Goal: Task Accomplishment & Management: Use online tool/utility

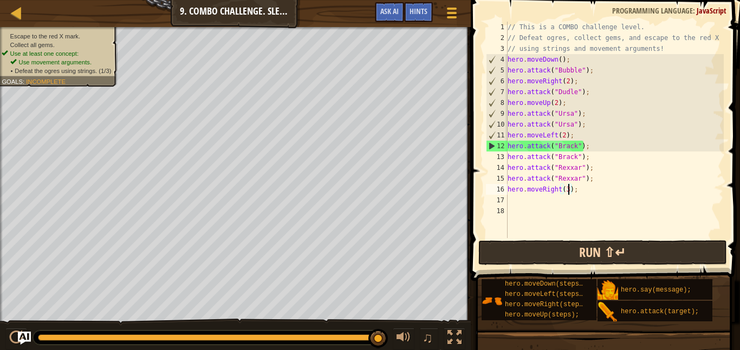
scroll to position [5, 9]
click at [530, 247] on button "Run ⇧↵" at bounding box center [602, 253] width 249 height 25
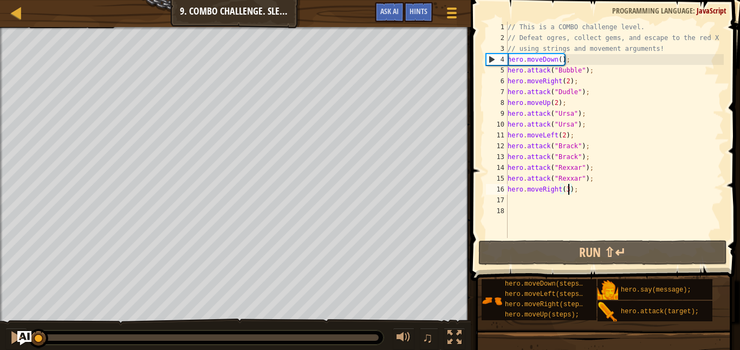
drag, startPoint x: 256, startPoint y: 339, endPoint x: 22, endPoint y: 331, distance: 234.7
click at [22, 331] on div "Map Introduction to Computer Science 9. Combo Challenge. Sleep Hour Game Menu D…" at bounding box center [370, 175] width 740 height 350
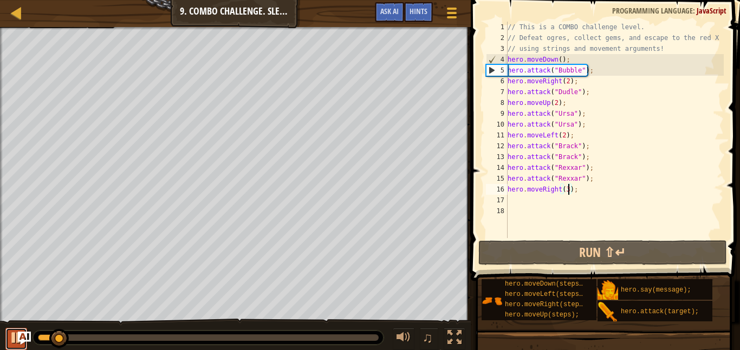
click at [10, 339] on div at bounding box center [16, 338] width 14 height 14
click at [20, 12] on div at bounding box center [17, 13] width 14 height 14
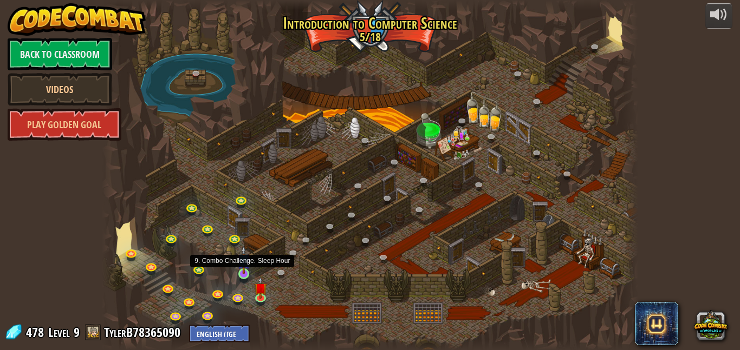
click at [244, 273] on img at bounding box center [243, 260] width 12 height 29
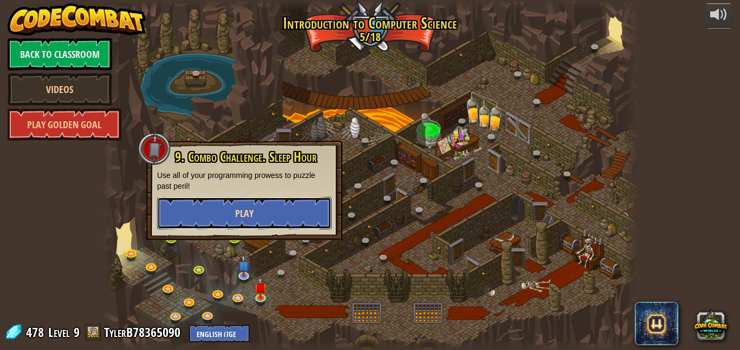
click at [239, 215] on span "Play" at bounding box center [244, 214] width 18 height 14
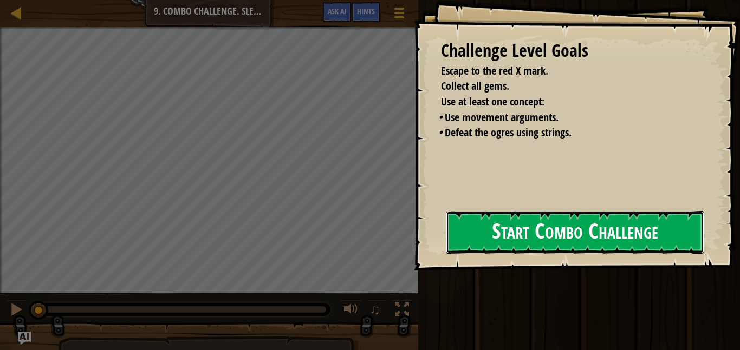
click at [518, 226] on button "Start Combo Challenge" at bounding box center [575, 232] width 258 height 43
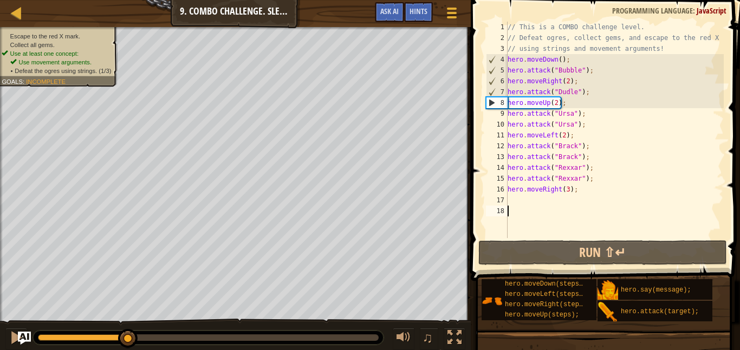
drag, startPoint x: 42, startPoint y: 335, endPoint x: 128, endPoint y: 328, distance: 87.0
click at [128, 328] on div "♫" at bounding box center [235, 335] width 471 height 33
click at [557, 102] on div "// This is a COMBO challenge level. // Defeat ogres, collect gems, and escape t…" at bounding box center [614, 141] width 218 height 238
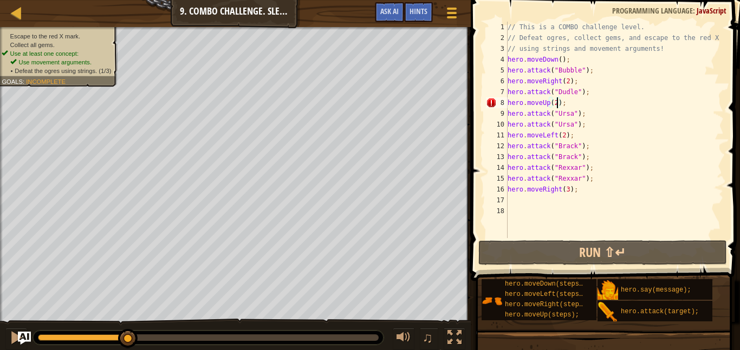
scroll to position [5, 7]
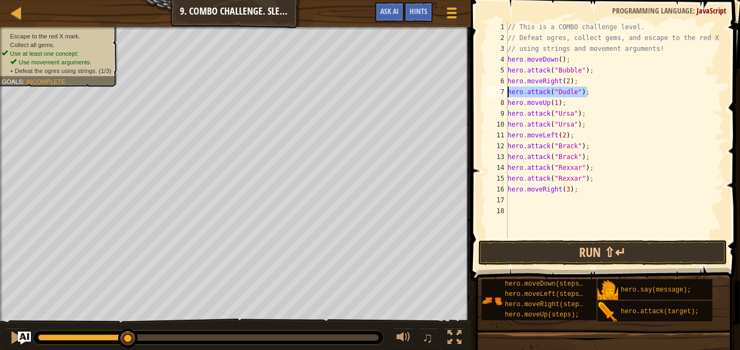
drag, startPoint x: 589, startPoint y: 92, endPoint x: 506, endPoint y: 88, distance: 83.0
click at [506, 88] on div "hero.moveUp(1); 1 2 3 4 5 6 7 8 9 10 11 12 13 14 15 16 17 18 // This is a COMBO…" at bounding box center [604, 130] width 240 height 217
type textarea "hero.attack("Dudle");"
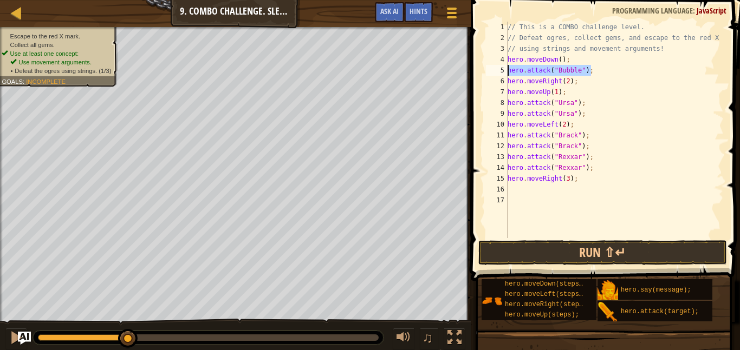
drag, startPoint x: 602, startPoint y: 69, endPoint x: 503, endPoint y: 71, distance: 99.2
click at [503, 71] on div "hero.moveRight(2); 1 2 3 4 5 6 7 8 9 10 11 12 13 14 15 16 17 // This is a COMBO…" at bounding box center [604, 130] width 240 height 217
type textarea "hero.attack("Bubble");"
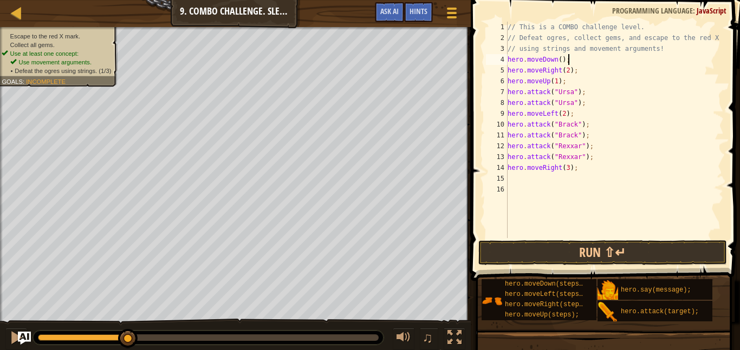
click at [582, 115] on div "// This is a COMBO challenge level. // Defeat ogres, collect gems, and escape t…" at bounding box center [614, 141] width 218 height 238
type textarea "hero.moveLeft(2);"
type textarea "h"
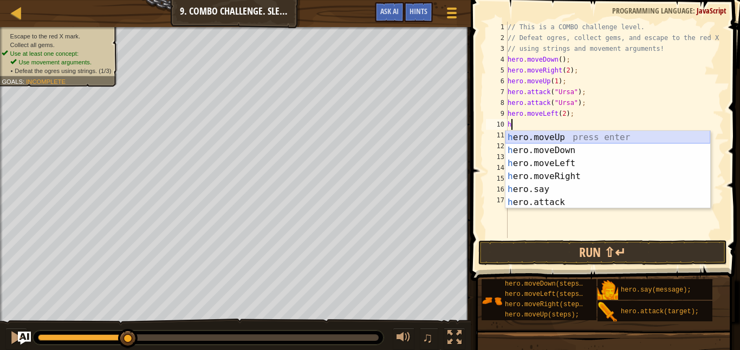
click at [580, 140] on div "h ero.moveUp press enter h ero.moveDown press enter h ero.moveLeft press enter …" at bounding box center [607, 183] width 205 height 104
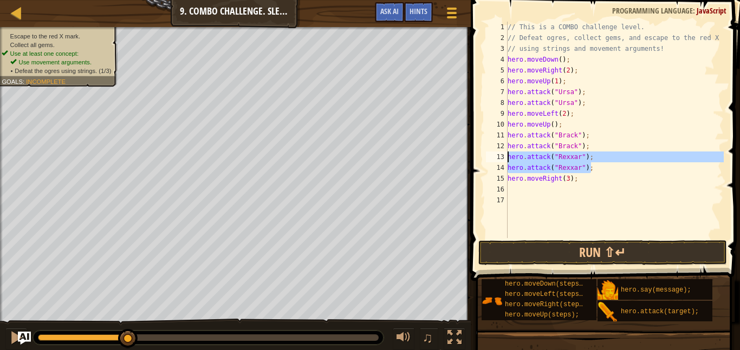
drag, startPoint x: 597, startPoint y: 167, endPoint x: 508, endPoint y: 159, distance: 89.3
click at [508, 159] on div "// This is a COMBO challenge level. // Defeat ogres, collect gems, and escape t…" at bounding box center [614, 141] width 218 height 238
type textarea "hero.attack("Rexxar"); hero.attack("Rexxar");"
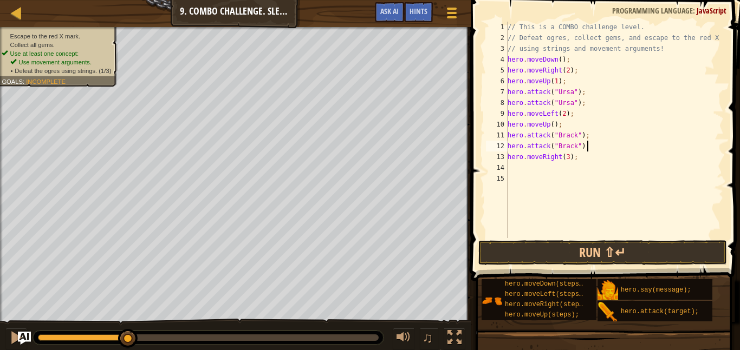
click at [577, 126] on div "// This is a COMBO challenge level. // Defeat ogres, collect gems, and escape t…" at bounding box center [614, 141] width 218 height 238
type textarea "hero.moveUp();"
paste textarea "hero.attack("Rexxar");"
type textarea "hero.attack("Rexxar");"
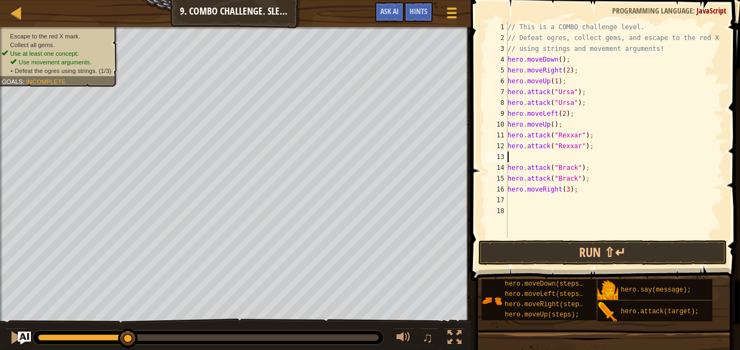
type textarea "h"
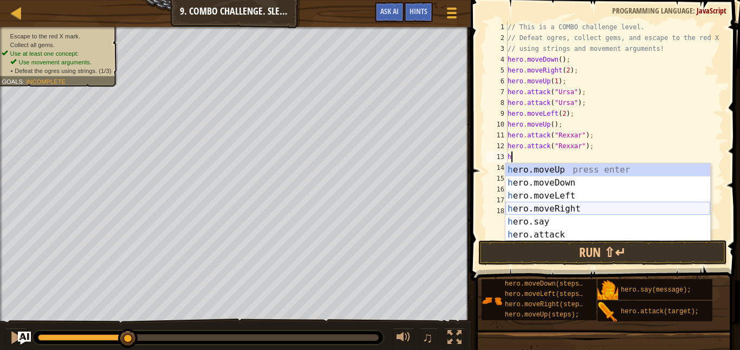
click at [570, 208] on div "h ero.moveUp press enter h ero.moveDown press enter h ero.moveLeft press enter …" at bounding box center [607, 216] width 205 height 104
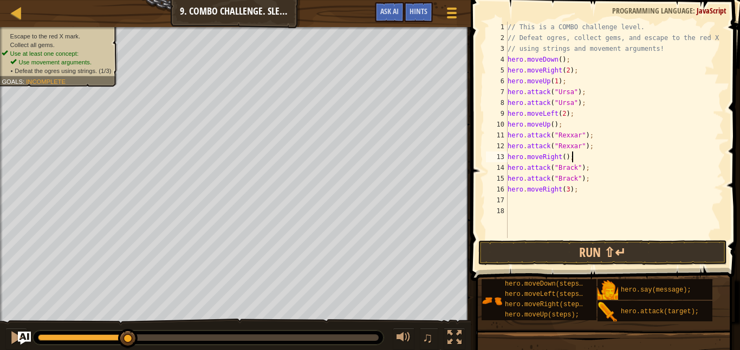
click at [566, 190] on div "// This is a COMBO challenge level. // Defeat ogres, collect gems, and escape t…" at bounding box center [614, 141] width 218 height 238
click at [569, 190] on div "// This is a COMBO challenge level. // Defeat ogres, collect gems, and escape t…" at bounding box center [614, 141] width 218 height 238
type textarea "hero.moveRight(2);"
click at [594, 247] on button "Run ⇧↵" at bounding box center [602, 253] width 249 height 25
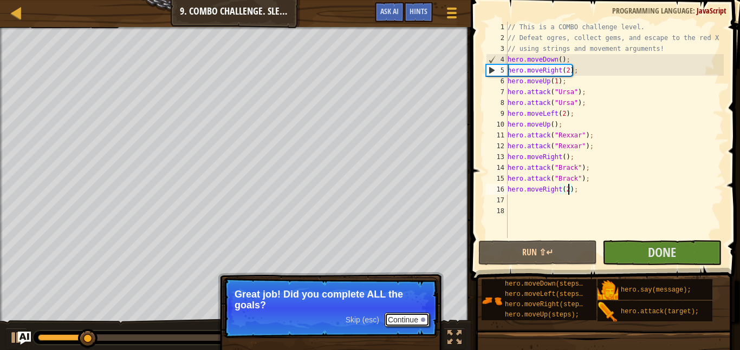
click at [407, 318] on button "Continue" at bounding box center [407, 320] width 45 height 14
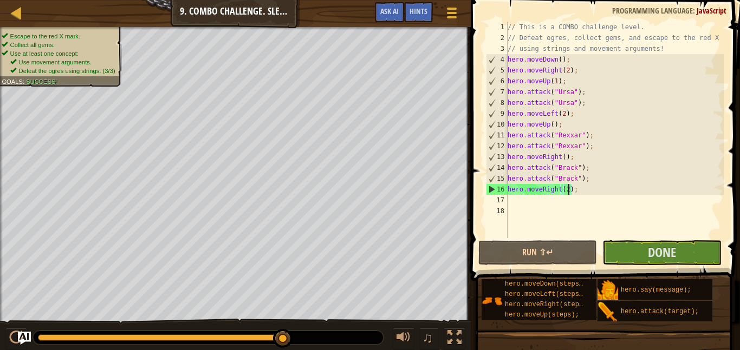
drag, startPoint x: 133, startPoint y: 333, endPoint x: 293, endPoint y: 348, distance: 160.5
click at [293, 348] on div "♫" at bounding box center [235, 335] width 471 height 33
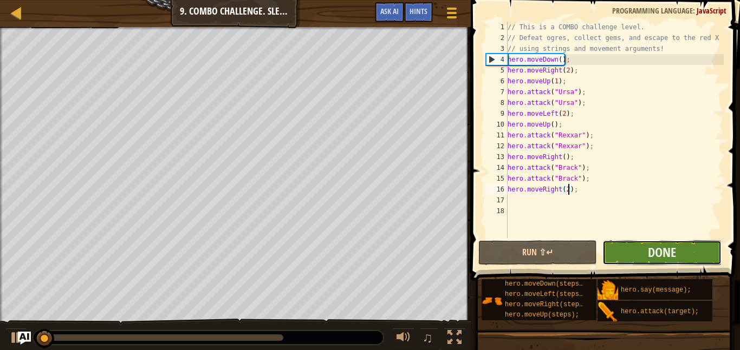
click at [642, 254] on button "Done" at bounding box center [661, 253] width 119 height 25
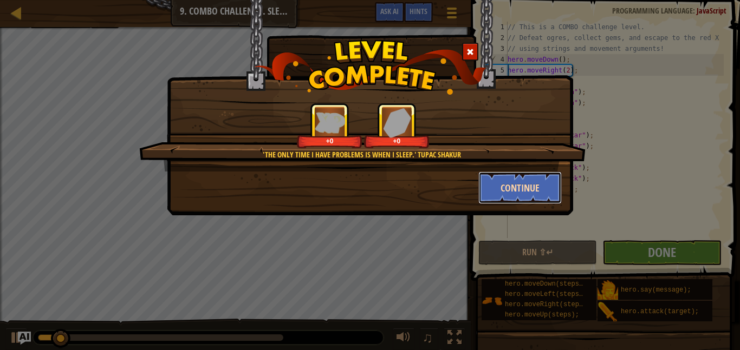
click at [515, 186] on button "Continue" at bounding box center [520, 188] width 84 height 33
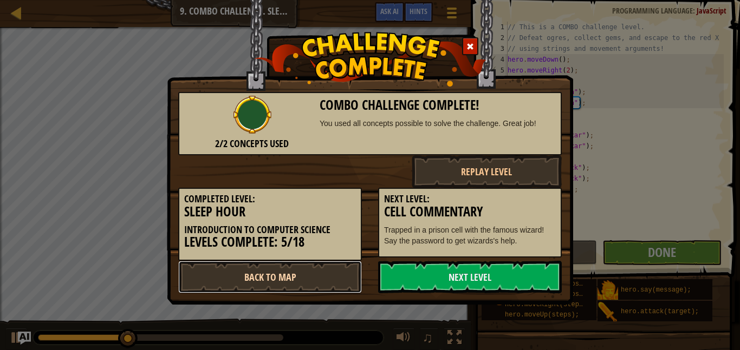
click at [317, 282] on link "Back to Map" at bounding box center [270, 277] width 184 height 33
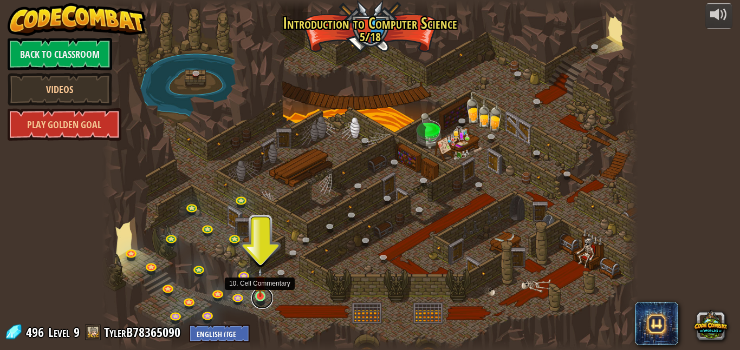
click at [259, 300] on link at bounding box center [262, 299] width 22 height 22
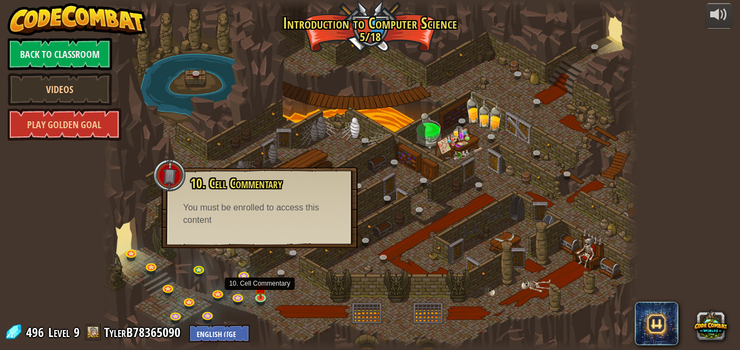
click at [247, 235] on div "10. Cell Commentary Trapped in a prison cell with the famous wizard! Say the pa…" at bounding box center [259, 207] width 196 height 81
click at [262, 288] on img at bounding box center [260, 282] width 12 height 29
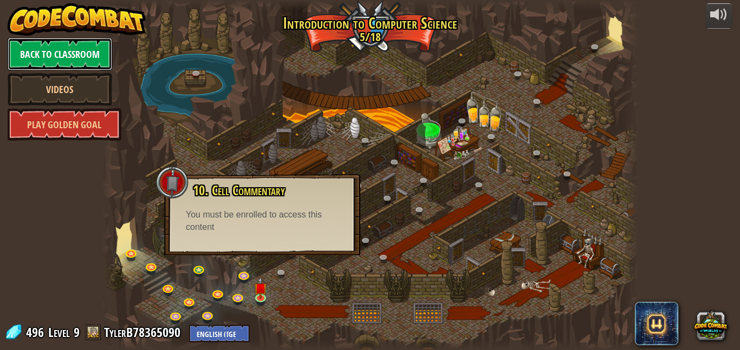
click at [62, 55] on link "Back to Classroom" at bounding box center [60, 54] width 105 height 33
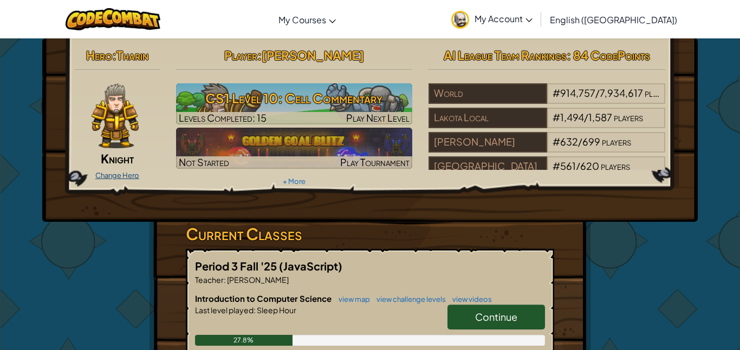
click at [122, 178] on link "Change Hero" at bounding box center [117, 175] width 44 height 9
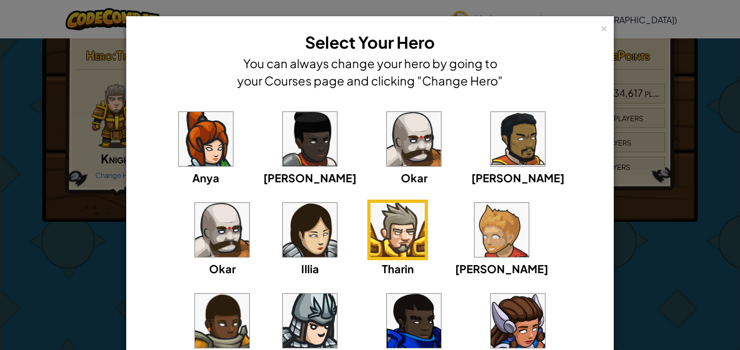
click at [202, 151] on img at bounding box center [206, 139] width 54 height 54
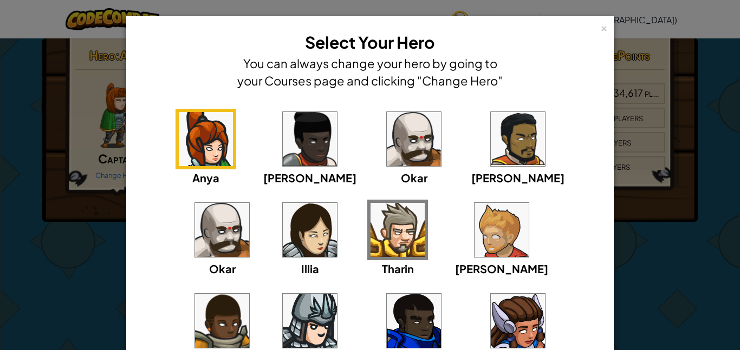
click at [283, 148] on img at bounding box center [310, 139] width 54 height 54
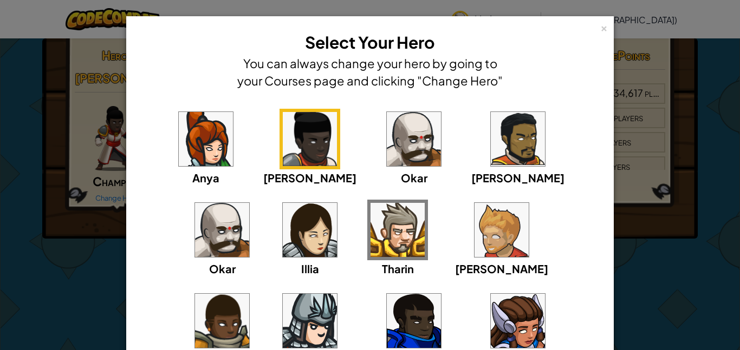
click at [387, 151] on img at bounding box center [414, 139] width 54 height 54
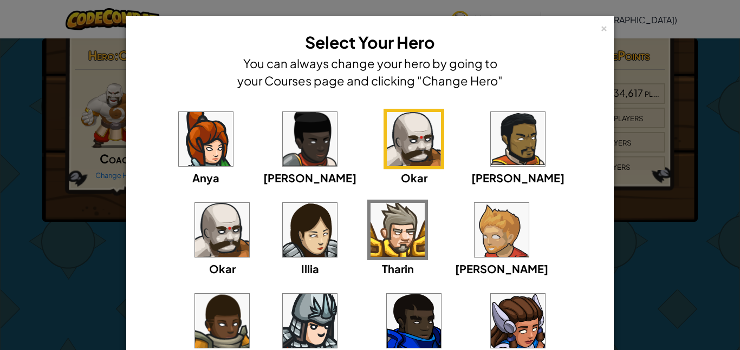
click at [491, 147] on img at bounding box center [518, 139] width 54 height 54
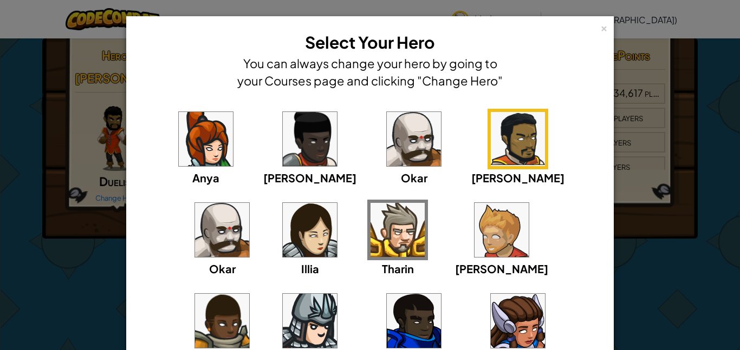
click at [249, 203] on img at bounding box center [222, 230] width 54 height 54
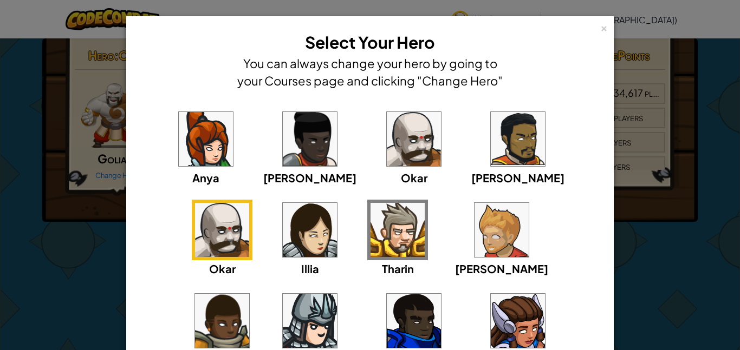
click at [283, 240] on img at bounding box center [310, 230] width 54 height 54
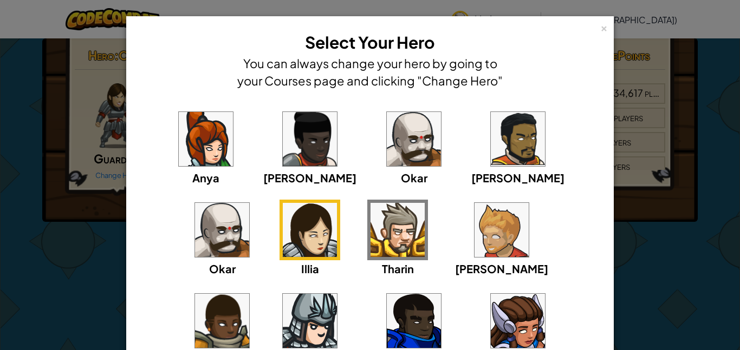
click at [371, 252] on img at bounding box center [398, 230] width 54 height 54
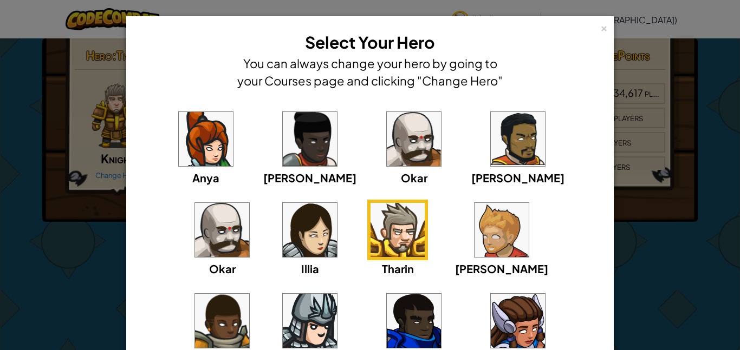
click at [475, 246] on img at bounding box center [502, 230] width 54 height 54
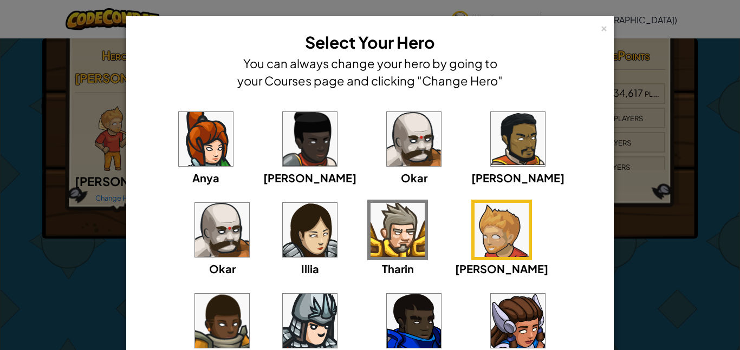
click at [249, 294] on img at bounding box center [222, 321] width 54 height 54
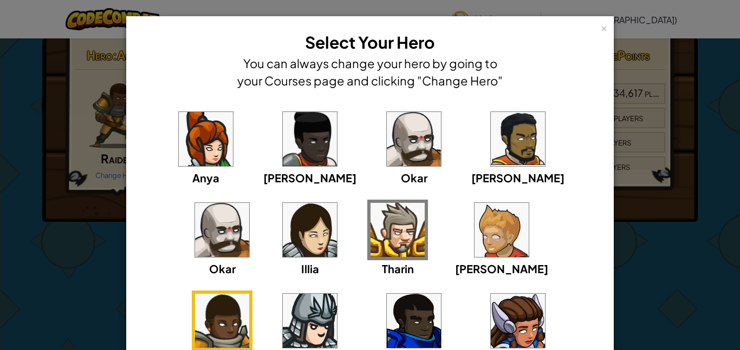
click at [337, 294] on img at bounding box center [310, 321] width 54 height 54
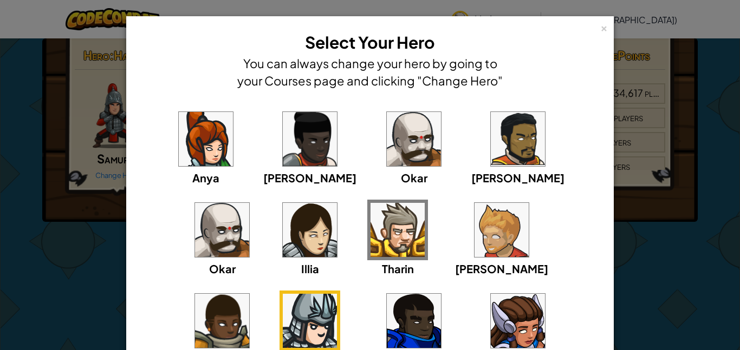
scroll to position [29, 0]
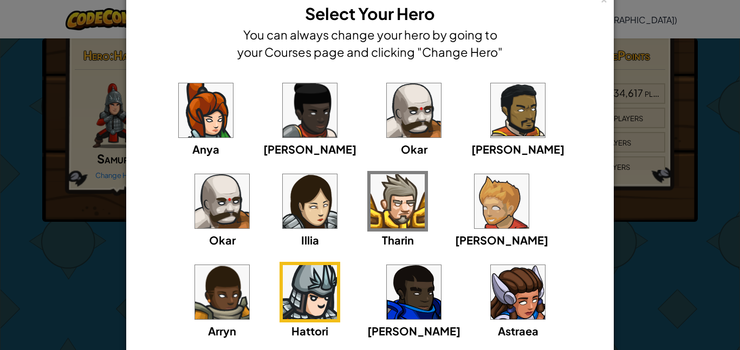
click at [387, 294] on img at bounding box center [414, 292] width 54 height 54
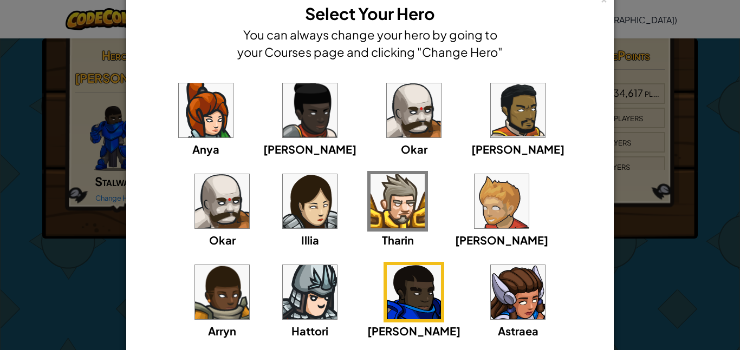
click at [491, 301] on img at bounding box center [518, 292] width 54 height 54
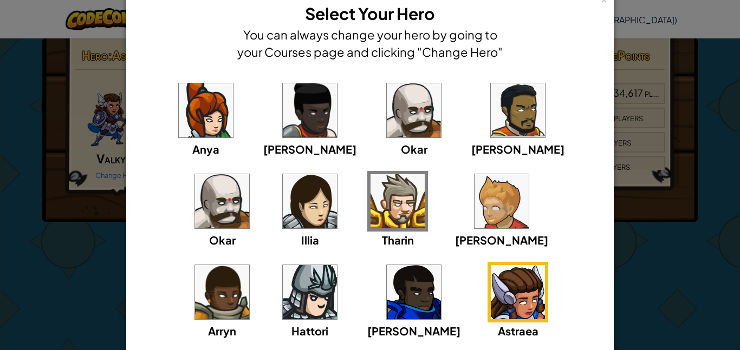
click at [491, 300] on img at bounding box center [518, 292] width 54 height 54
click at [337, 265] on img at bounding box center [310, 292] width 54 height 54
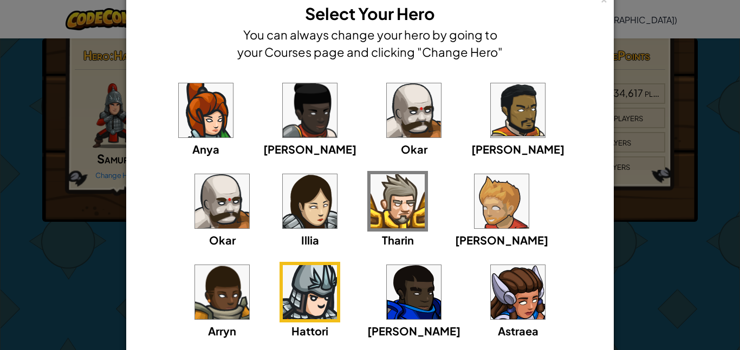
scroll to position [116, 0]
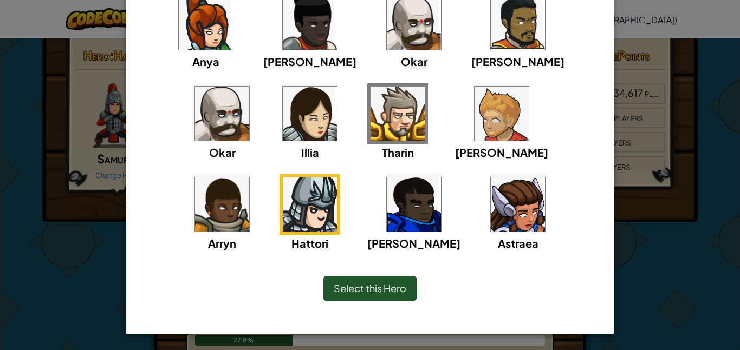
click at [360, 281] on div "Select this Hero" at bounding box center [369, 288] width 93 height 25
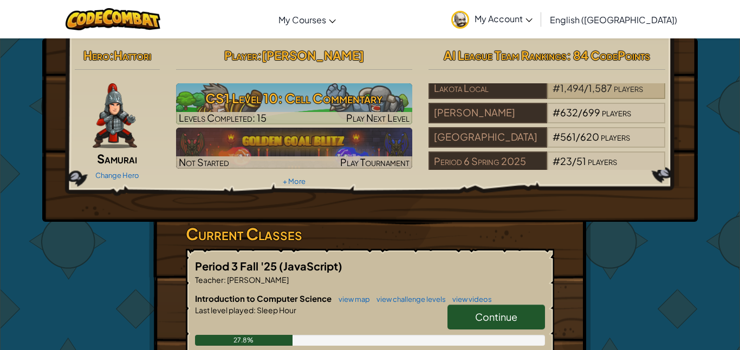
scroll to position [30, 0]
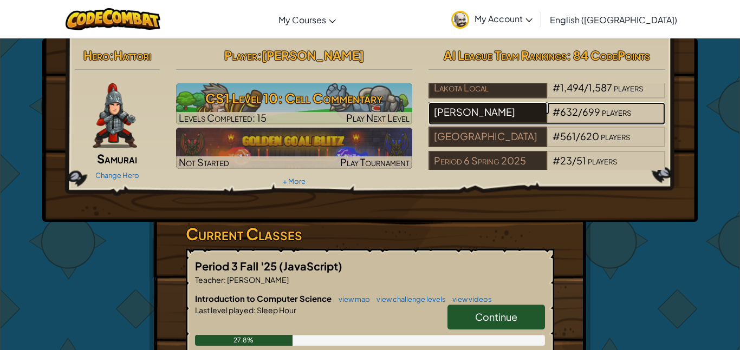
click at [508, 121] on div "[PERSON_NAME]" at bounding box center [487, 112] width 118 height 21
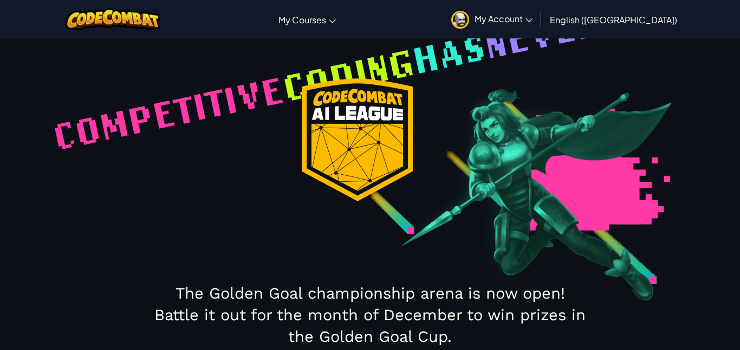
select select "5ff45f427406230022be073e"
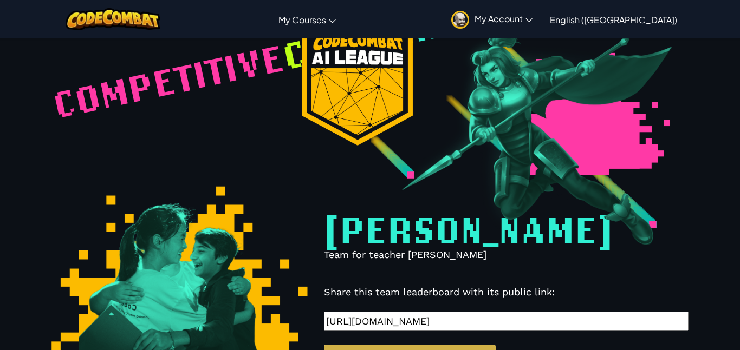
scroll to position [334, 0]
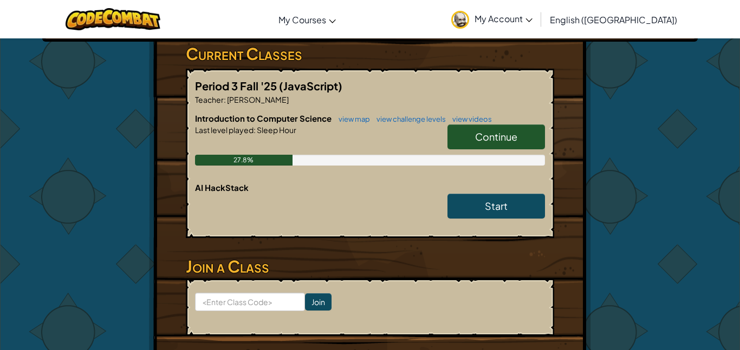
scroll to position [180, 0]
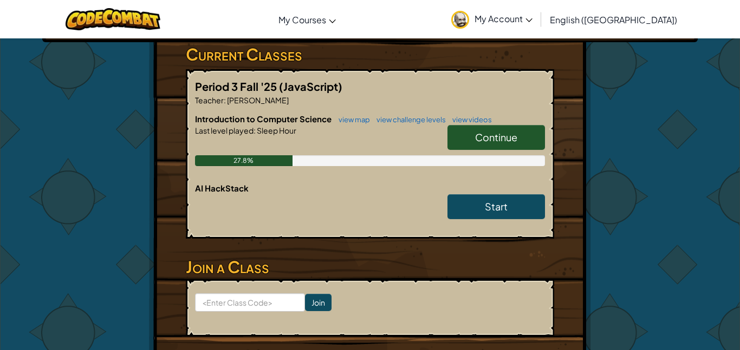
click at [483, 141] on span "Continue" at bounding box center [496, 137] width 42 height 12
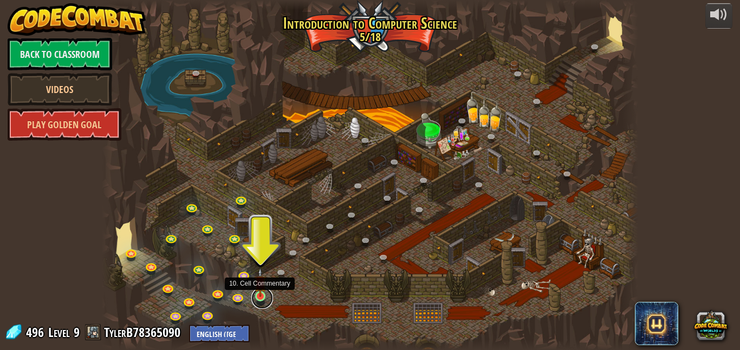
click at [259, 301] on link at bounding box center [262, 299] width 22 height 22
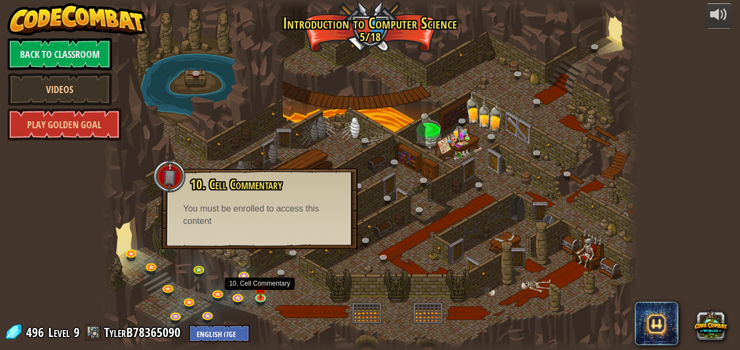
click at [29, 330] on span "496" at bounding box center [36, 332] width 21 height 17
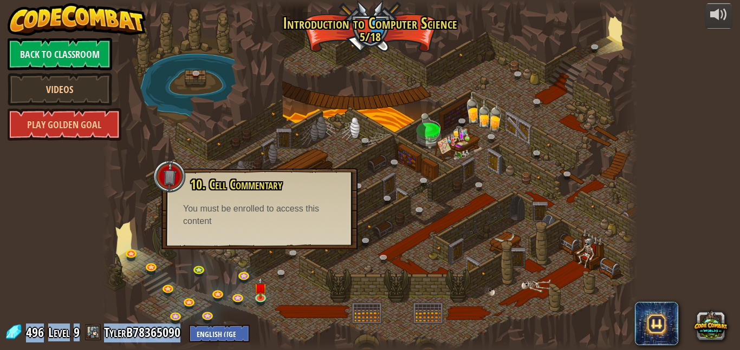
click at [400, 281] on div at bounding box center [370, 175] width 536 height 350
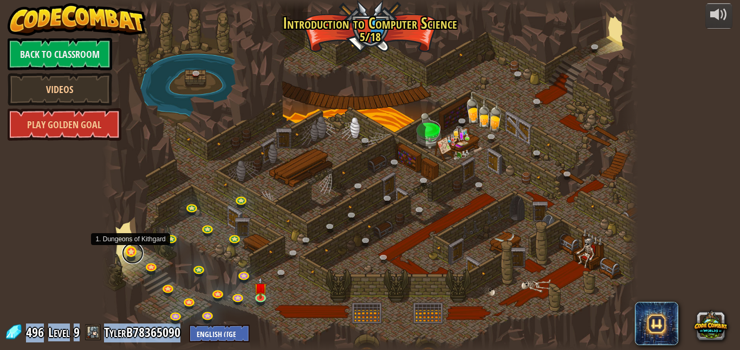
click at [137, 257] on link at bounding box center [133, 254] width 22 height 22
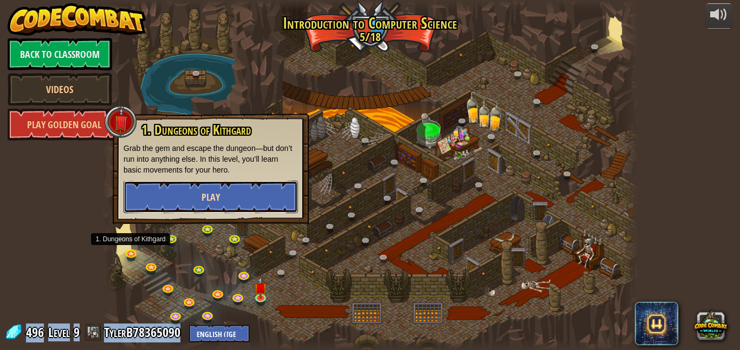
click at [228, 203] on button "Play" at bounding box center [211, 197] width 174 height 33
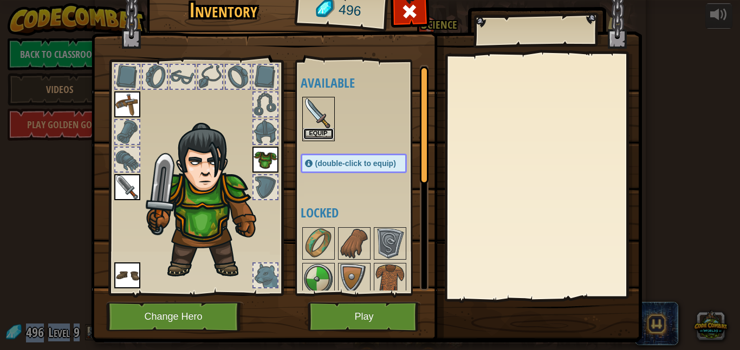
click at [315, 133] on button "Equip" at bounding box center [318, 133] width 30 height 11
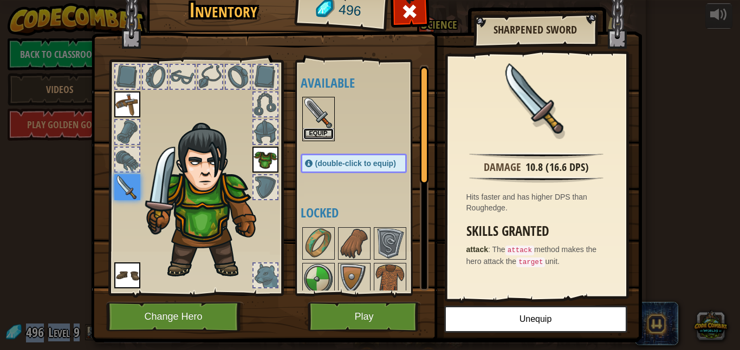
click at [313, 131] on button "Equip" at bounding box center [318, 133] width 30 height 11
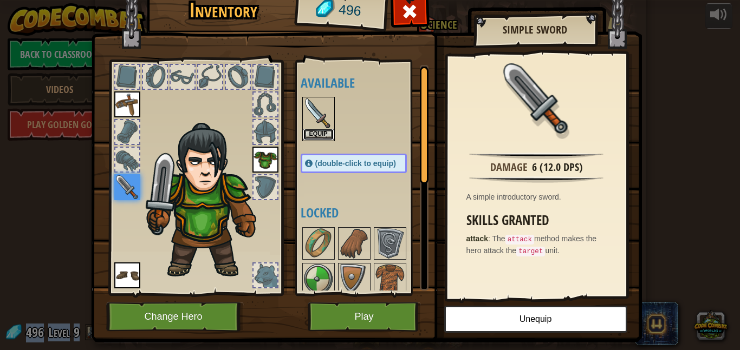
click at [313, 131] on button "Equip" at bounding box center [318, 134] width 30 height 11
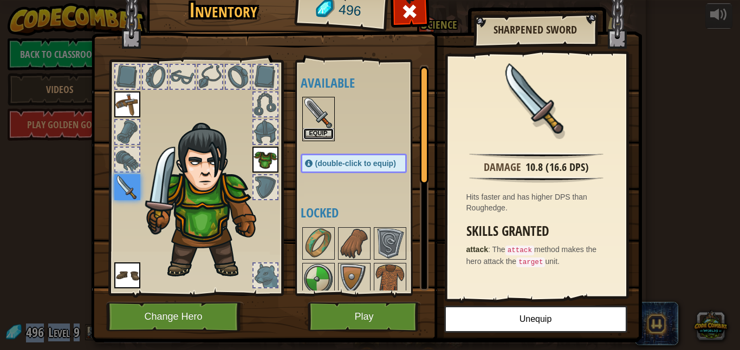
click at [313, 132] on button "Equip" at bounding box center [318, 133] width 30 height 11
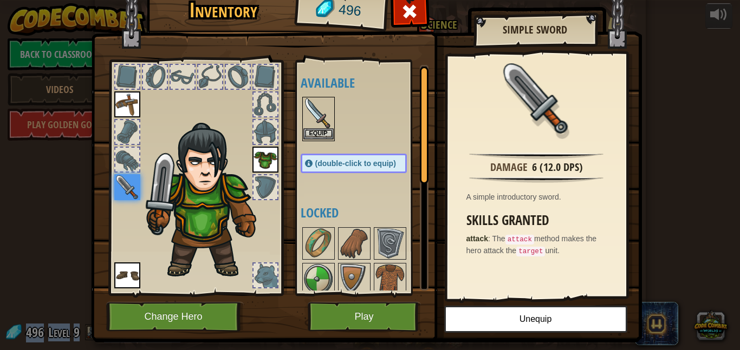
click at [321, 107] on img at bounding box center [318, 113] width 30 height 30
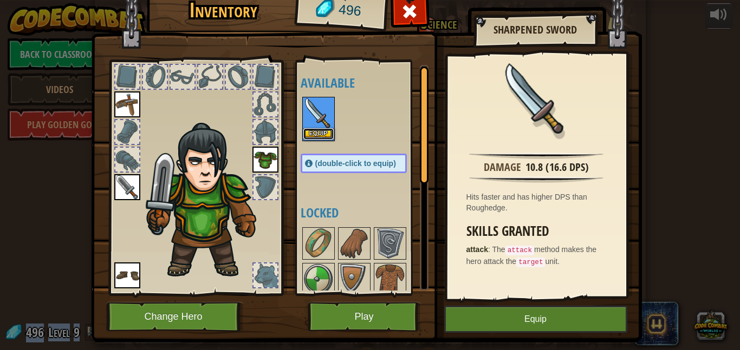
click at [320, 137] on button "Equip" at bounding box center [318, 133] width 30 height 11
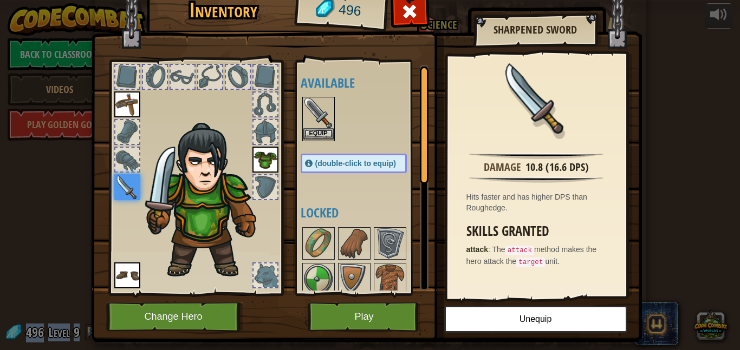
click at [319, 106] on img at bounding box center [318, 113] width 30 height 30
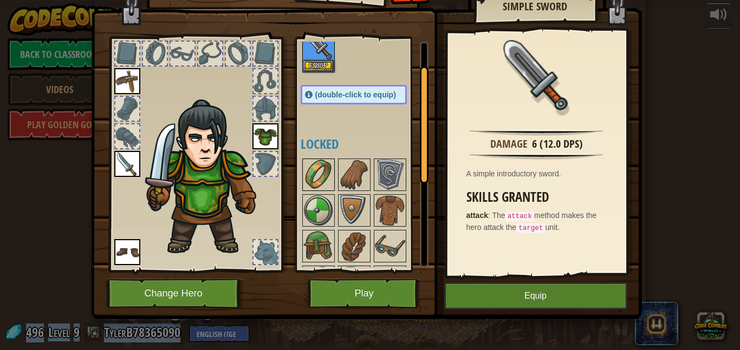
scroll to position [47, 0]
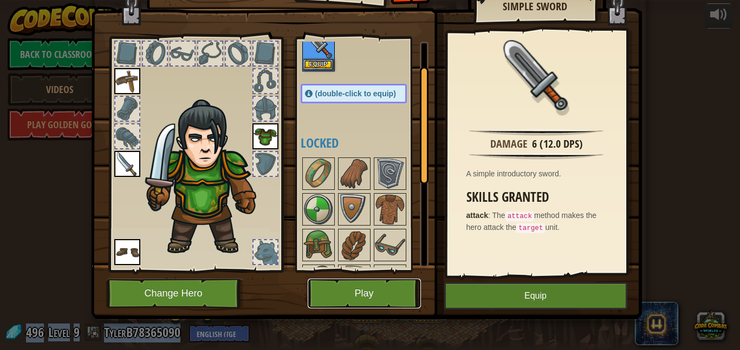
click at [353, 298] on button "Play" at bounding box center [364, 294] width 113 height 30
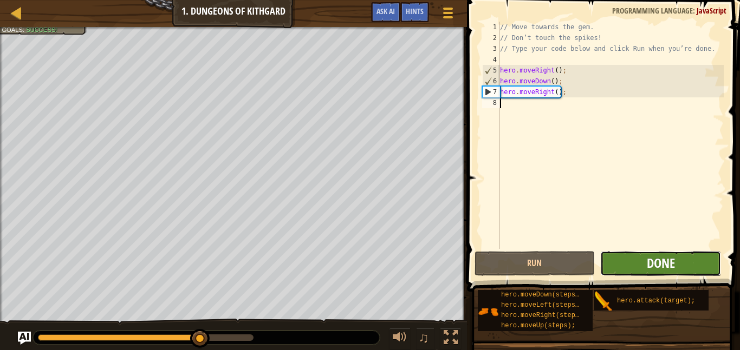
click at [673, 263] on span "Done" at bounding box center [661, 263] width 28 height 17
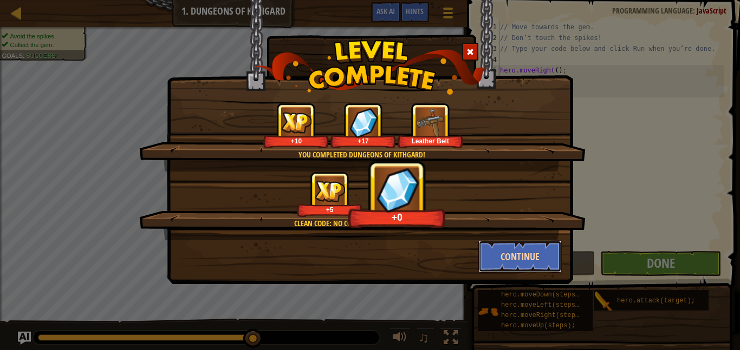
click at [517, 256] on button "Continue" at bounding box center [520, 257] width 84 height 33
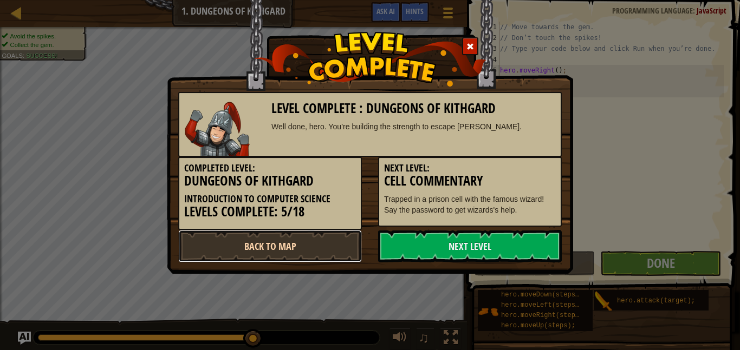
click at [314, 247] on link "Back to Map" at bounding box center [270, 246] width 184 height 33
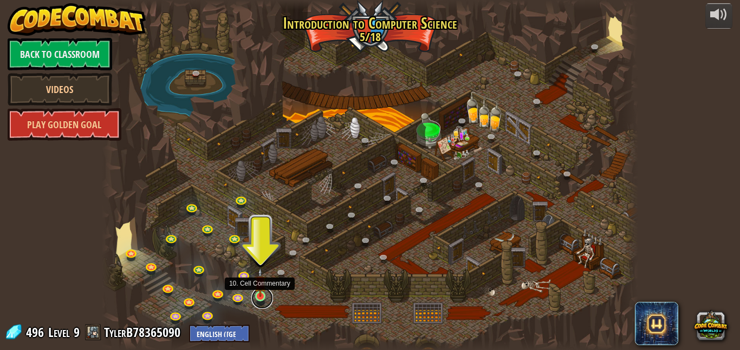
click at [257, 297] on link at bounding box center [262, 299] width 22 height 22
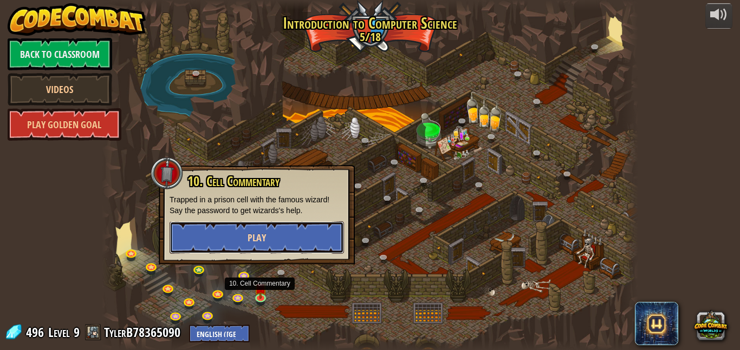
click at [242, 249] on button "Play" at bounding box center [257, 238] width 174 height 33
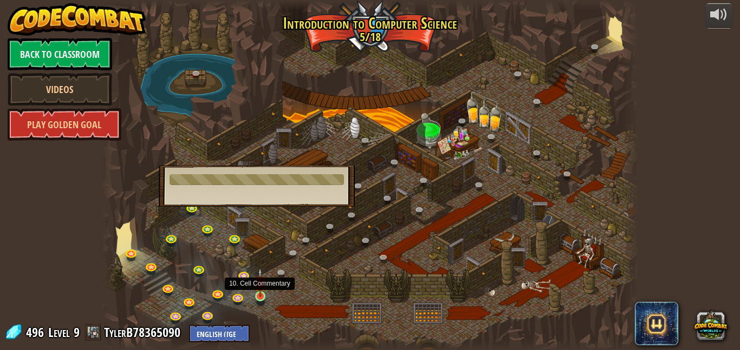
click at [261, 291] on img at bounding box center [260, 282] width 12 height 29
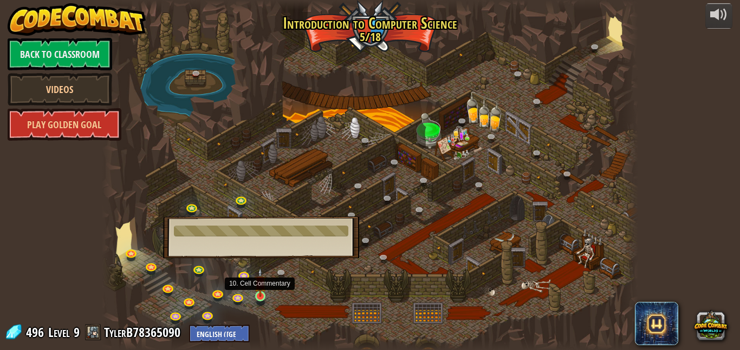
click at [261, 292] on img at bounding box center [260, 282] width 12 height 29
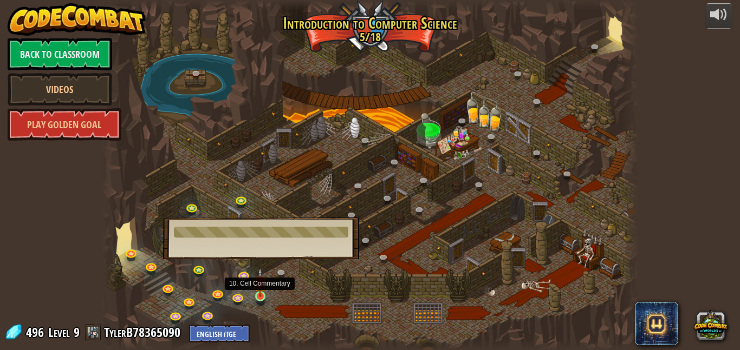
click at [261, 292] on img at bounding box center [260, 282] width 12 height 29
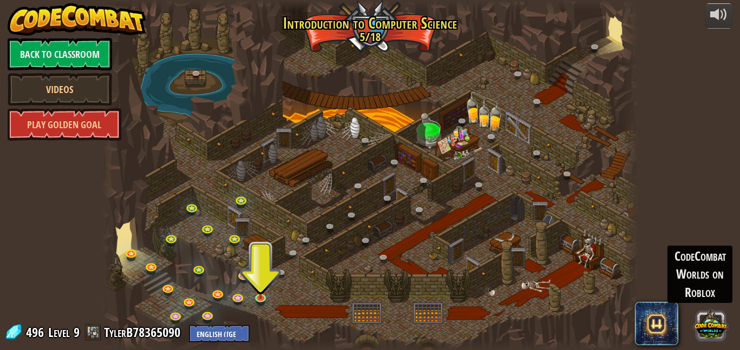
click at [712, 321] on button at bounding box center [711, 325] width 34 height 34
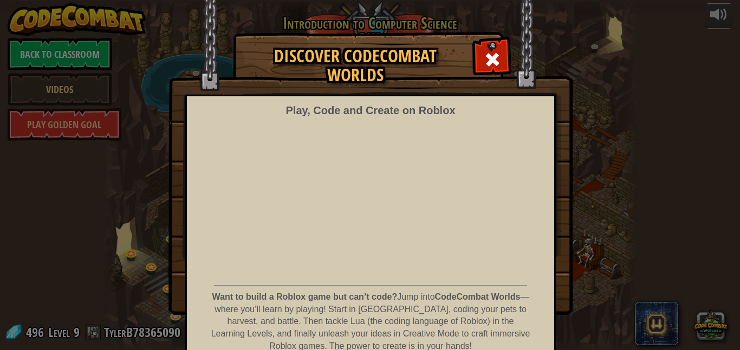
scroll to position [54, 0]
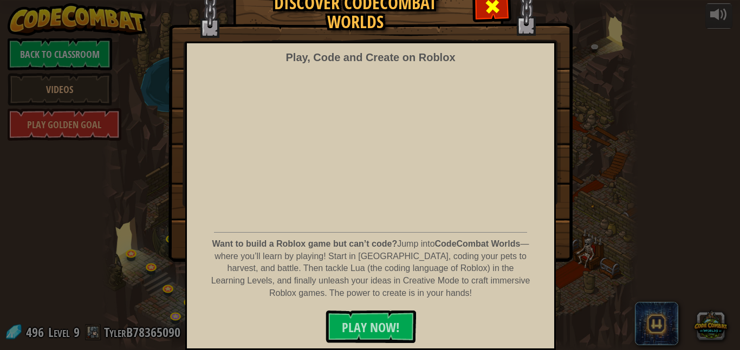
click at [489, 14] on span at bounding box center [492, 6] width 17 height 17
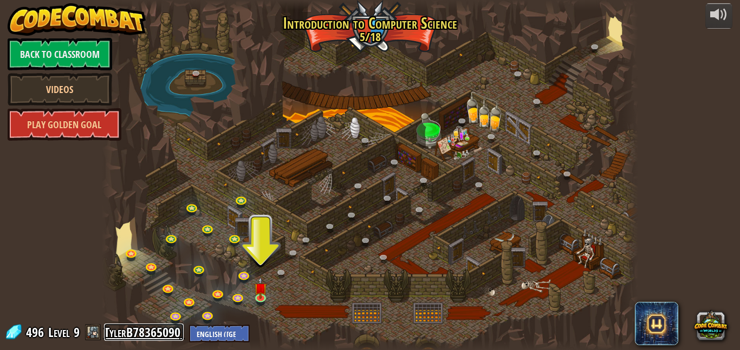
click at [154, 330] on link "TylerB78365090" at bounding box center [144, 332] width 80 height 17
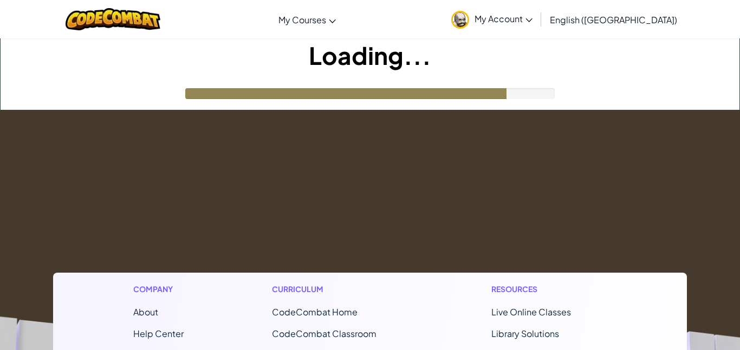
click at [424, 65] on h1 "Loading..." at bounding box center [370, 55] width 739 height 34
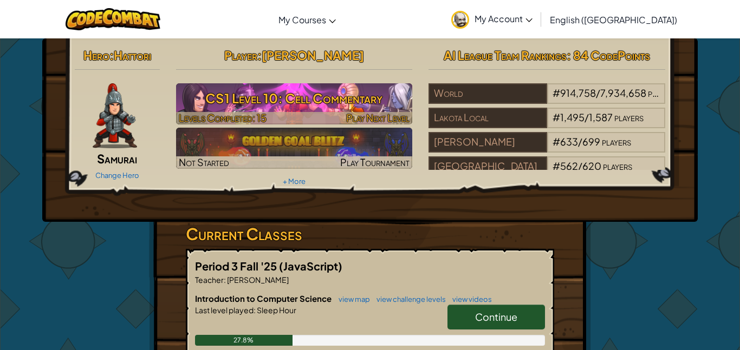
click at [301, 111] on img at bounding box center [294, 103] width 237 height 41
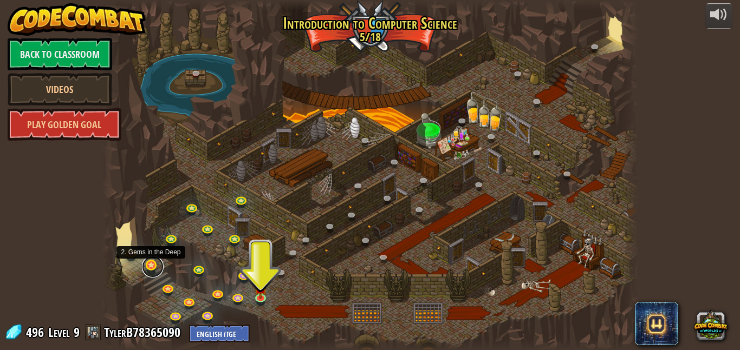
click at [148, 268] on link at bounding box center [153, 267] width 22 height 22
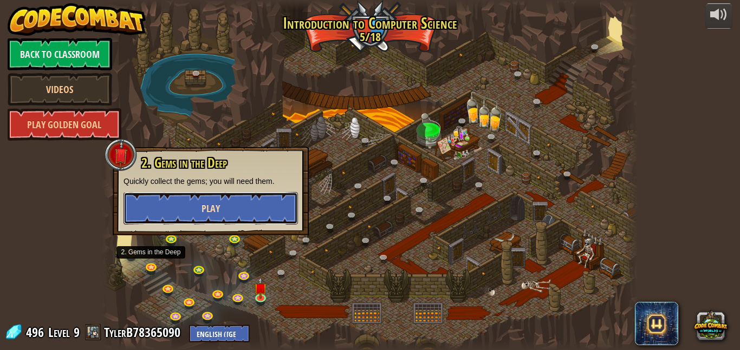
click at [243, 211] on button "Play" at bounding box center [211, 208] width 174 height 33
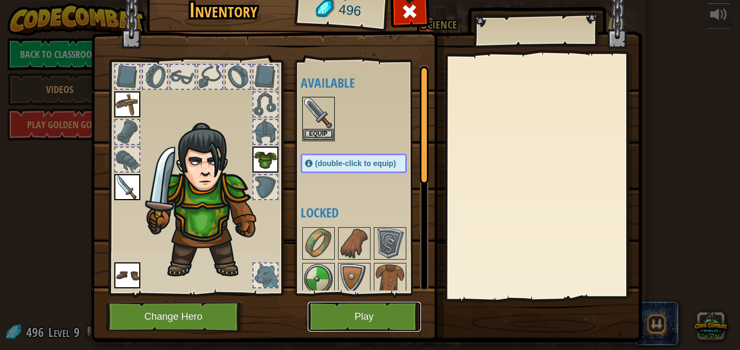
click at [376, 318] on button "Play" at bounding box center [364, 317] width 113 height 30
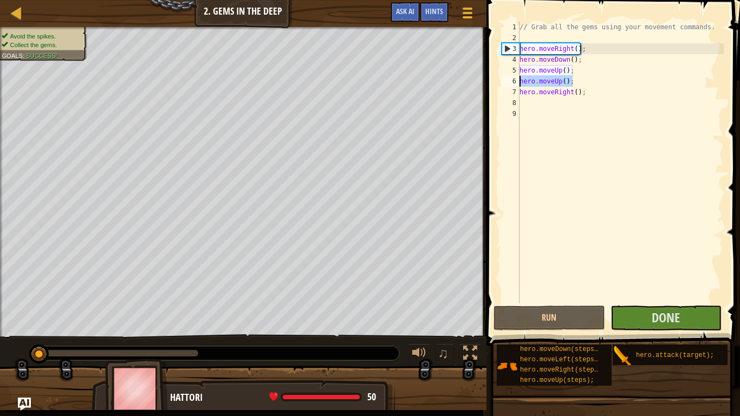
drag, startPoint x: 573, startPoint y: 84, endPoint x: 520, endPoint y: 84, distance: 52.5
click at [520, 84] on div "// Grab all the gems using your movement commands. hero . moveRight ( ) ; hero …" at bounding box center [620, 173] width 206 height 303
type textarea "hero.moveUp();"
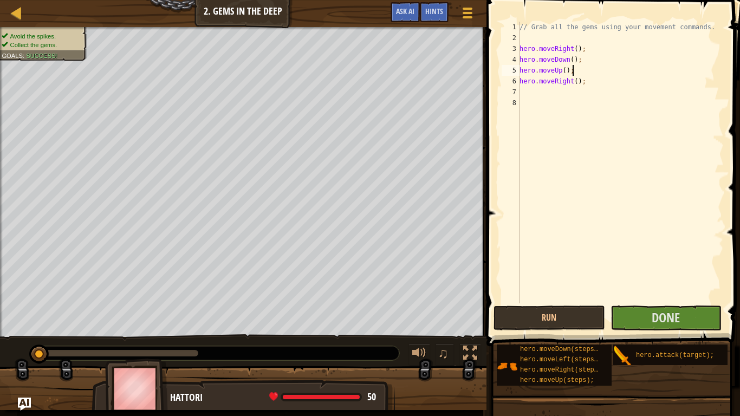
click at [564, 70] on div "// Grab all the gems using your movement commands. hero . moveRight ( ) ; hero …" at bounding box center [620, 173] width 206 height 303
type textarea "hero.moveUp(2);"
click at [599, 143] on div "// Grab all the gems using your movement commands. hero . moveRight ( ) ; hero …" at bounding box center [620, 173] width 206 height 303
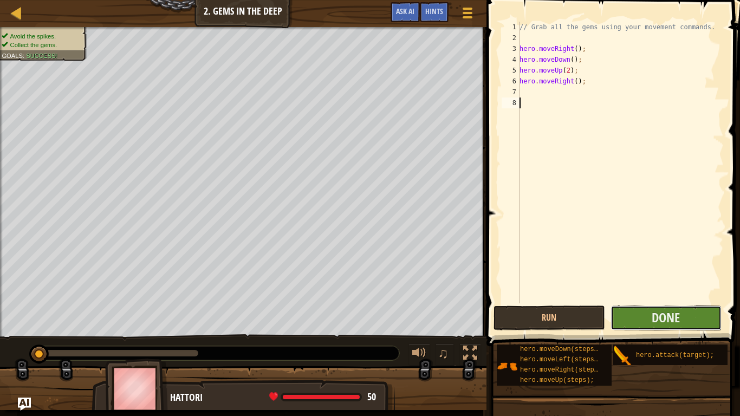
click at [620, 315] on button "Done" at bounding box center [666, 318] width 111 height 25
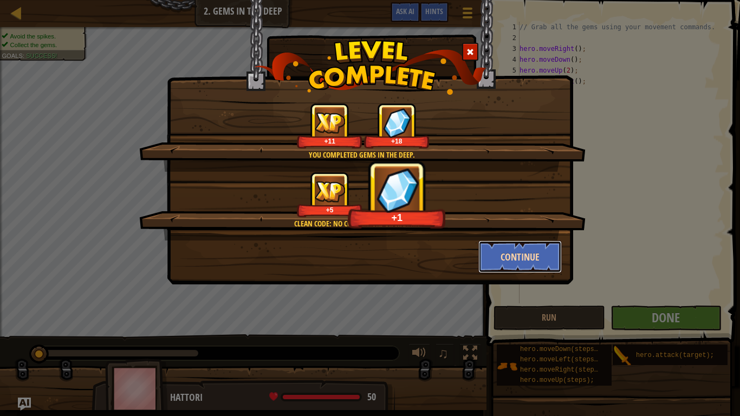
click at [497, 251] on button "Continue" at bounding box center [520, 257] width 84 height 33
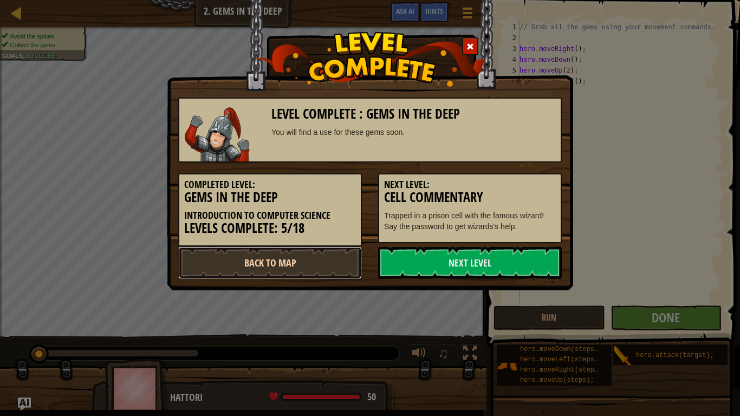
click at [321, 267] on link "Back to Map" at bounding box center [270, 262] width 184 height 33
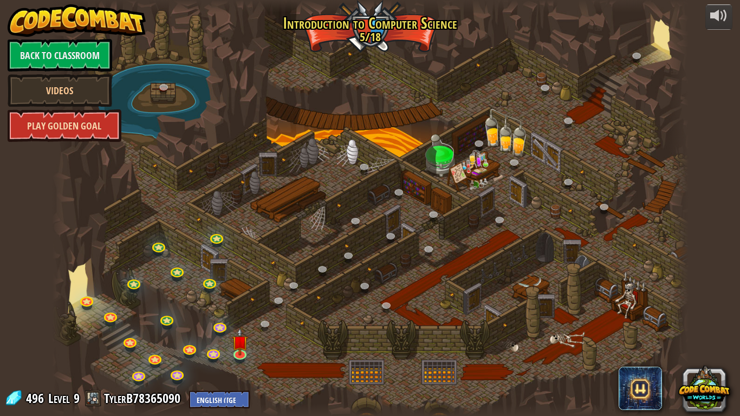
click at [67, 117] on link "Play Golden Goal" at bounding box center [65, 125] width 114 height 33
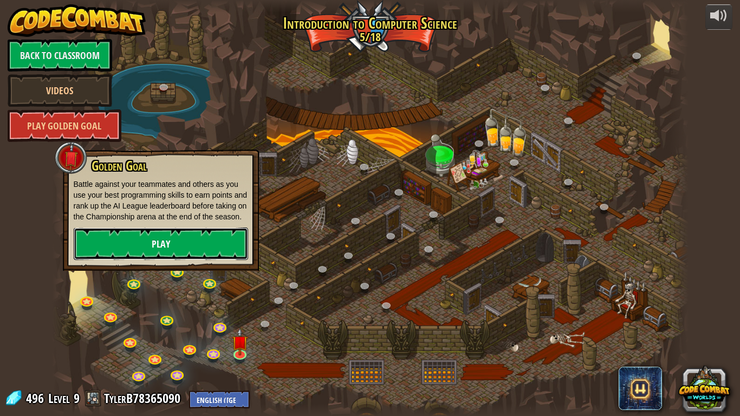
click at [172, 243] on link "Play" at bounding box center [161, 244] width 174 height 33
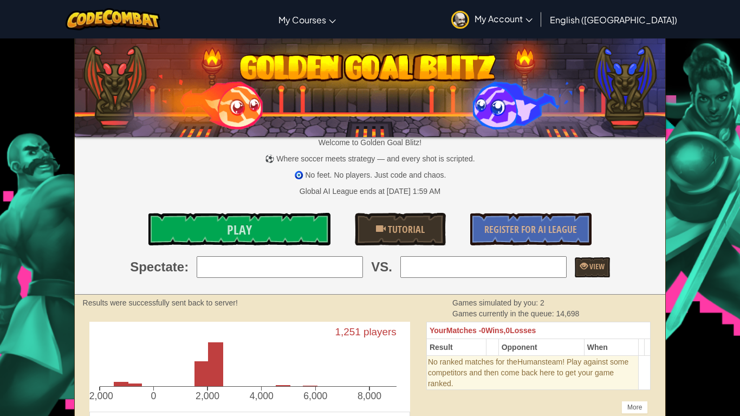
click at [395, 107] on img at bounding box center [370, 85] width 591 height 103
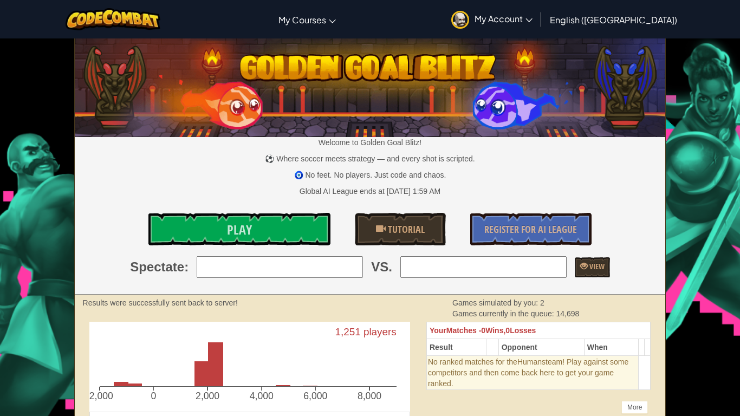
click at [353, 271] on input "search" at bounding box center [280, 267] width 166 height 22
click at [123, 21] on img at bounding box center [113, 19] width 95 height 22
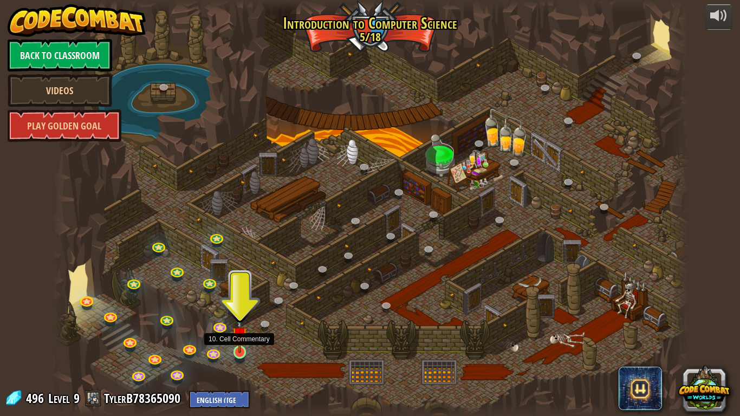
click at [240, 349] on img at bounding box center [240, 334] width 16 height 37
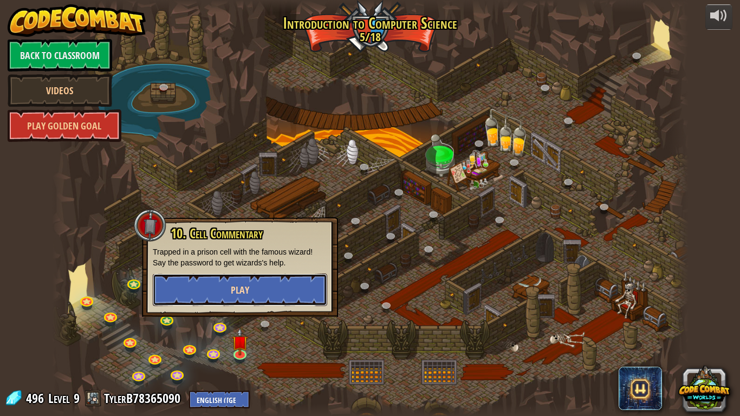
click at [235, 278] on button "Play" at bounding box center [240, 290] width 174 height 33
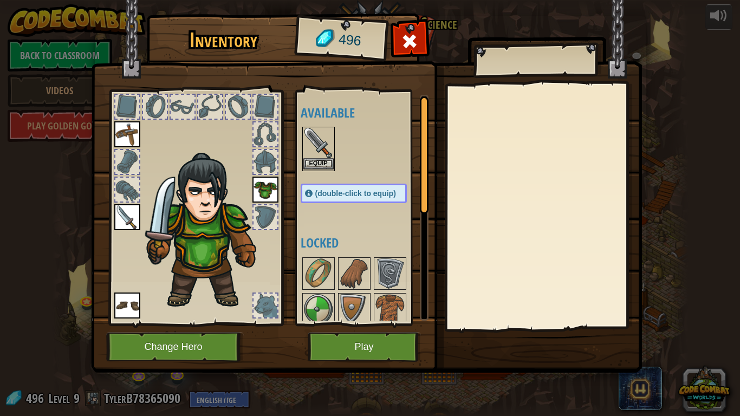
click at [322, 131] on img at bounding box center [318, 143] width 30 height 30
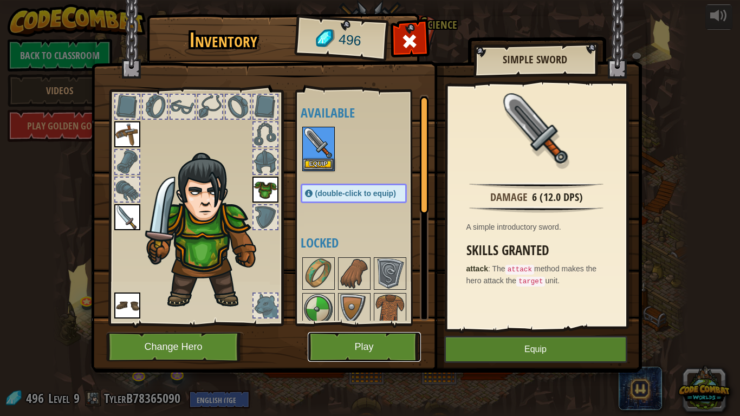
click at [361, 338] on button "Play" at bounding box center [364, 347] width 113 height 30
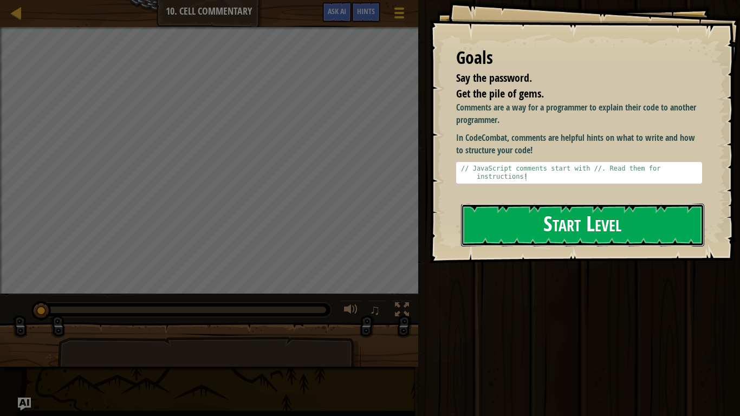
click at [508, 213] on button "Start Level" at bounding box center [582, 225] width 243 height 43
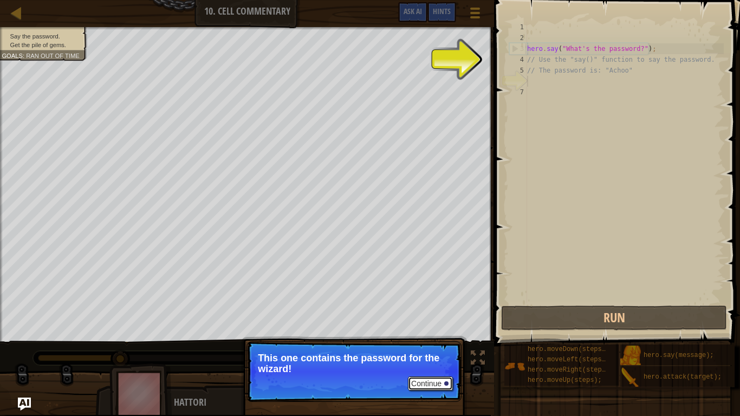
click at [439, 350] on button "Continue" at bounding box center [430, 383] width 45 height 14
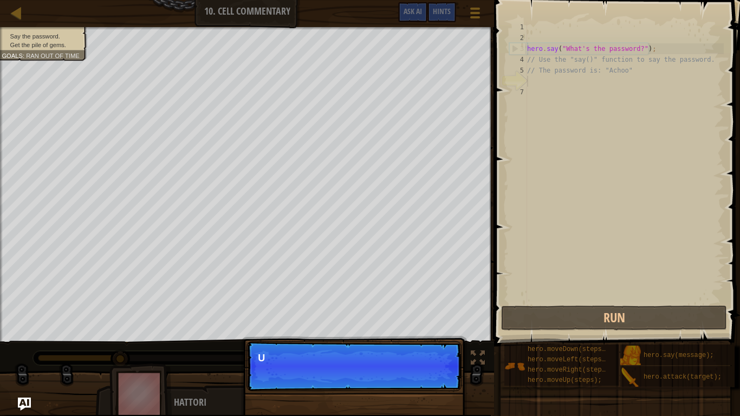
scroll to position [5, 0]
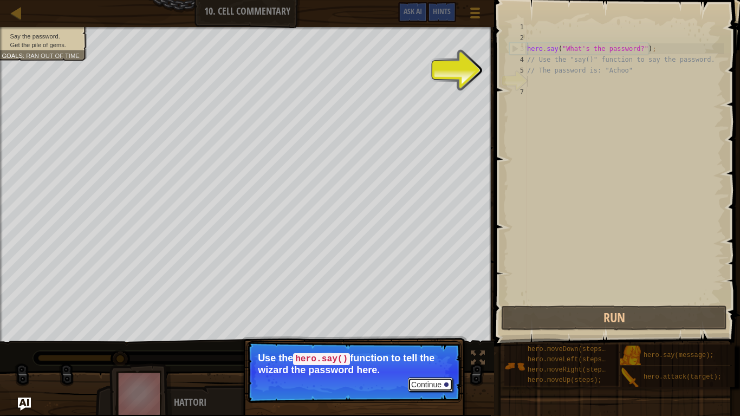
click at [436, 350] on button "Continue" at bounding box center [430, 385] width 45 height 14
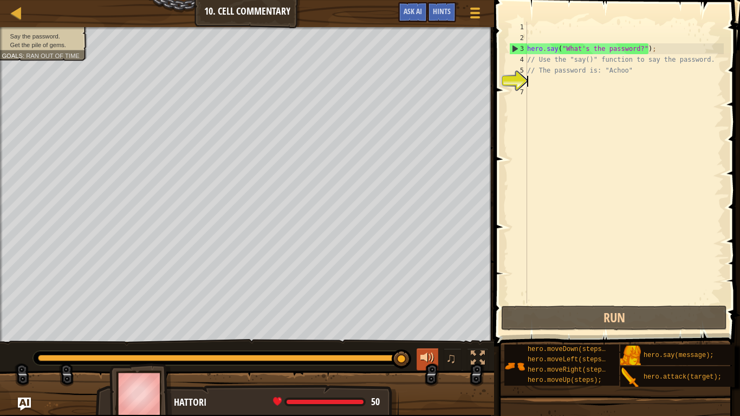
drag, startPoint x: 326, startPoint y: 358, endPoint x: 425, endPoint y: 356, distance: 99.1
click at [425, 350] on div "♫" at bounding box center [247, 355] width 494 height 33
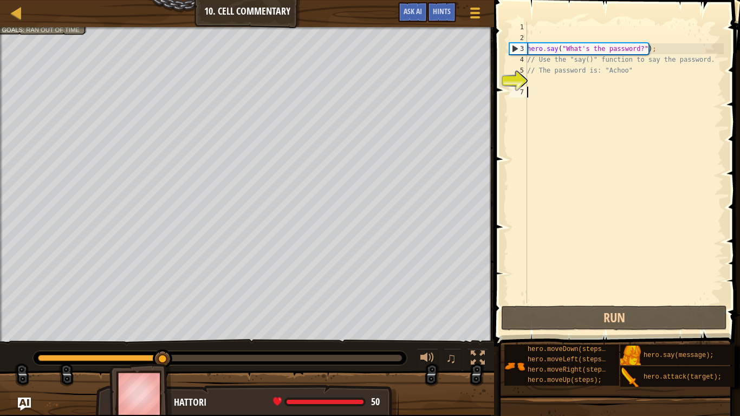
click at [567, 88] on div "hero . say ( "What's the password?" ) ; // Use the "say()" function to say the …" at bounding box center [624, 173] width 199 height 303
click at [564, 85] on div "hero . say ( "What's the password?" ) ; // Use the "say()" function to say the …" at bounding box center [624, 173] width 199 height 303
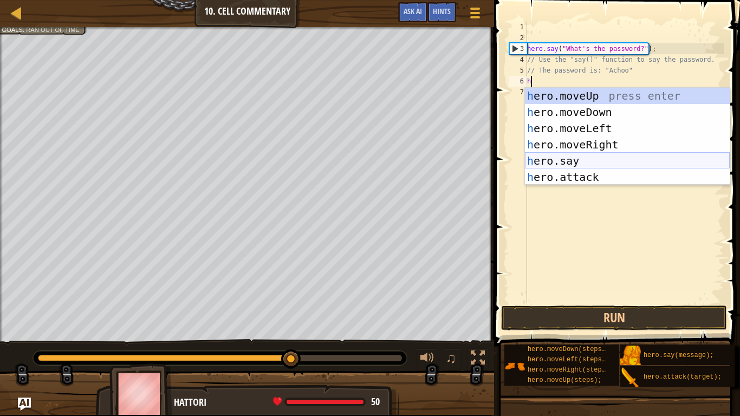
click at [586, 155] on div "h ero.moveUp press enter h ero.moveDown press enter h ero.moveLeft press enter …" at bounding box center [627, 153] width 205 height 130
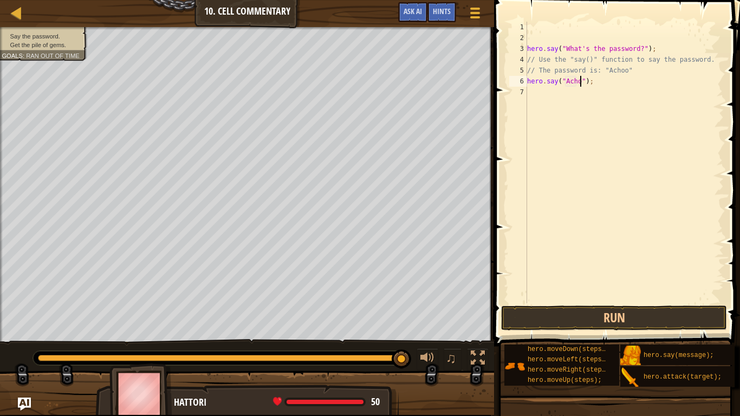
scroll to position [5, 9]
type textarea "hero.say("Achoo");"
click at [674, 316] on button "Run" at bounding box center [614, 318] width 226 height 25
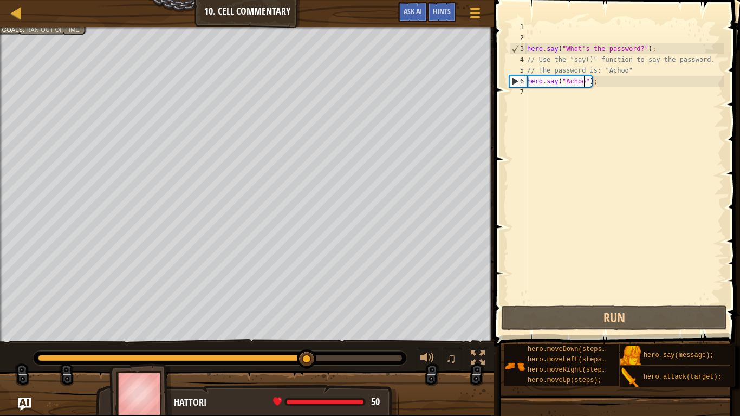
click at [598, 97] on div "hero . say ( "What's the password?" ) ; // Use the "say()" function to say the …" at bounding box center [624, 173] width 199 height 303
type textarea "h"
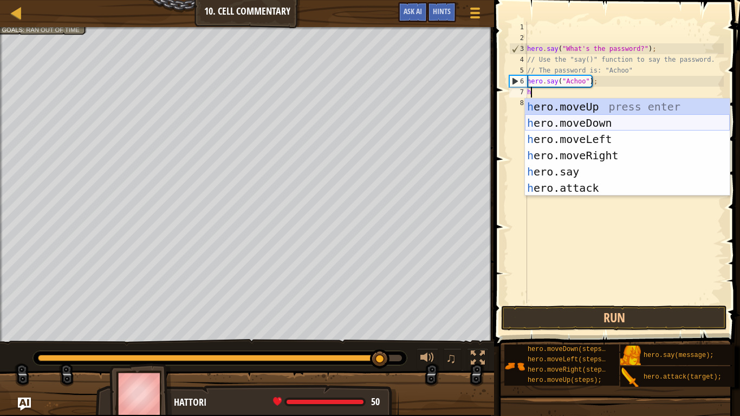
click at [598, 122] on div "h ero.moveUp press enter h ero.moveDown press enter h ero.moveLeft press enter …" at bounding box center [627, 164] width 205 height 130
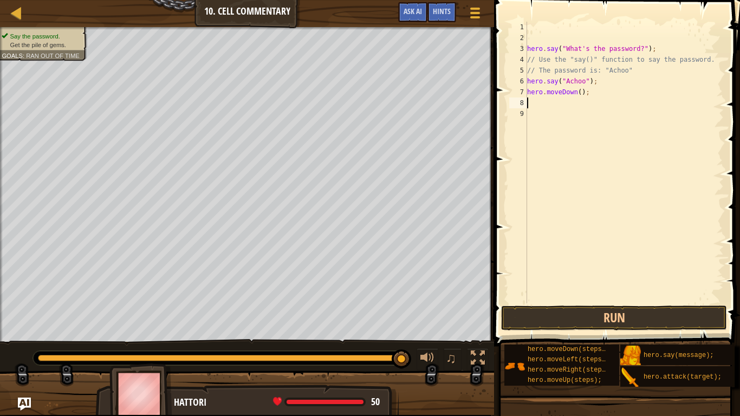
click at [573, 93] on div "hero . say ( "What's the password?" ) ; // Use the "say()" function to say the …" at bounding box center [624, 173] width 199 height 303
type textarea "h"
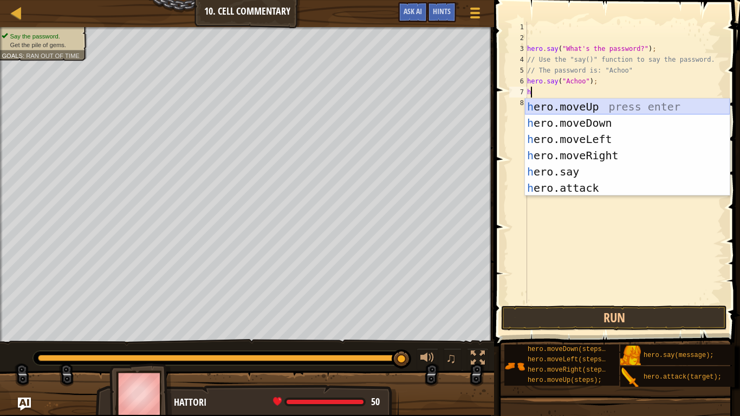
click at [586, 112] on div "h ero.moveUp press enter h ero.moveDown press enter h ero.moveLeft press enter …" at bounding box center [627, 164] width 205 height 130
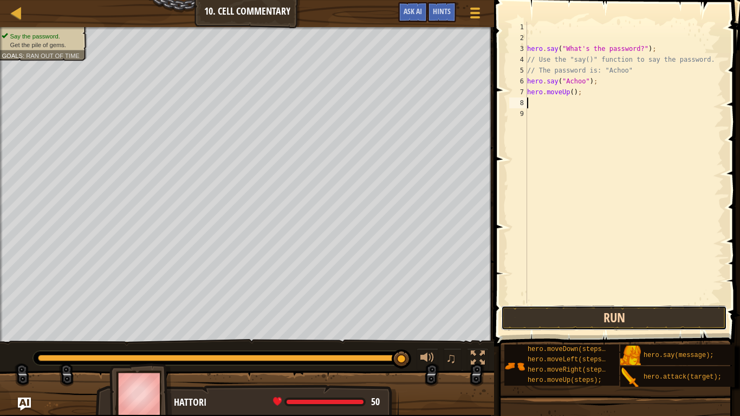
click at [613, 315] on button "Run" at bounding box center [614, 318] width 226 height 25
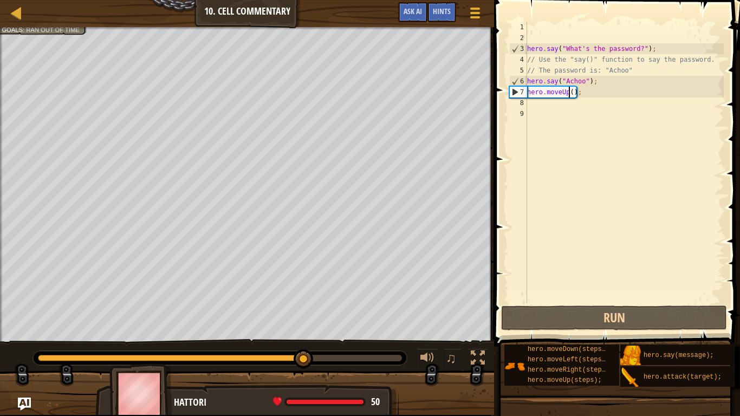
click at [570, 90] on div "hero . say ( "What's the password?" ) ; // Use the "say()" function to say the …" at bounding box center [624, 173] width 199 height 303
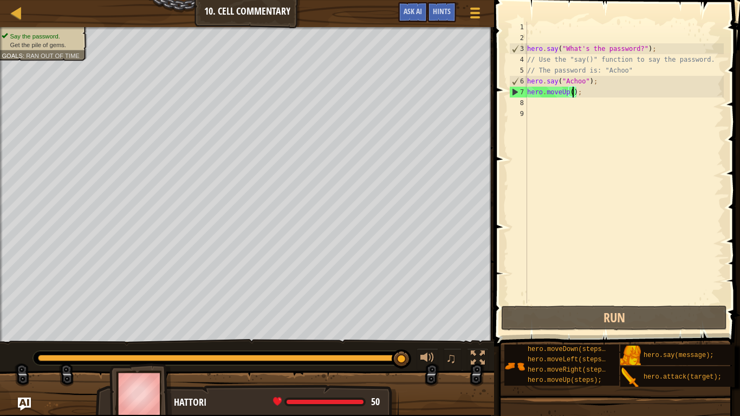
scroll to position [5, 8]
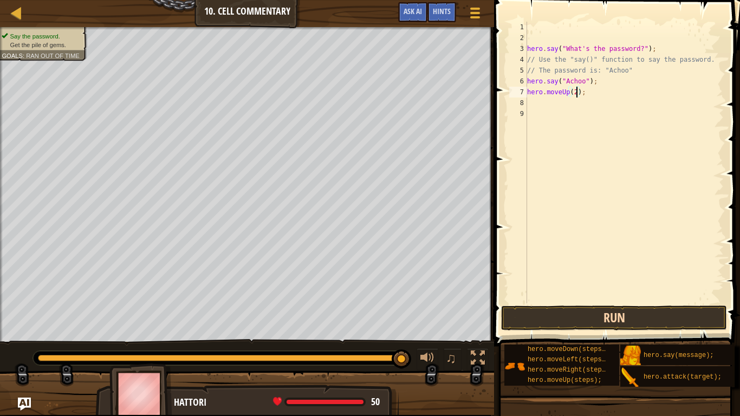
type textarea "hero.moveUp(2);"
click at [640, 327] on button "Run" at bounding box center [614, 318] width 226 height 25
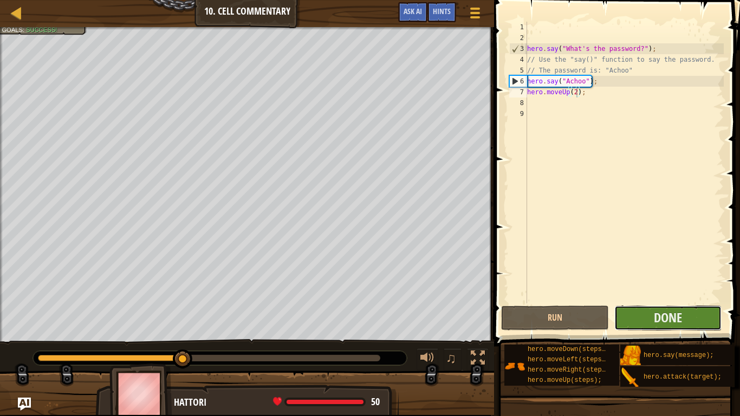
click at [644, 323] on button "Done" at bounding box center [667, 318] width 107 height 25
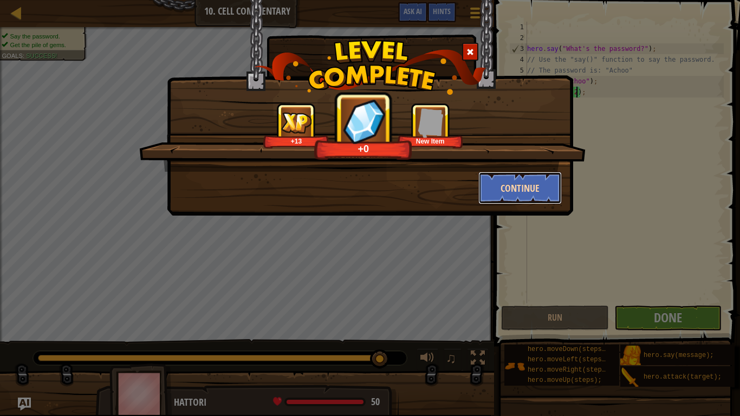
click at [496, 185] on button "Continue" at bounding box center [520, 188] width 84 height 33
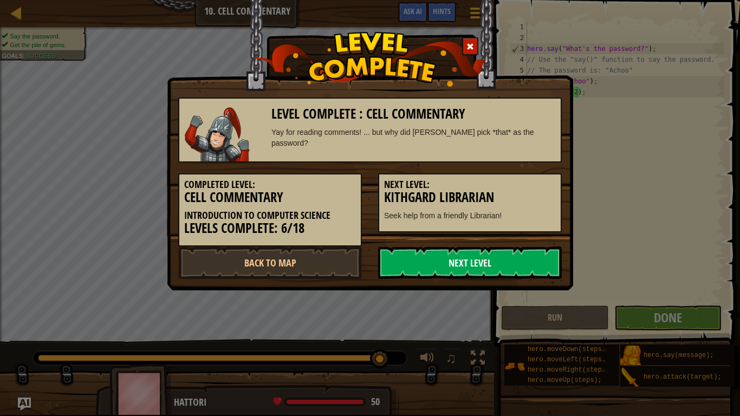
click at [471, 264] on link "Next Level" at bounding box center [470, 262] width 184 height 33
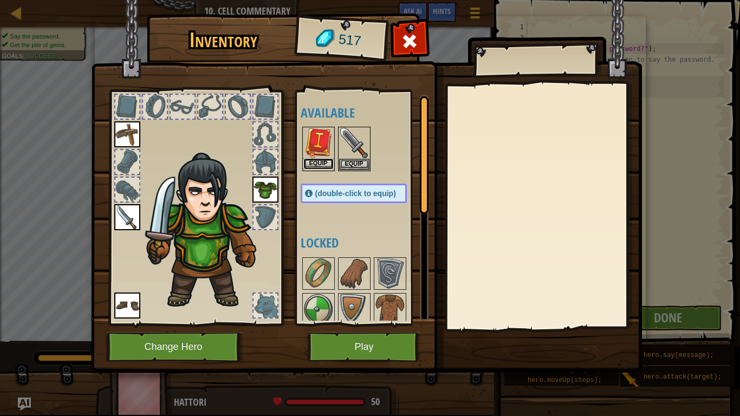
click at [317, 161] on button "Equip" at bounding box center [318, 163] width 30 height 11
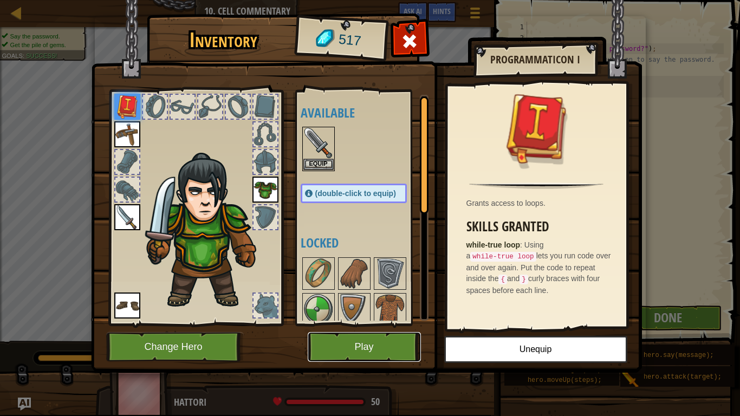
click at [390, 348] on button "Play" at bounding box center [364, 347] width 113 height 30
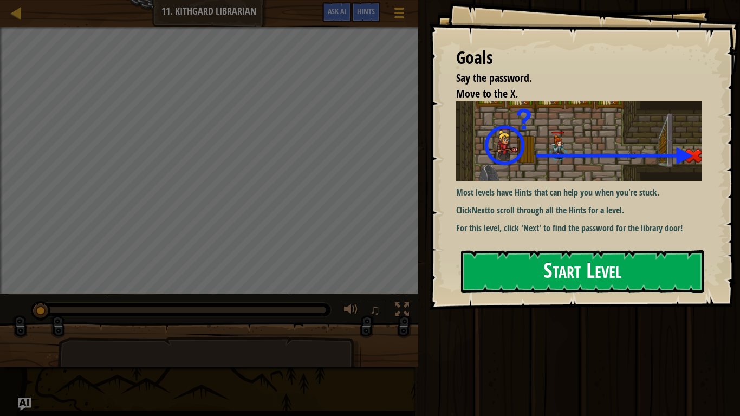
click at [485, 256] on button "Start Level" at bounding box center [582, 271] width 243 height 43
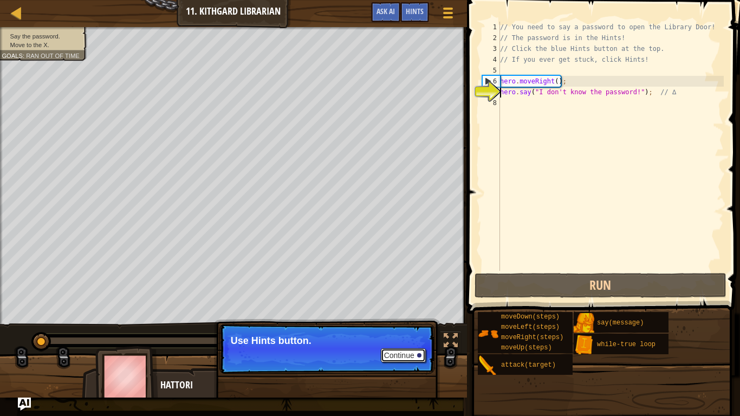
click at [406, 350] on button "Continue" at bounding box center [403, 355] width 45 height 14
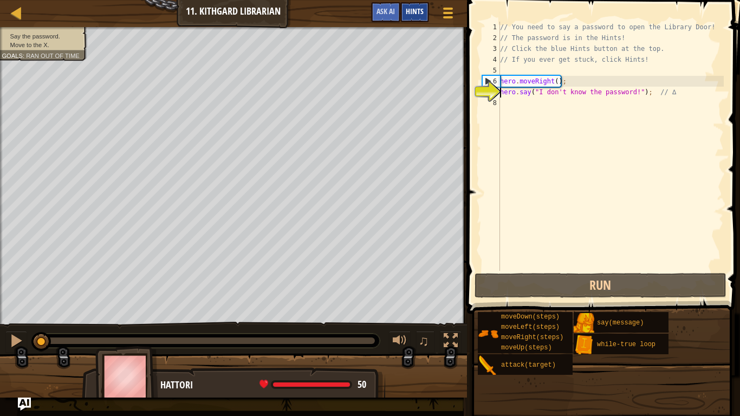
click at [414, 10] on span "Hints" at bounding box center [415, 11] width 18 height 10
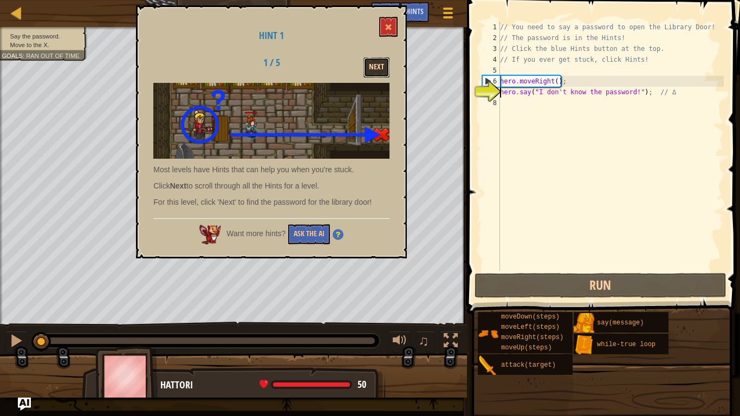
click at [382, 69] on button "Next" at bounding box center [376, 67] width 26 height 20
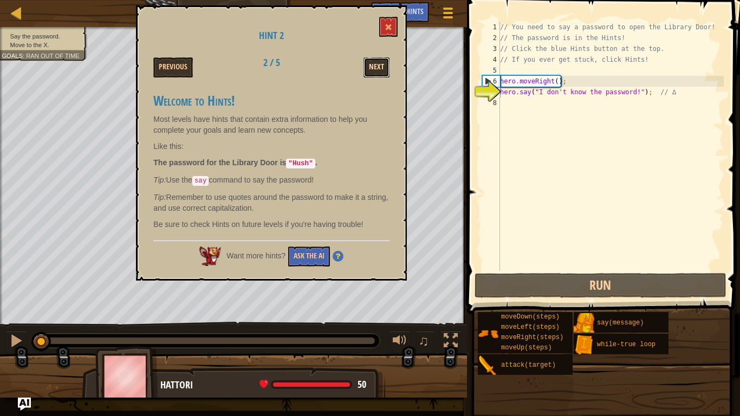
click at [375, 66] on button "Next" at bounding box center [376, 67] width 26 height 20
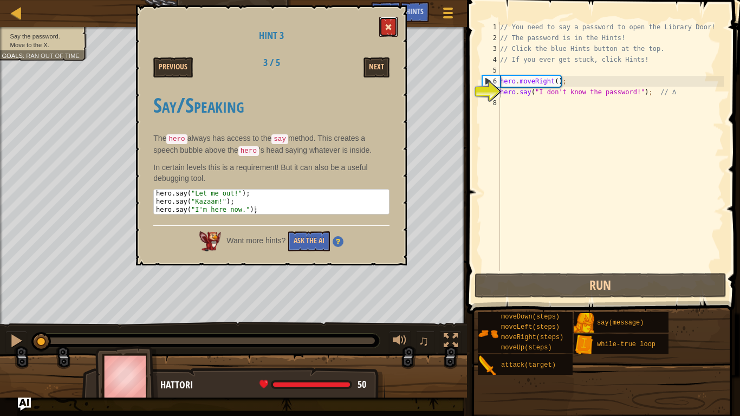
click at [388, 21] on button at bounding box center [388, 27] width 18 height 20
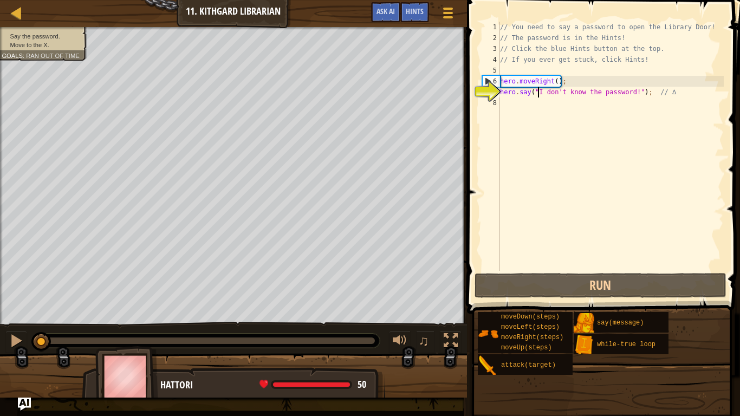
click at [538, 91] on div "// You need to say a password to open the Library Door! // The password is in t…" at bounding box center [611, 157] width 226 height 271
drag, startPoint x: 538, startPoint y: 91, endPoint x: 633, endPoint y: 94, distance: 94.3
click at [633, 94] on div "// You need to say a password to open the Library Door! // The password is in t…" at bounding box center [611, 157] width 226 height 271
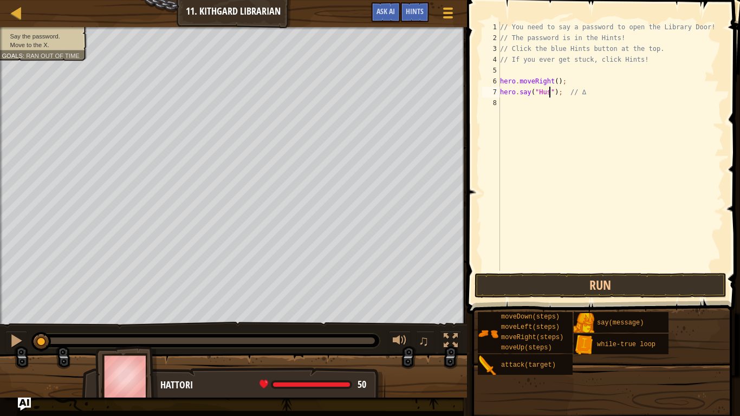
type textarea "hero.say("Hush"); // ∆"
click at [569, 103] on div "// You need to say a password to open the Library Door! // The password is in t…" at bounding box center [611, 157] width 226 height 271
type textarea "h"
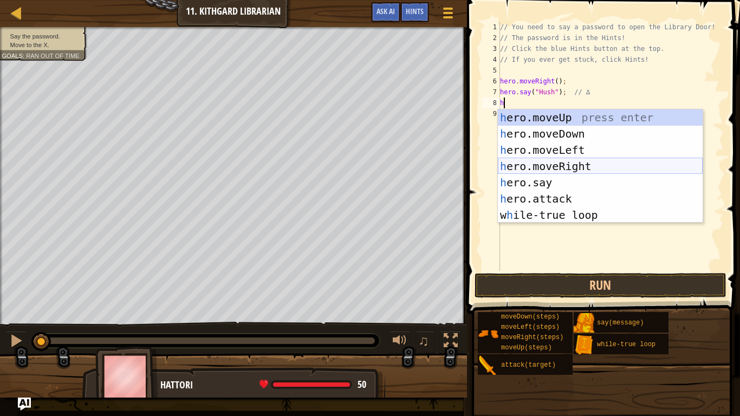
click at [577, 164] on div "h ero.moveUp press enter h ero.moveDown press enter h ero.moveLeft press enter …" at bounding box center [600, 182] width 205 height 146
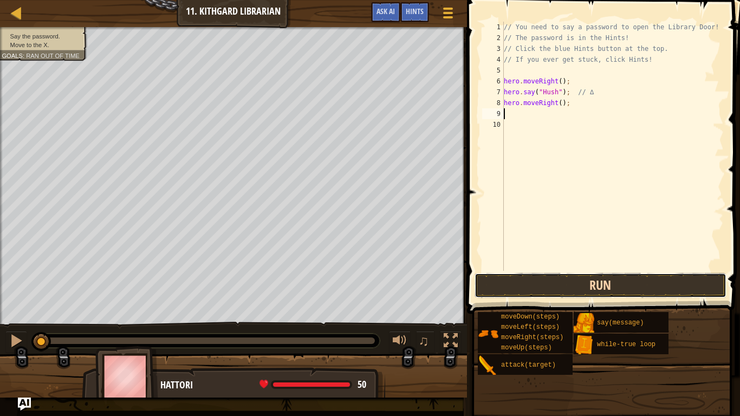
click at [591, 285] on button "Run" at bounding box center [601, 285] width 252 height 25
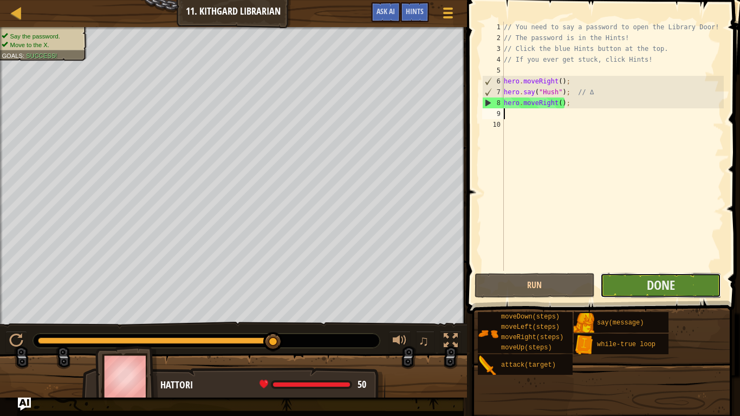
click at [627, 283] on button "Done" at bounding box center [660, 285] width 121 height 25
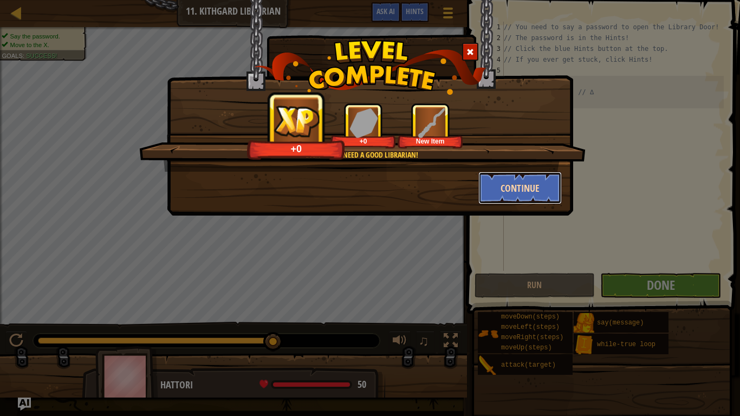
click at [518, 183] on button "Continue" at bounding box center [520, 188] width 84 height 33
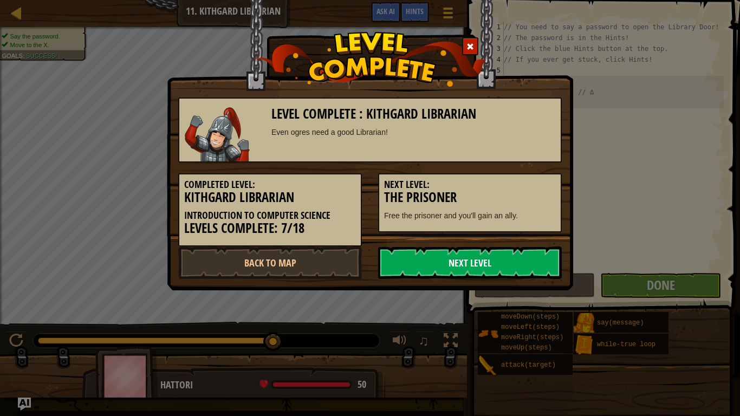
click at [503, 271] on link "Next Level" at bounding box center [470, 262] width 184 height 33
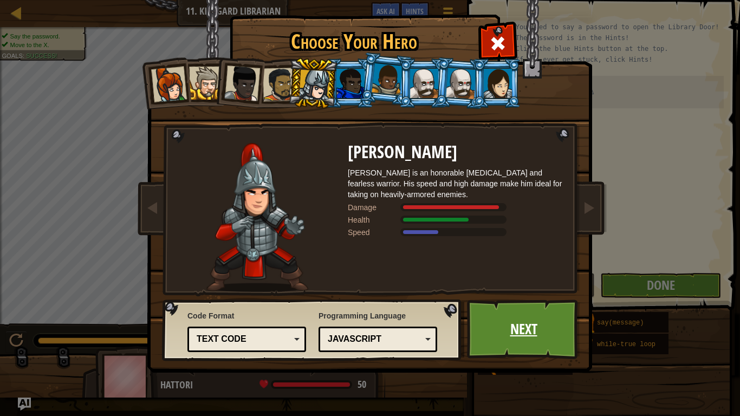
click at [510, 318] on link "Next" at bounding box center [523, 330] width 113 height 60
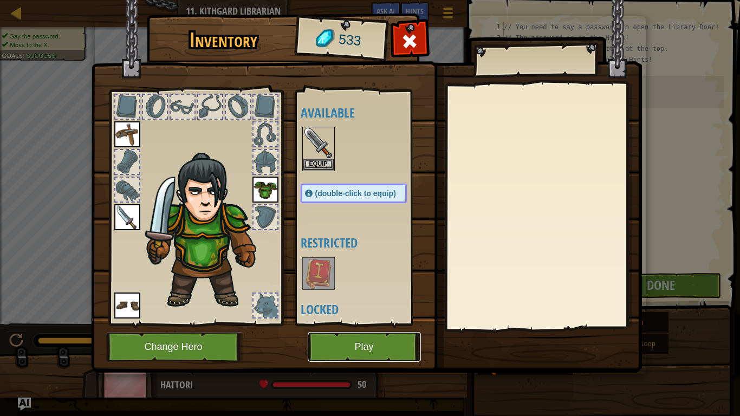
click at [367, 342] on button "Play" at bounding box center [364, 347] width 113 height 30
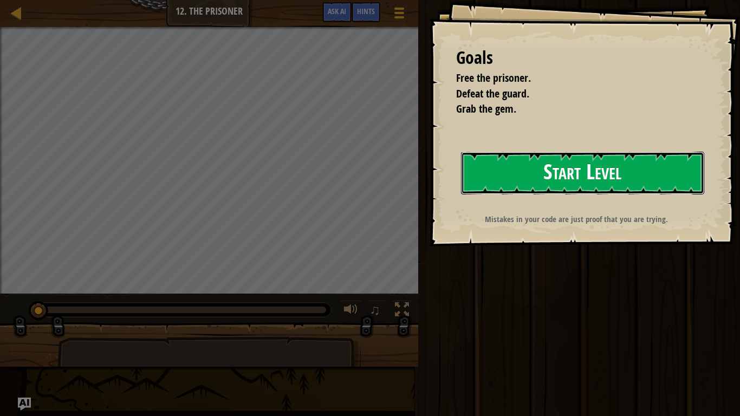
click at [492, 178] on button "Start Level" at bounding box center [582, 173] width 243 height 43
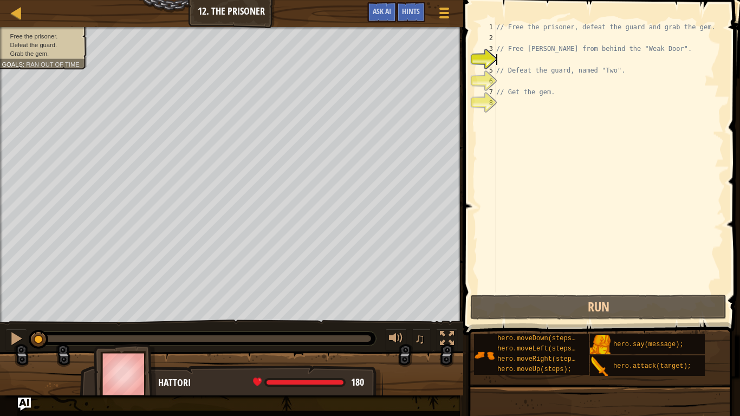
click at [536, 77] on div "// Free the prisoner, defeat the guard and grab the gem. // Free [PERSON_NAME] …" at bounding box center [609, 168] width 230 height 293
click at [537, 101] on div "// Free the prisoner, defeat the guard and grab the gem. // Free [PERSON_NAME] …" at bounding box center [609, 168] width 230 height 293
type textarea "h"
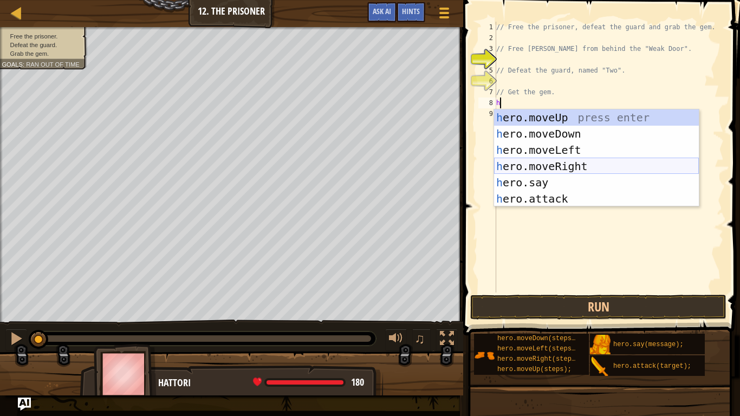
click at [545, 162] on div "h ero.moveUp press enter h ero.moveDown press enter h ero.moveLeft press enter …" at bounding box center [596, 174] width 205 height 130
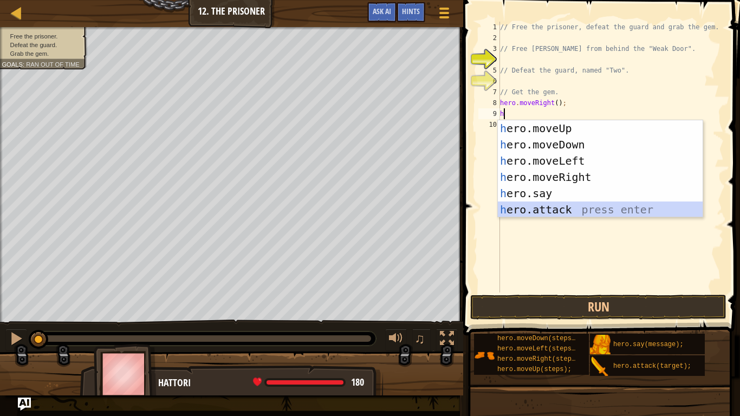
click at [562, 207] on div "h ero.moveUp press enter h ero.moveDown press enter h ero.moveLeft press enter …" at bounding box center [600, 185] width 205 height 130
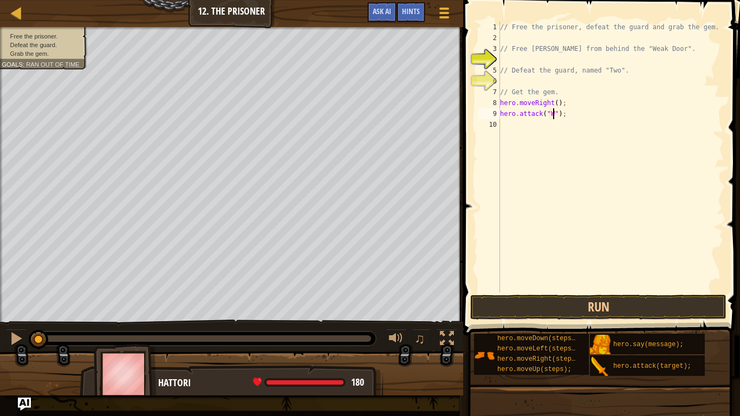
scroll to position [5, 8]
type textarea "hero.attack("Weak Door");"
click at [508, 129] on div "// Free the prisoner, defeat the guard and grab the gem. // Free [PERSON_NAME] …" at bounding box center [611, 168] width 226 height 293
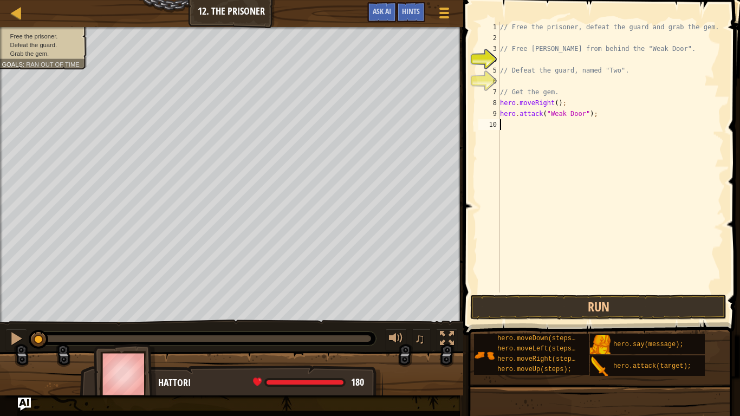
type textarea "h"
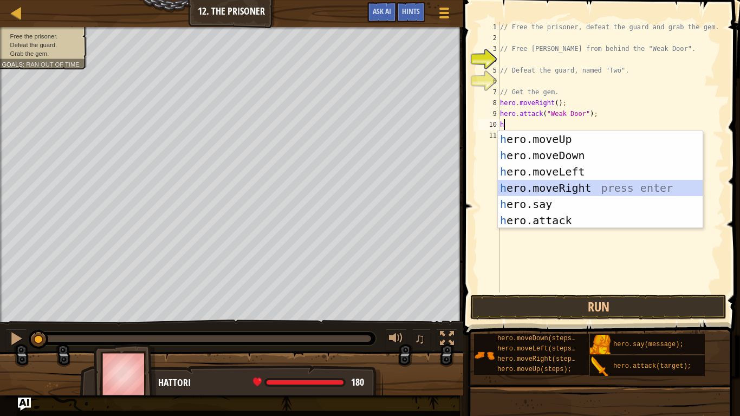
click at [530, 186] on div "h ero.moveUp press enter h ero.moveDown press enter h ero.moveLeft press enter …" at bounding box center [600, 196] width 205 height 130
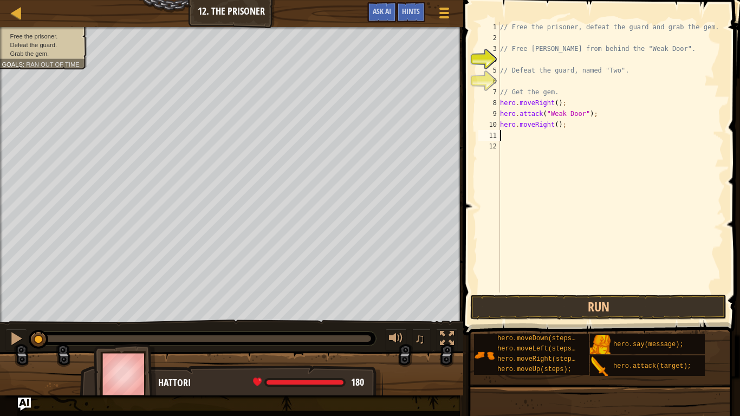
click at [557, 124] on div "// Free the prisoner, defeat the guard and grab the gem. // Free [PERSON_NAME] …" at bounding box center [611, 168] width 226 height 293
type textarea "hero.moveRight(2);"
click at [550, 135] on div "// Free the prisoner, defeat the guard and grab the gem. // Free [PERSON_NAME] …" at bounding box center [611, 168] width 226 height 293
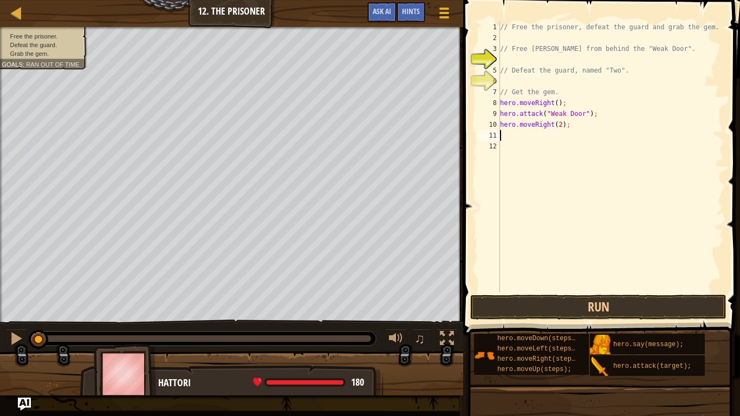
type textarea "h"
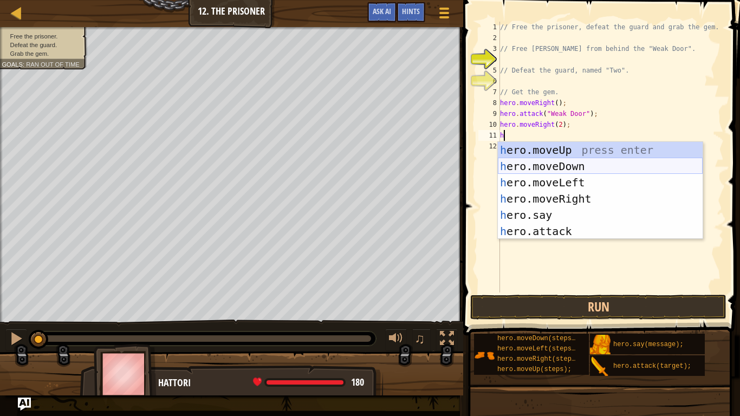
click at [558, 168] on div "h ero.moveUp press enter h ero.moveDown press enter h ero.moveLeft press enter …" at bounding box center [600, 207] width 205 height 130
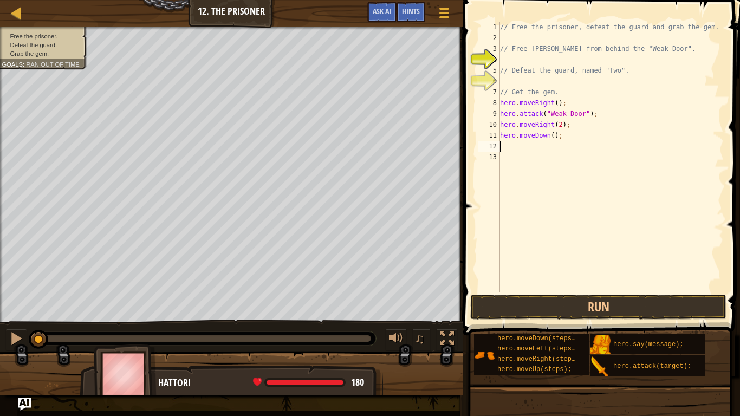
click at [553, 135] on div "// Free the prisoner, defeat the guard and grab the gem. // Free [PERSON_NAME] …" at bounding box center [611, 168] width 226 height 293
type textarea "hero.moveDown(3);"
click at [554, 145] on div "// Free the prisoner, defeat the guard and grab the gem. // Free [PERSON_NAME] …" at bounding box center [611, 168] width 226 height 293
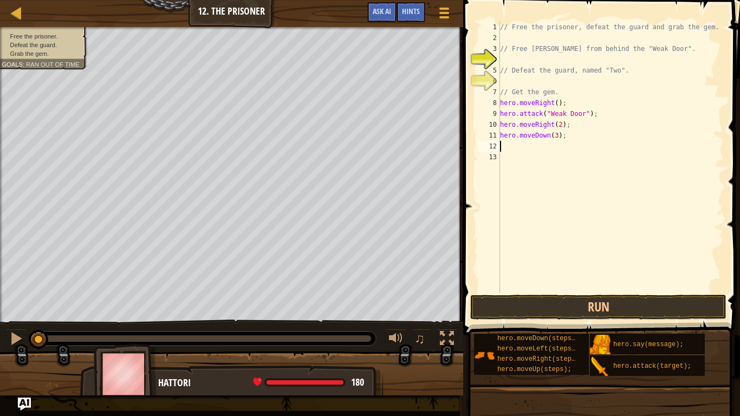
type textarea "h"
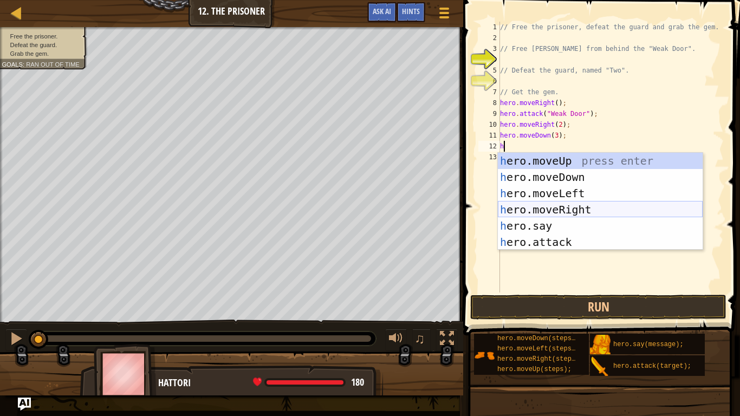
click at [563, 211] on div "h ero.moveUp press enter h ero.moveDown press enter h ero.moveLeft press enter …" at bounding box center [600, 218] width 205 height 130
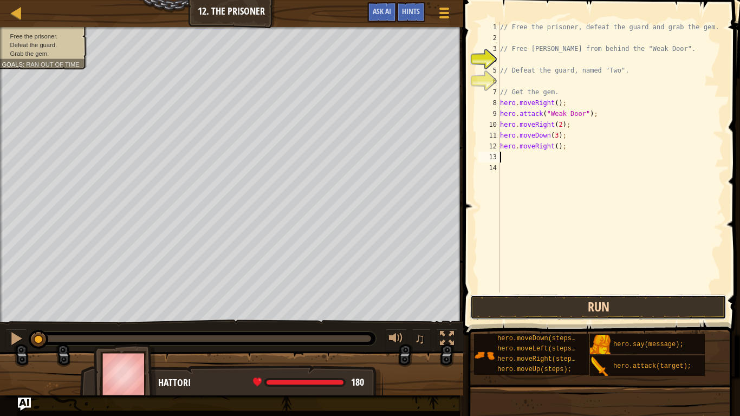
click at [581, 306] on button "Run" at bounding box center [598, 307] width 256 height 25
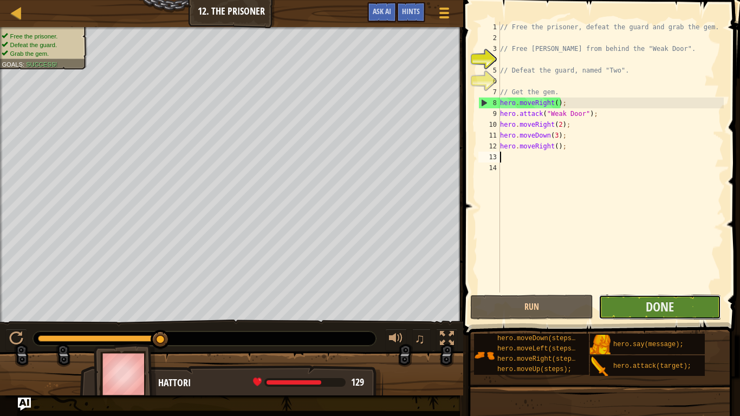
click at [631, 305] on button "Done" at bounding box center [660, 307] width 122 height 25
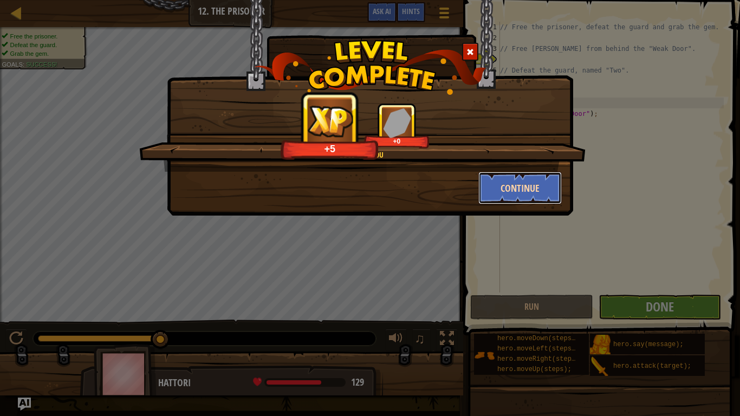
click at [507, 181] on button "Continue" at bounding box center [520, 188] width 84 height 33
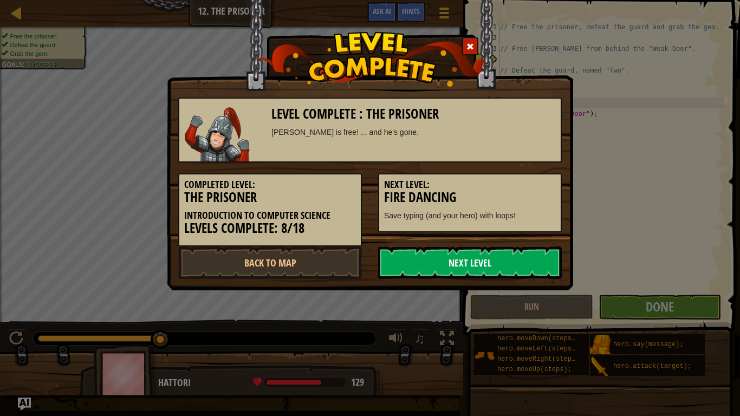
click at [469, 259] on link "Next Level" at bounding box center [470, 262] width 184 height 33
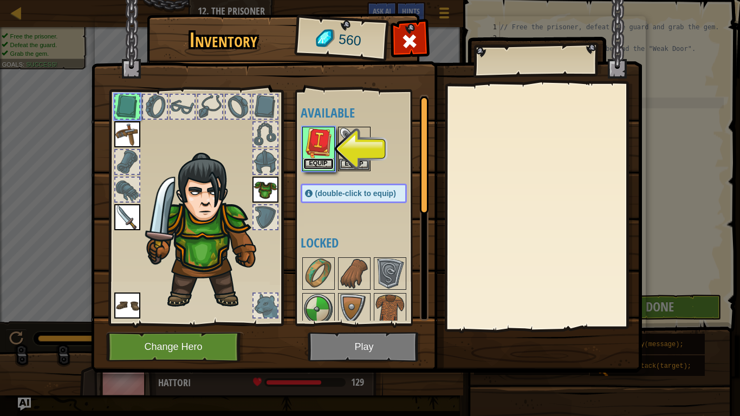
click at [321, 161] on button "Equip" at bounding box center [318, 163] width 30 height 11
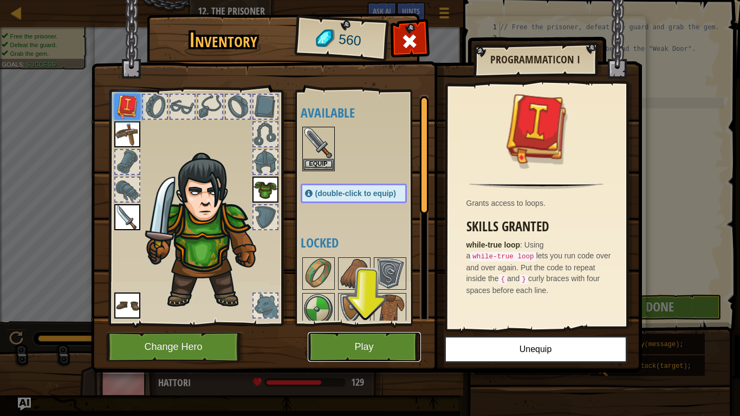
click at [375, 350] on button "Play" at bounding box center [364, 347] width 113 height 30
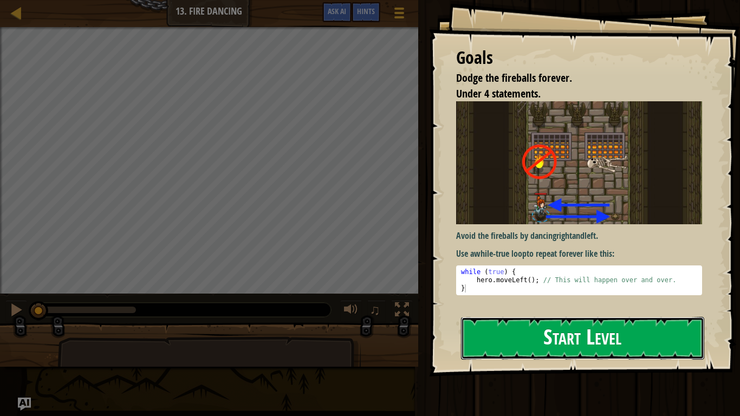
click at [535, 326] on button "Start Level" at bounding box center [582, 338] width 243 height 43
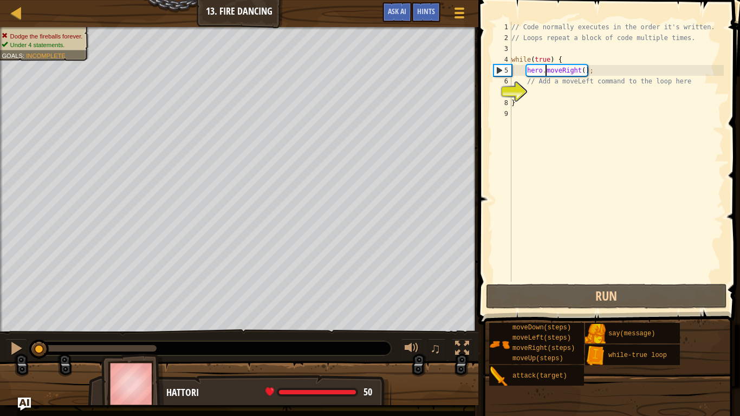
click at [547, 69] on div "// Code normally executes in the order it's written. // Loops repeat a block of…" at bounding box center [616, 163] width 215 height 282
type textarea "hero.moveRight();"
click at [548, 91] on div "// Code normally executes in the order it's written. // Loops repeat a block of…" at bounding box center [616, 163] width 215 height 282
type textarea "w"
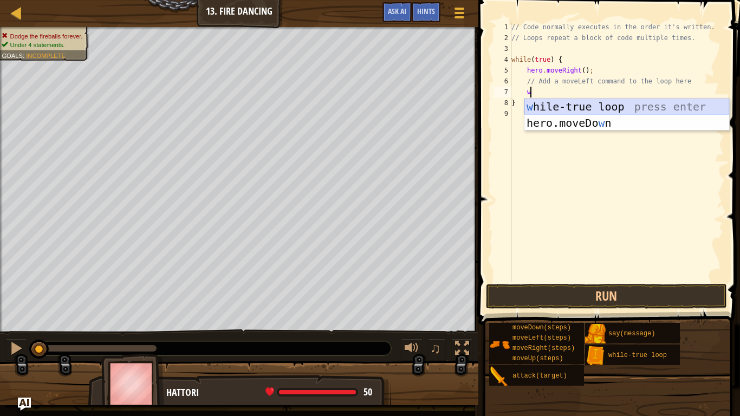
click at [560, 107] on div "w [PERSON_NAME]-true loop press enter hero.moveDo w n press enter" at bounding box center [626, 131] width 205 height 65
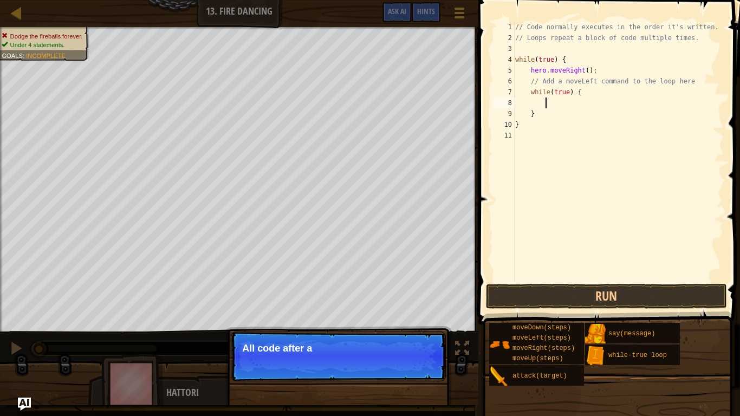
type textarea "h"
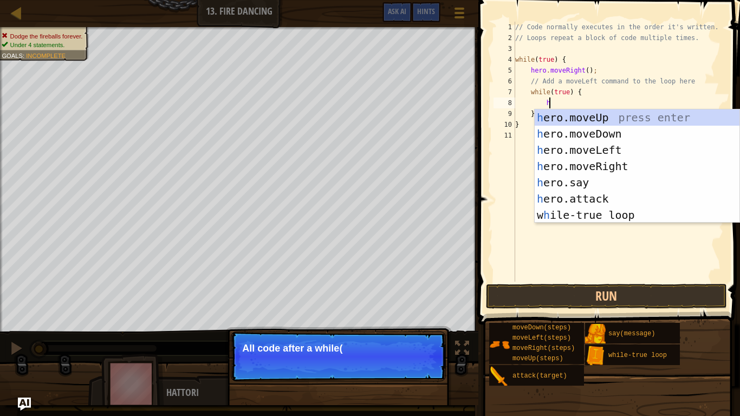
scroll to position [5, 4]
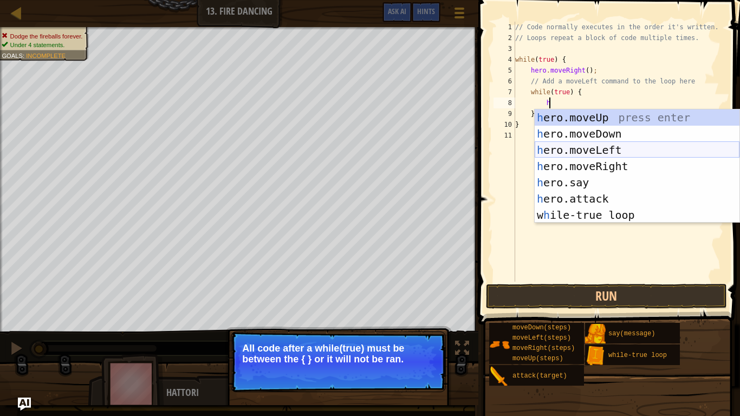
click at [577, 146] on div "h ero.moveUp press enter h ero.moveDown press enter h ero.moveLeft press enter …" at bounding box center [637, 182] width 205 height 146
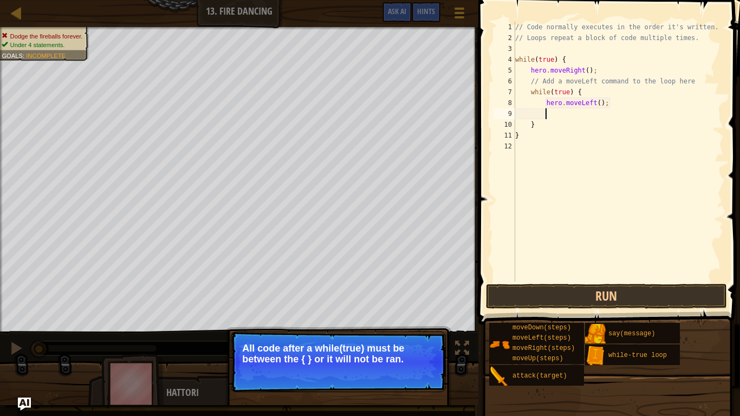
scroll to position [5, 4]
click at [410, 350] on button "Continue" at bounding box center [414, 374] width 45 height 14
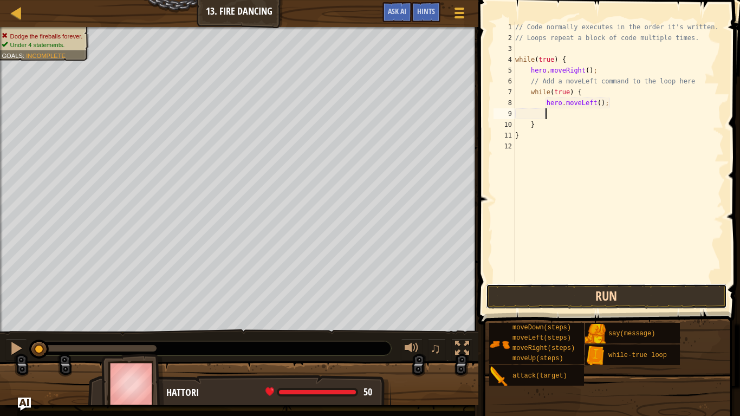
click at [523, 296] on button "Run" at bounding box center [606, 296] width 241 height 25
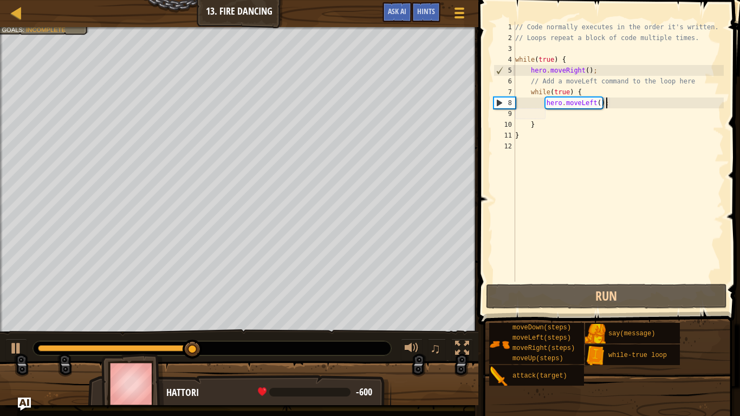
click at [611, 107] on div "// Code normally executes in the order it's written. // Loops repeat a block of…" at bounding box center [618, 163] width 211 height 282
type textarea "hero.moveLeft();"
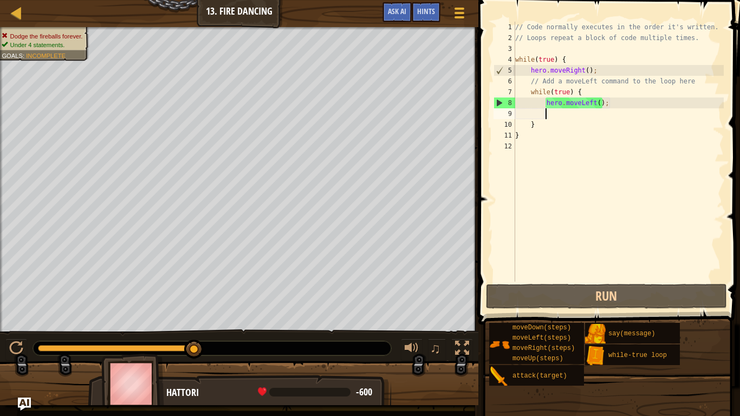
drag, startPoint x: 603, startPoint y: 116, endPoint x: 597, endPoint y: 116, distance: 6.5
click at [597, 116] on div "// Code normally executes in the order it's written. // Loops repeat a block of…" at bounding box center [618, 163] width 211 height 282
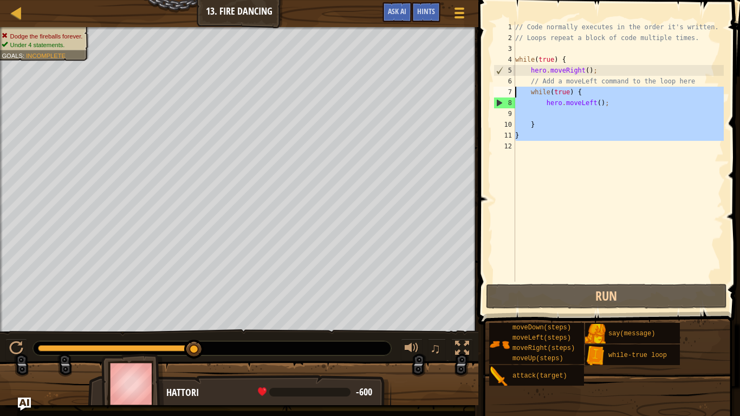
drag, startPoint x: 559, startPoint y: 143, endPoint x: 512, endPoint y: 90, distance: 69.9
click at [512, 90] on div "1 2 3 4 5 6 7 8 9 10 11 12 // Code normally executes in the order it's written.…" at bounding box center [607, 152] width 232 height 260
type textarea "while(true) { hero.moveLeft();"
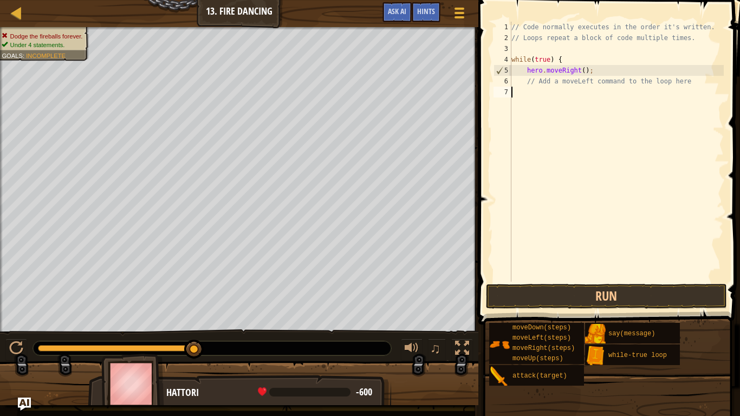
scroll to position [5, 0]
click at [600, 73] on div "// Code normally executes in the order it's written. // Loops repeat a block of…" at bounding box center [616, 163] width 215 height 282
type textarea "hero.moveRight();"
click at [20, 348] on div at bounding box center [16, 348] width 14 height 14
type textarea "["
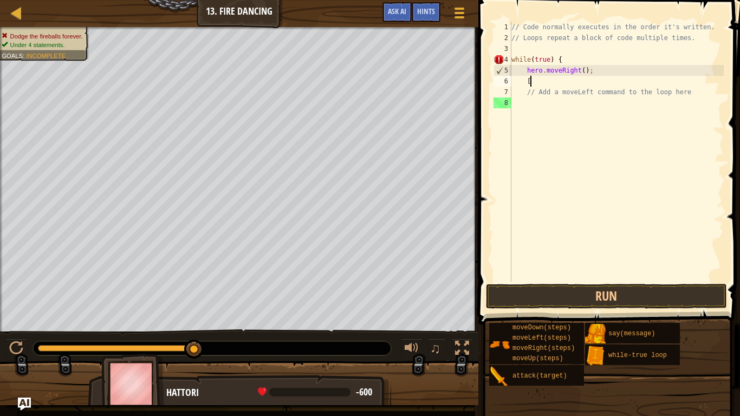
scroll to position [5, 2]
type textarea "{"
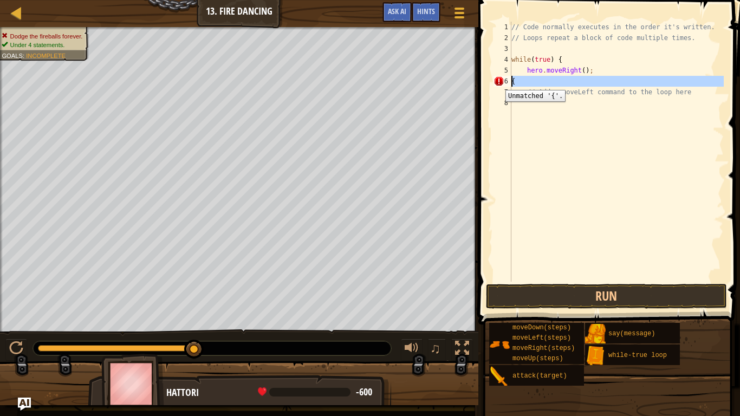
click at [497, 82] on div "6" at bounding box center [502, 81] width 18 height 11
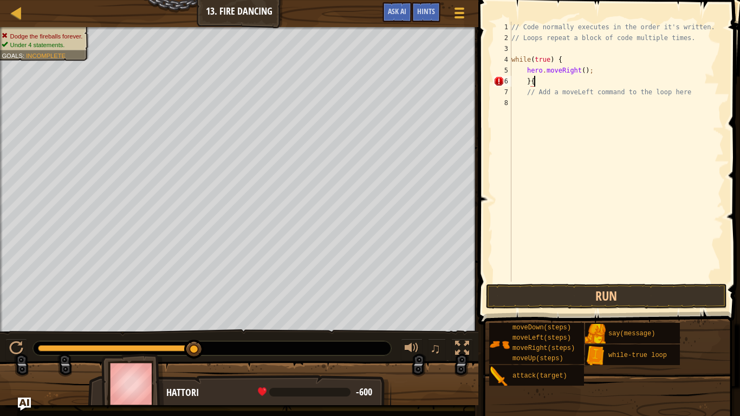
scroll to position [5, 2]
click at [600, 73] on div "// Code normally executes in the order it's written. // Loops repeat a block of…" at bounding box center [616, 163] width 215 height 282
type textarea "hero.moveRight();"
type textarea "h"
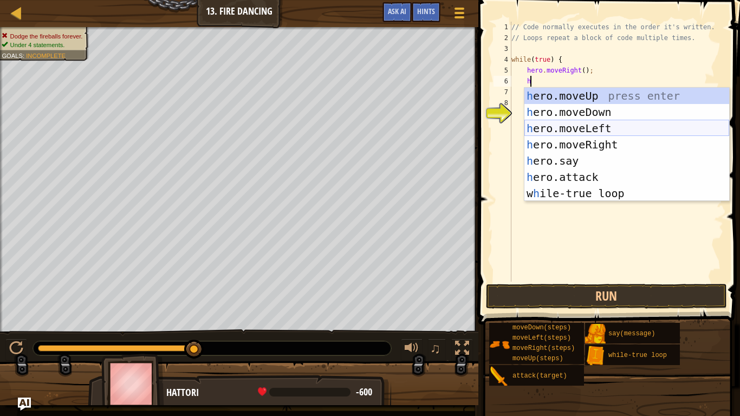
click at [614, 126] on div "h ero.moveUp press enter h ero.moveDown press enter h ero.moveLeft press enter …" at bounding box center [626, 161] width 205 height 146
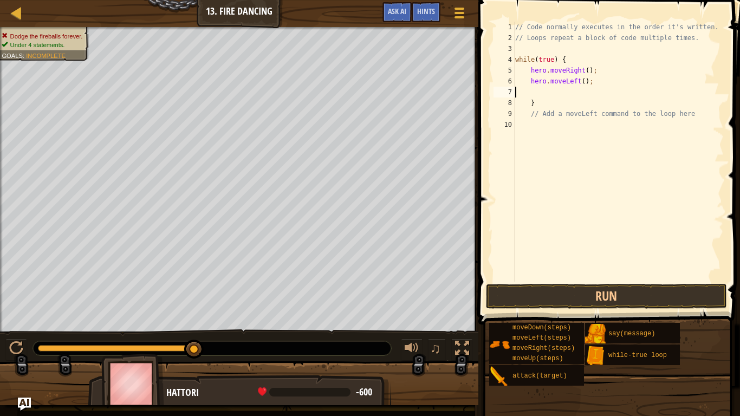
scroll to position [5, 0]
type textarea "hero.moveLeft();"
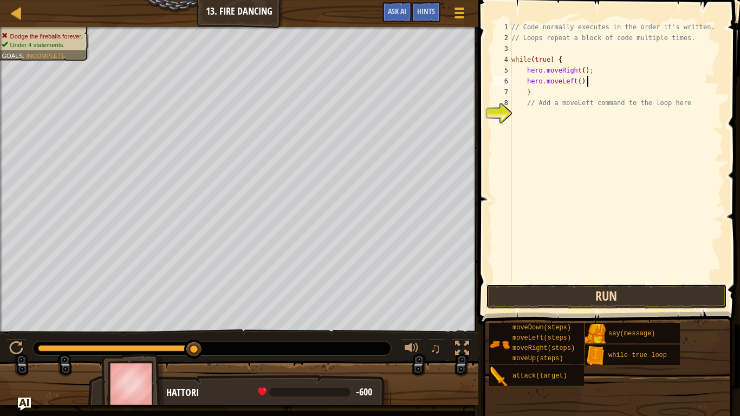
click at [625, 294] on button "Run" at bounding box center [606, 296] width 241 height 25
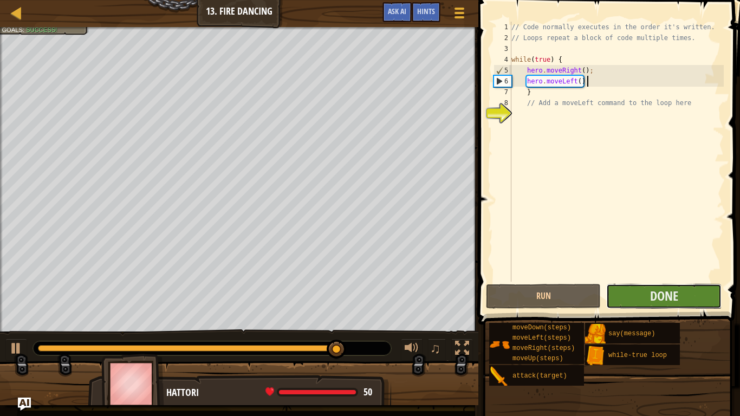
click at [645, 291] on button "Done" at bounding box center [663, 296] width 115 height 25
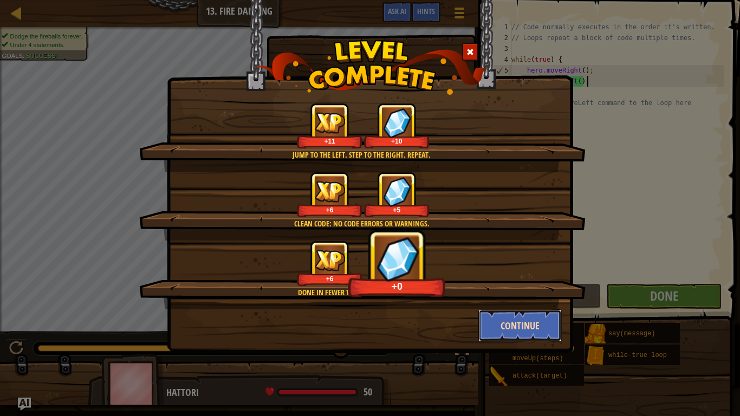
click at [527, 332] on button "Continue" at bounding box center [520, 325] width 84 height 33
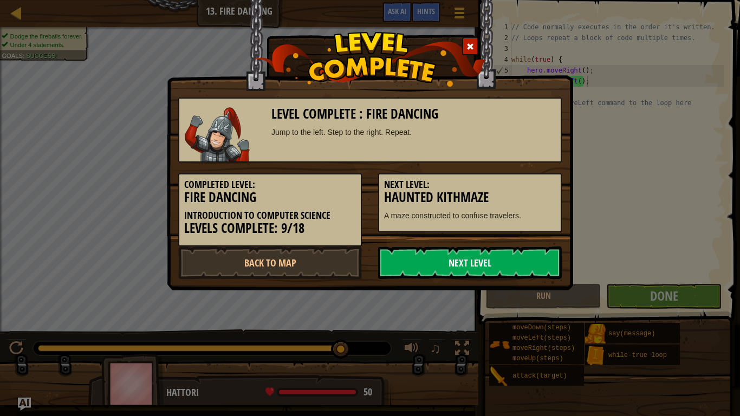
click at [467, 266] on link "Next Level" at bounding box center [470, 262] width 184 height 33
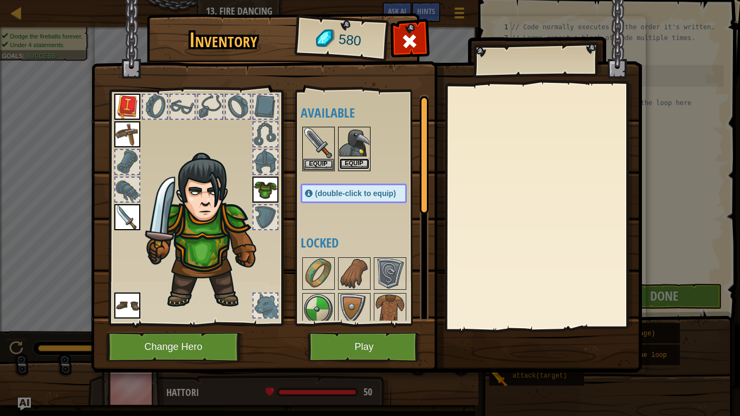
click at [360, 162] on button "Equip" at bounding box center [354, 163] width 30 height 11
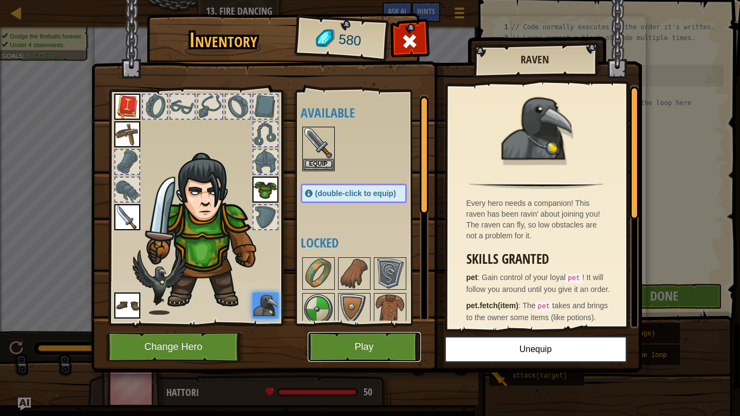
click at [379, 349] on button "Play" at bounding box center [364, 347] width 113 height 30
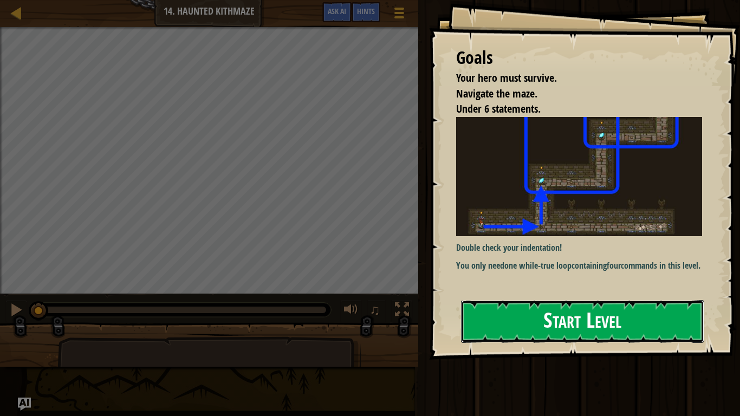
click at [503, 330] on button "Start Level" at bounding box center [582, 321] width 243 height 43
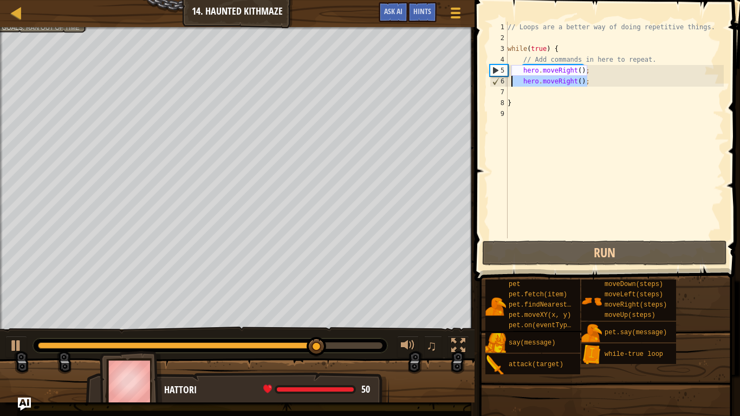
drag, startPoint x: 590, startPoint y: 82, endPoint x: 511, endPoint y: 81, distance: 79.1
click at [511, 81] on div "// Loops are a better way of doing repetitive things. while ( true ) { // Add c…" at bounding box center [614, 141] width 218 height 238
type textarea "hero.moveRight();"
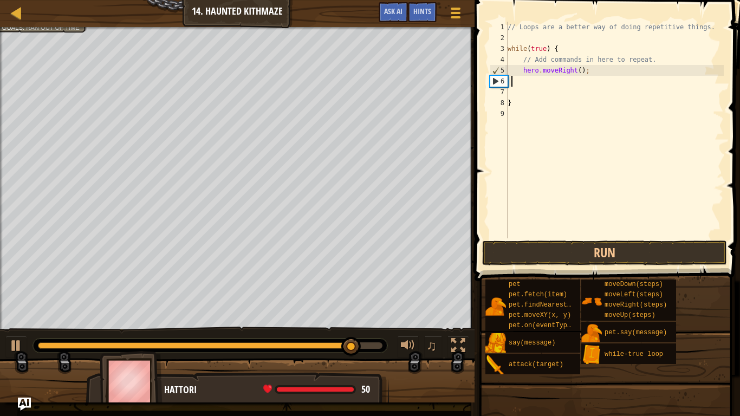
click at [580, 71] on div "// Loops are a better way of doing repetitive things. while ( true ) { // Add c…" at bounding box center [614, 141] width 218 height 238
type textarea "hero.moveRight(2);"
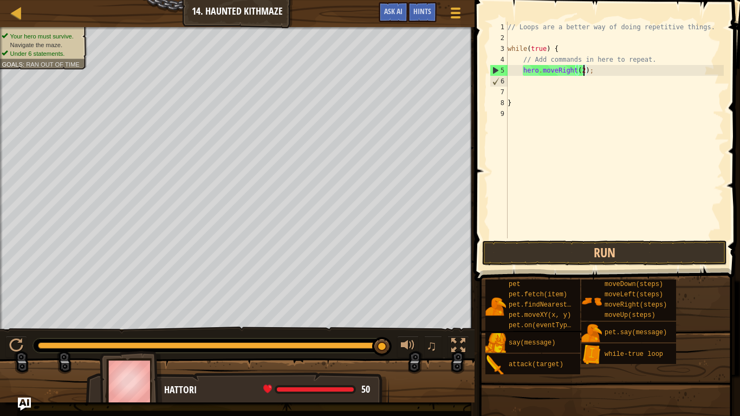
click at [576, 81] on div "// Loops are a better way of doing repetitive things. while ( true ) { // Add c…" at bounding box center [614, 141] width 218 height 238
type textarea "h"
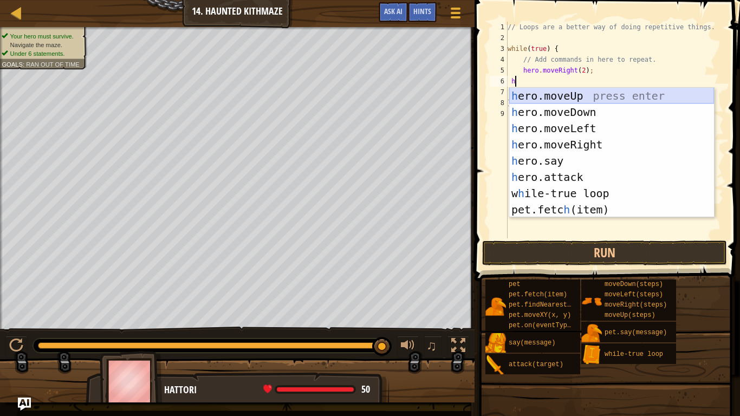
click at [588, 93] on div "h ero.moveUp press enter h ero.moveDown press enter h ero.moveLeft press enter …" at bounding box center [611, 169] width 205 height 163
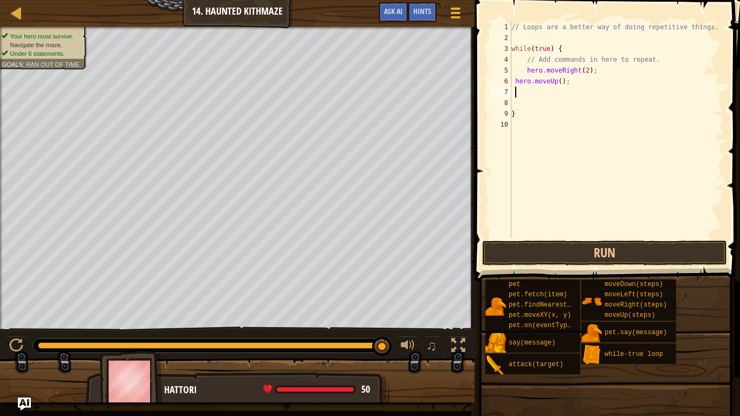
click at [560, 82] on div "// Loops are a better way of doing repetitive things. while ( true ) { // Add c…" at bounding box center [616, 141] width 215 height 238
type textarea "hero.moveUp(2);"
click at [606, 250] on button "Run" at bounding box center [604, 253] width 245 height 25
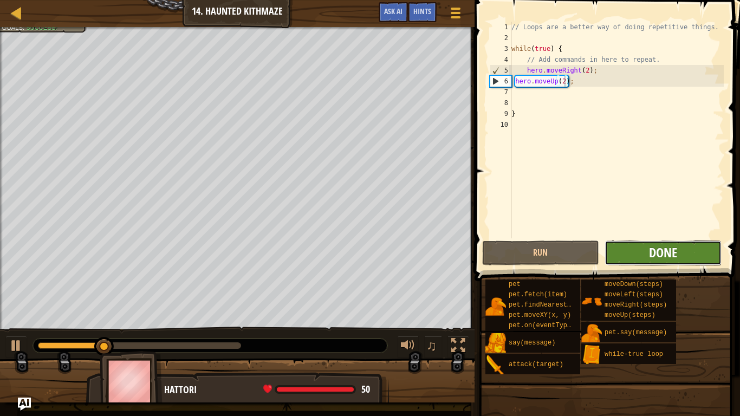
click at [652, 246] on span "Done" at bounding box center [663, 252] width 28 height 17
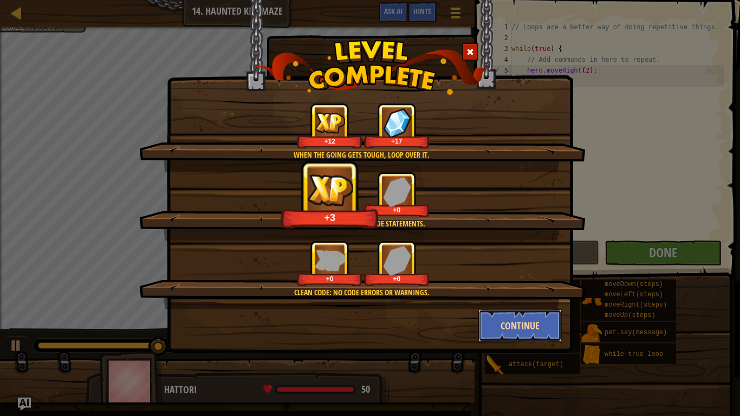
click at [513, 323] on button "Continue" at bounding box center [520, 325] width 84 height 33
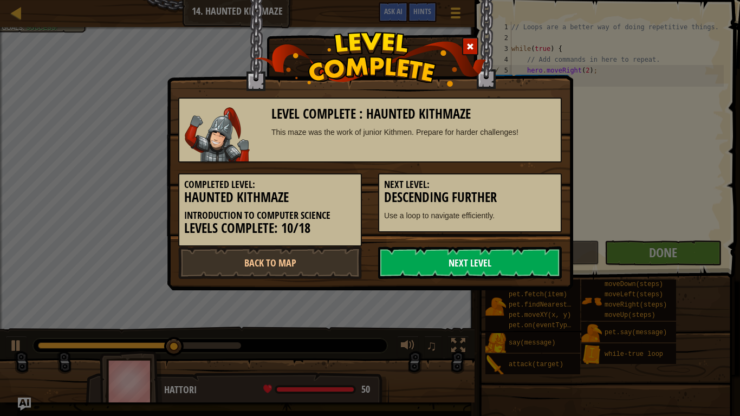
click at [471, 263] on link "Next Level" at bounding box center [470, 262] width 184 height 33
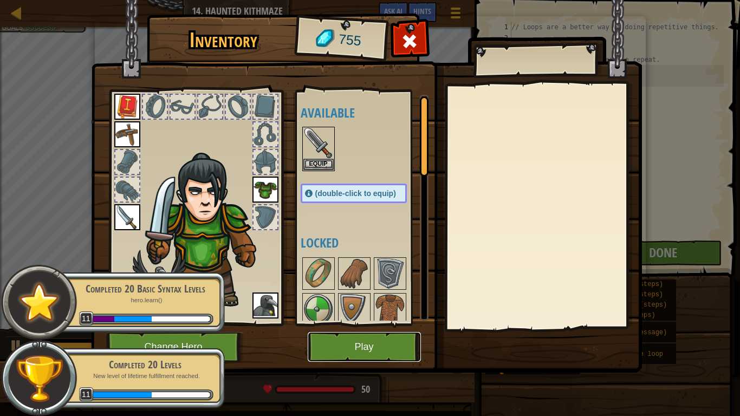
click at [375, 346] on button "Play" at bounding box center [364, 347] width 113 height 30
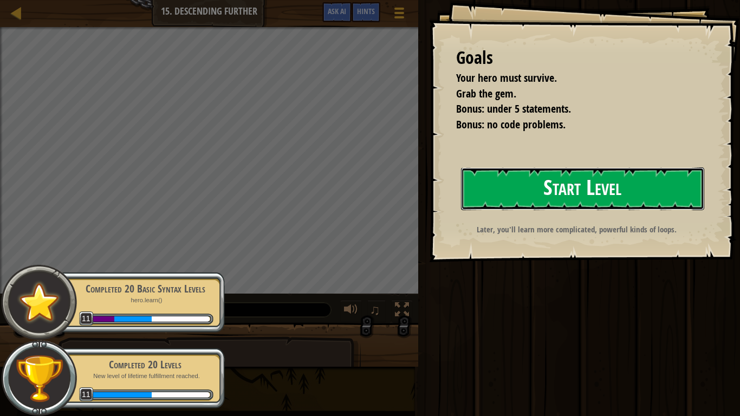
click at [525, 188] on button "Start Level" at bounding box center [582, 188] width 243 height 43
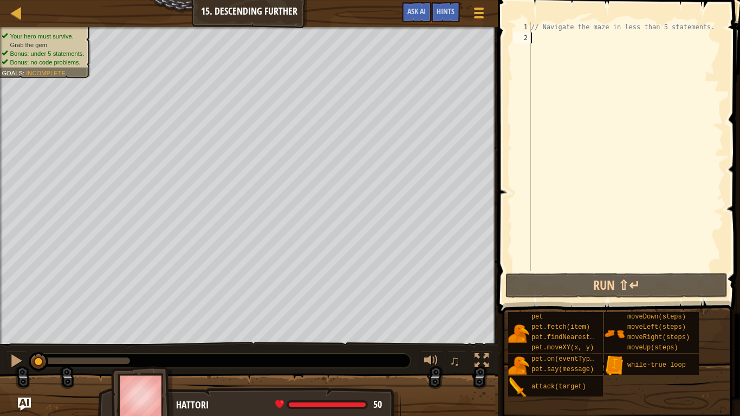
type textarea "w"
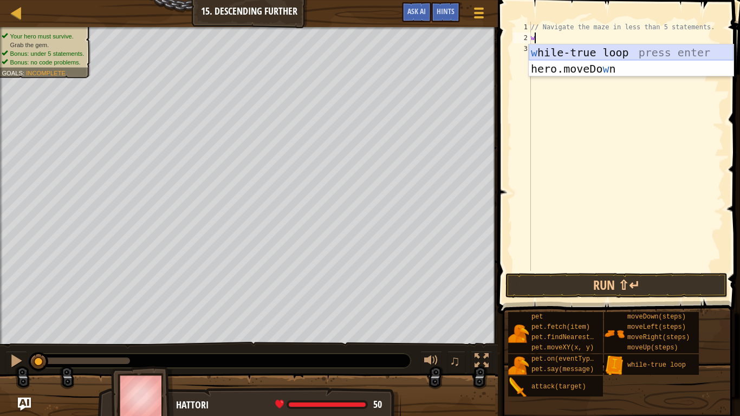
click at [570, 50] on div "w [PERSON_NAME]-true loop press enter hero.moveDo w n press enter" at bounding box center [631, 76] width 205 height 65
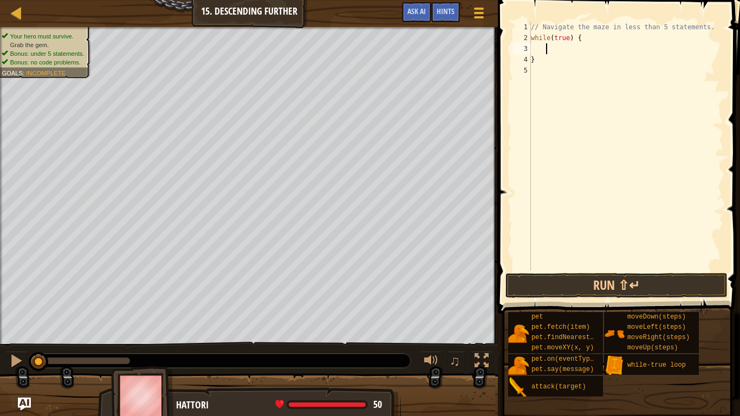
type textarea "h"
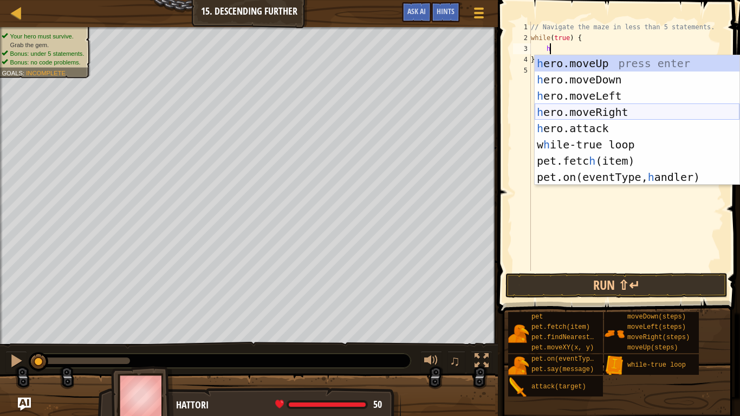
click at [591, 108] on div "h ero.moveUp press enter h ero.moveDown press enter h ero.moveLeft press enter …" at bounding box center [637, 136] width 205 height 163
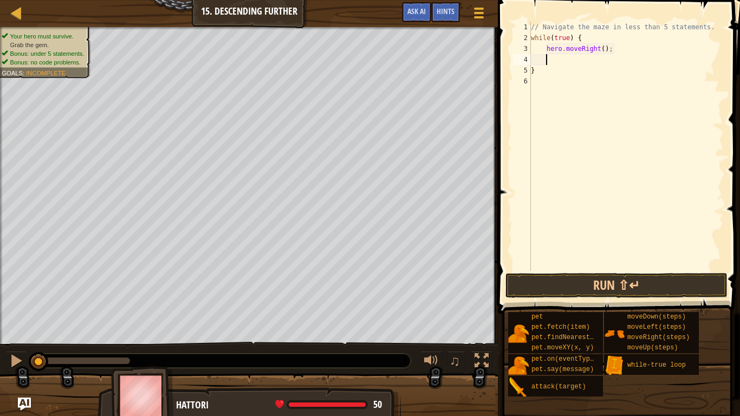
click at [603, 48] on div "// Navigate the maze in less than 5 statements. while ( true ) { hero . moveRig…" at bounding box center [626, 157] width 195 height 271
type textarea "hero.moveRight(2);"
click at [602, 57] on div "// Navigate the maze in less than 5 statements. while ( true ) { hero . moveRig…" at bounding box center [626, 157] width 195 height 271
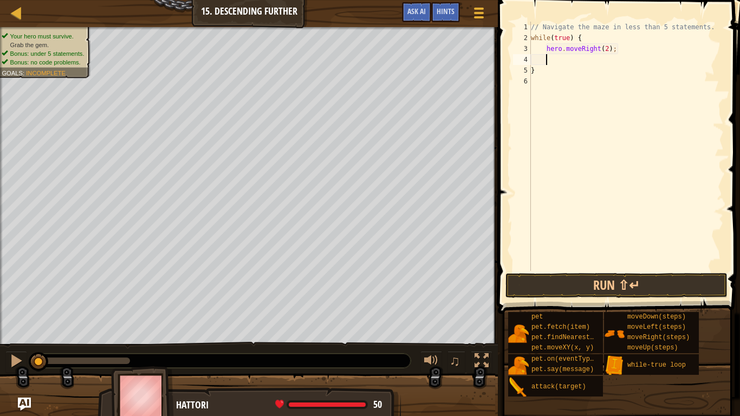
type textarea "h"
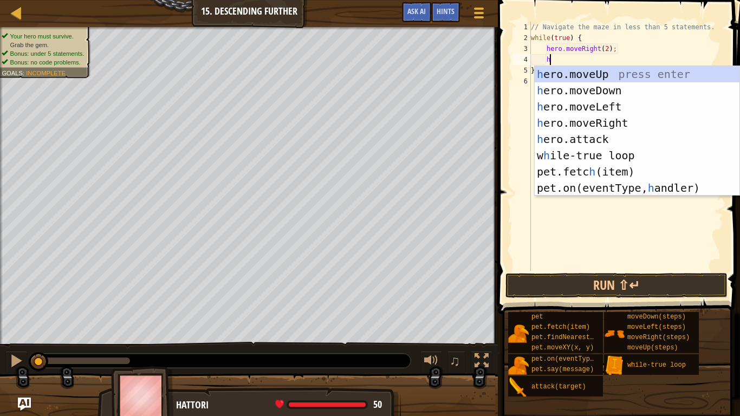
scroll to position [5, 2]
click at [605, 93] on div "h ero.moveUp press enter h ero.moveDown press enter h ero.moveLeft press enter …" at bounding box center [637, 147] width 205 height 163
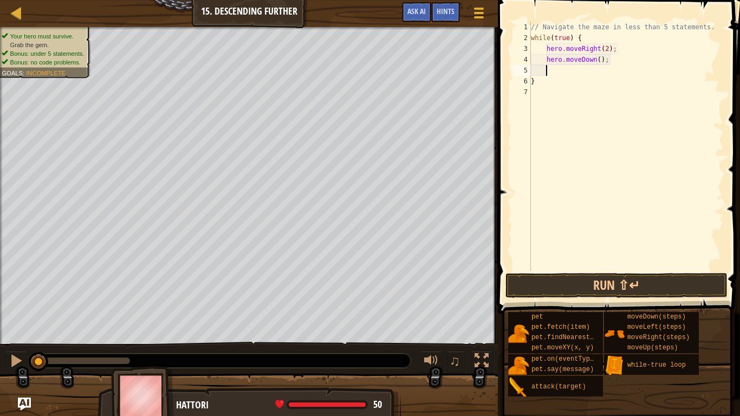
scroll to position [5, 2]
click at [628, 280] on button "Run ⇧↵" at bounding box center [616, 285] width 222 height 25
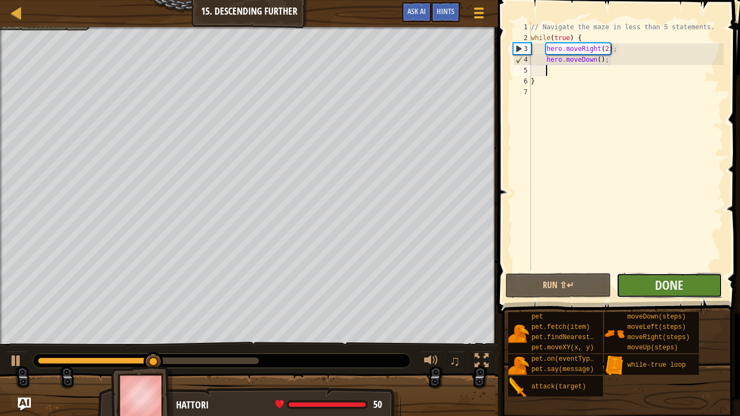
click at [632, 278] on button "Done" at bounding box center [669, 285] width 106 height 25
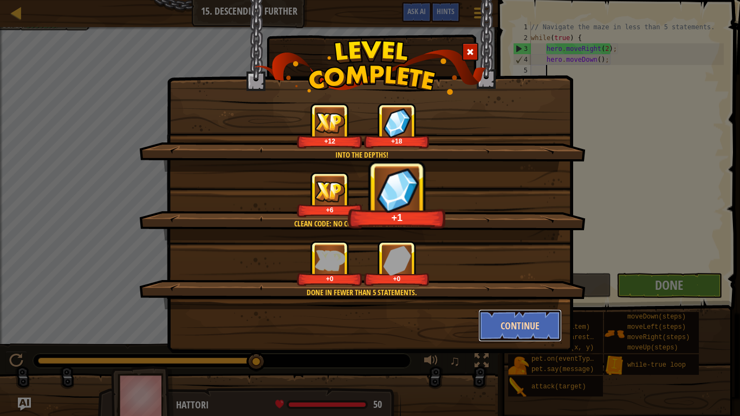
click at [521, 330] on button "Continue" at bounding box center [520, 325] width 84 height 33
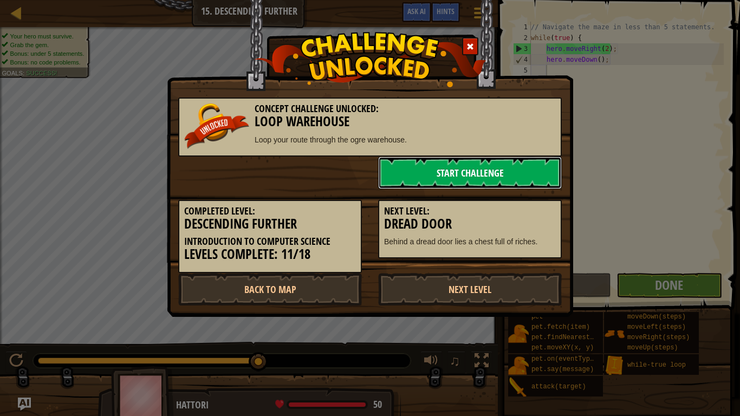
click at [472, 181] on link "Start Challenge" at bounding box center [470, 173] width 184 height 33
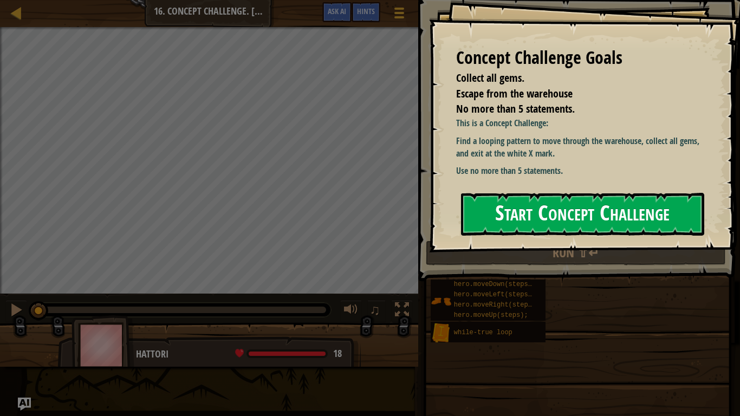
click at [564, 218] on button "Start Concept Challenge" at bounding box center [582, 214] width 243 height 43
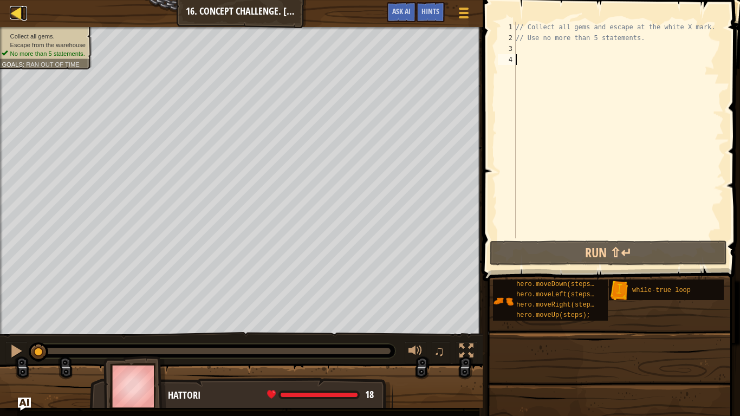
click at [20, 12] on div at bounding box center [17, 13] width 14 height 14
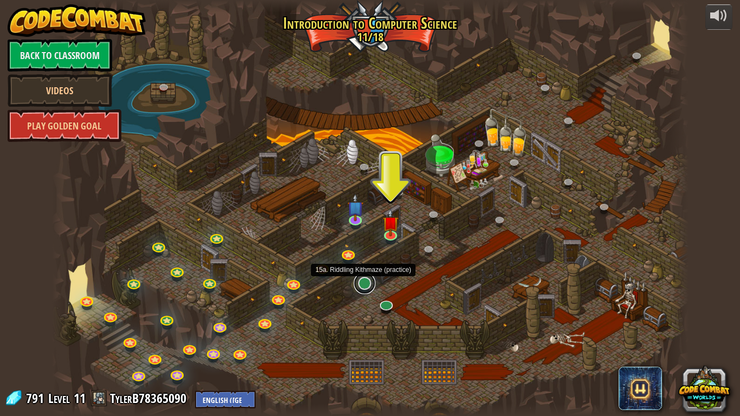
click at [366, 289] on link at bounding box center [365, 283] width 22 height 22
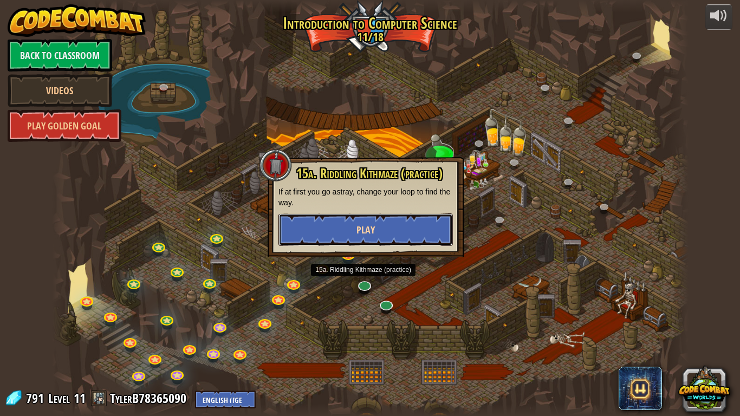
click at [354, 219] on button "Play" at bounding box center [365, 229] width 174 height 33
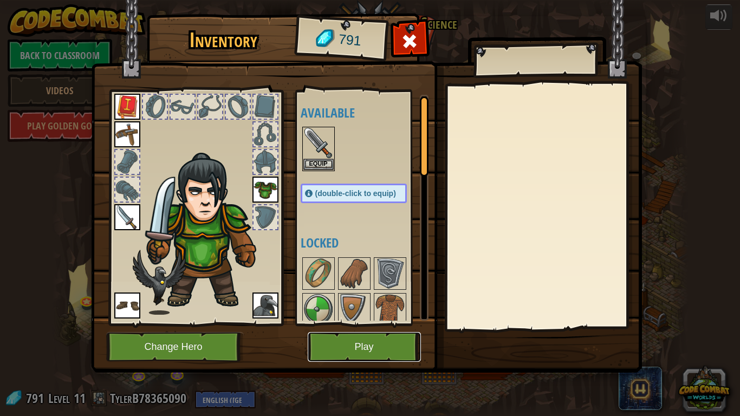
click at [377, 332] on button "Play" at bounding box center [364, 347] width 113 height 30
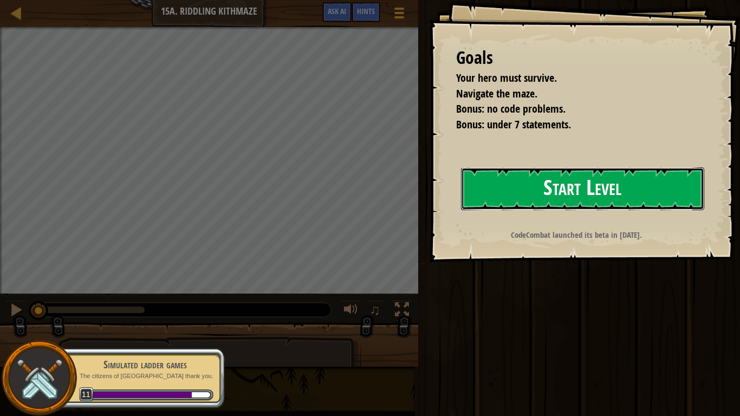
click at [525, 191] on button "Start Level" at bounding box center [582, 188] width 243 height 43
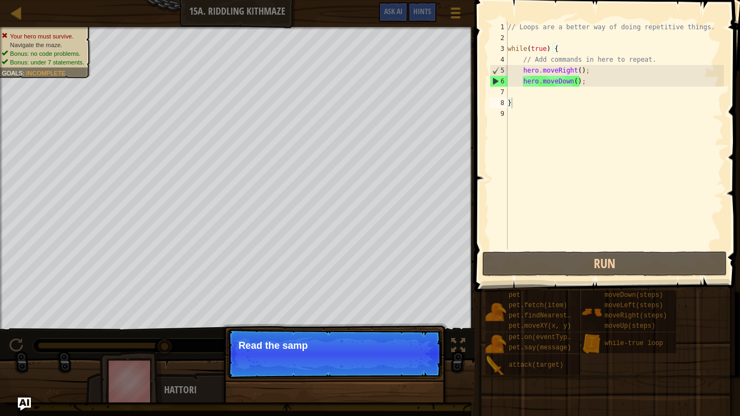
click at [158, 347] on div "Your hero must survive. Navigate the maze. Bonus: no code problems. Bonus: unde…" at bounding box center [370, 214] width 740 height 375
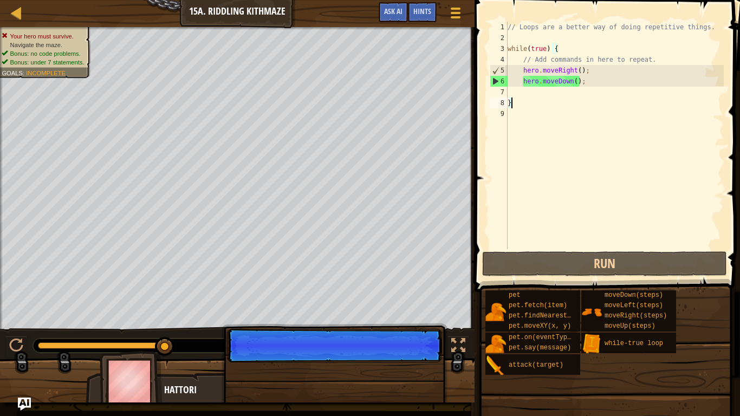
scroll to position [5, 0]
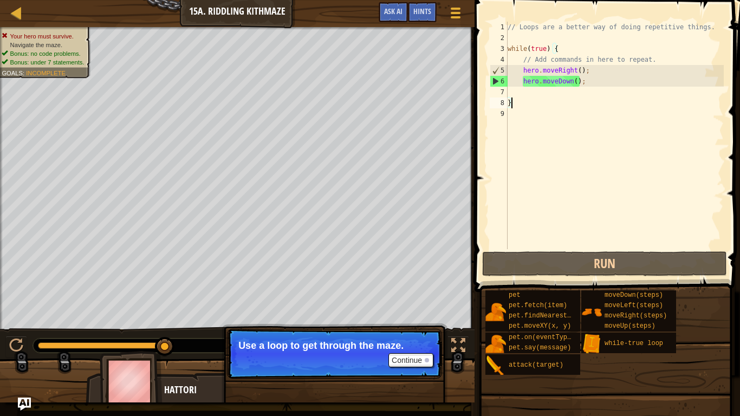
click at [594, 81] on div "// Loops are a better way of doing repetitive things. while ( true ) { // Add c…" at bounding box center [614, 146] width 218 height 249
type textarea "hero.moveDown();"
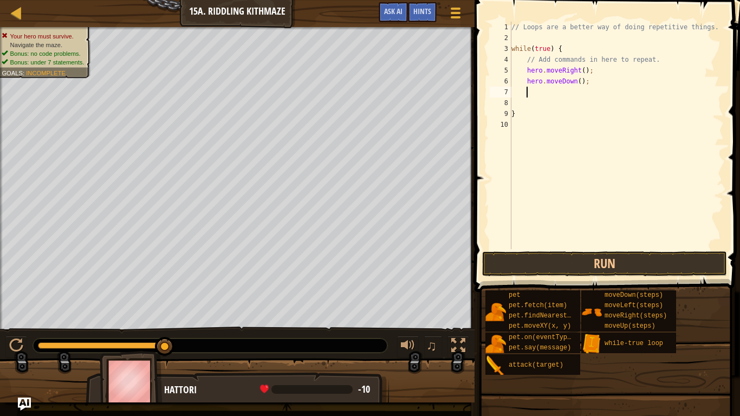
type textarea "h"
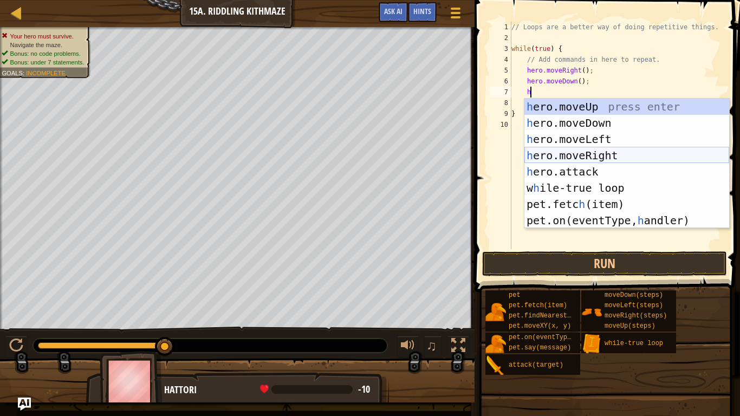
click at [593, 154] on div "h ero.moveUp press enter h ero.moveDown press enter h ero.moveLeft press enter …" at bounding box center [626, 180] width 205 height 163
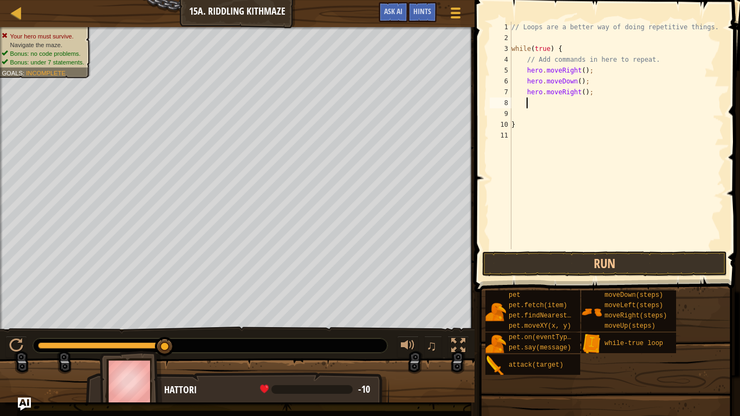
click at [583, 93] on div "// Loops are a better way of doing repetitive things. while ( true ) { // Add c…" at bounding box center [616, 146] width 215 height 249
type textarea "hero.moveRight(2);"
click at [591, 101] on div "// Loops are a better way of doing repetitive things. while ( true ) { // Add c…" at bounding box center [616, 146] width 215 height 249
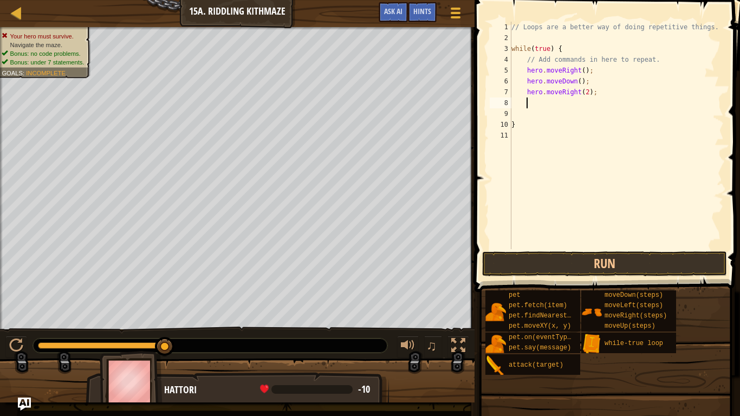
type textarea "h"
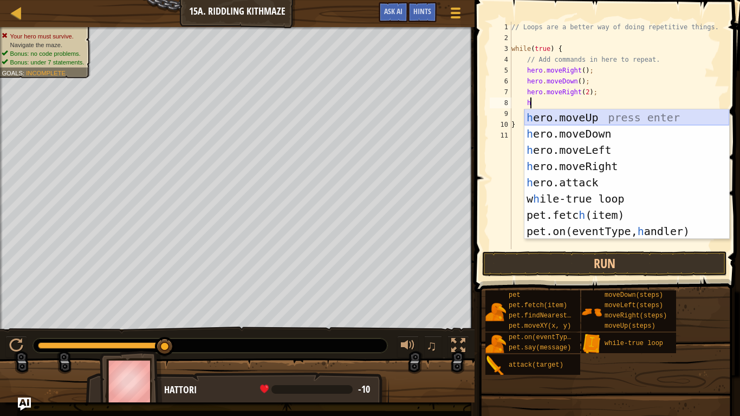
click at [594, 116] on div "h ero.moveUp press enter h ero.moveDown press enter h ero.moveLeft press enter …" at bounding box center [626, 190] width 205 height 163
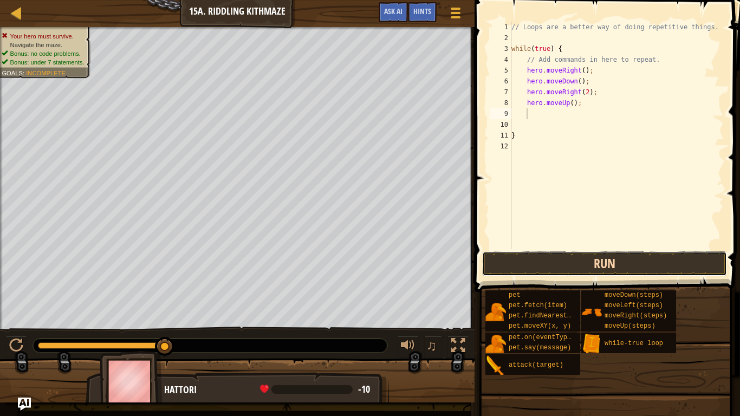
click at [608, 262] on button "Run" at bounding box center [604, 263] width 245 height 25
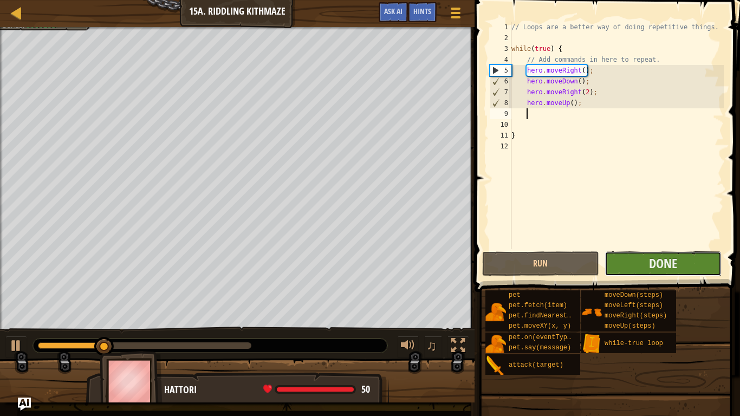
click at [632, 262] on button "Done" at bounding box center [663, 263] width 117 height 25
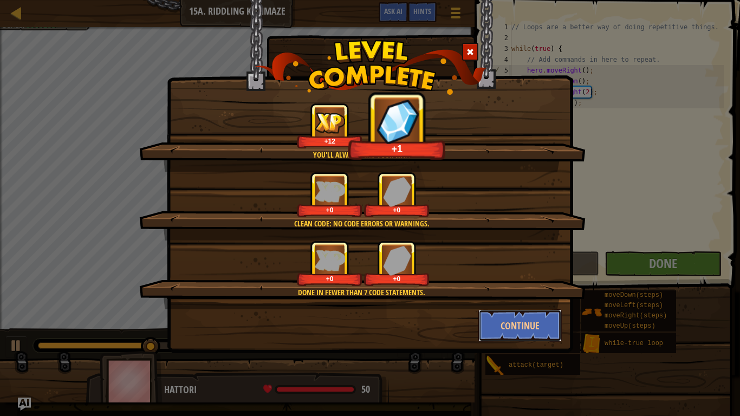
click at [505, 329] on button "Continue" at bounding box center [520, 325] width 84 height 33
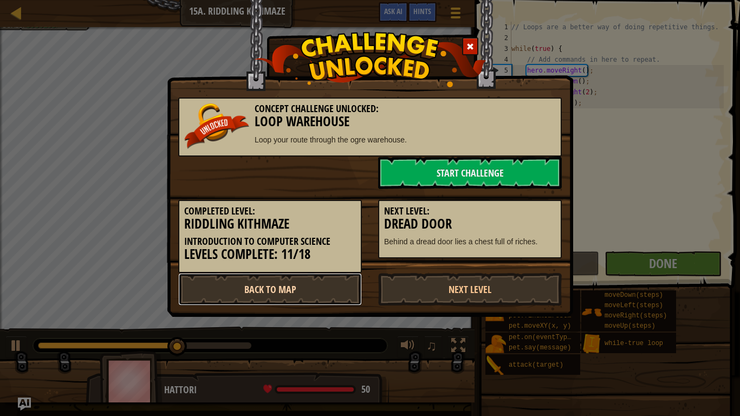
click at [321, 282] on link "Back to Map" at bounding box center [270, 289] width 184 height 33
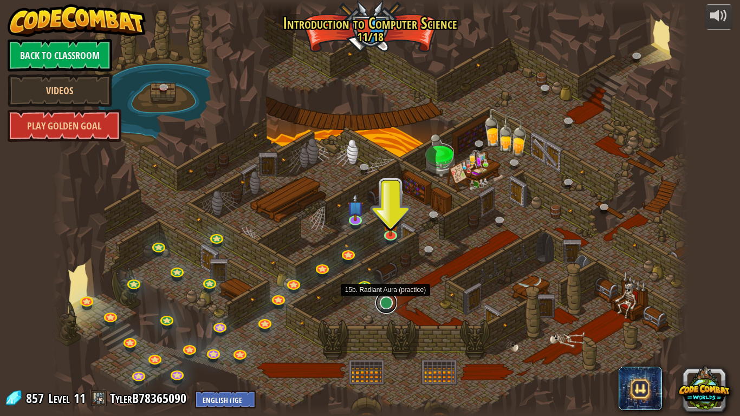
click at [388, 303] on link at bounding box center [386, 303] width 22 height 22
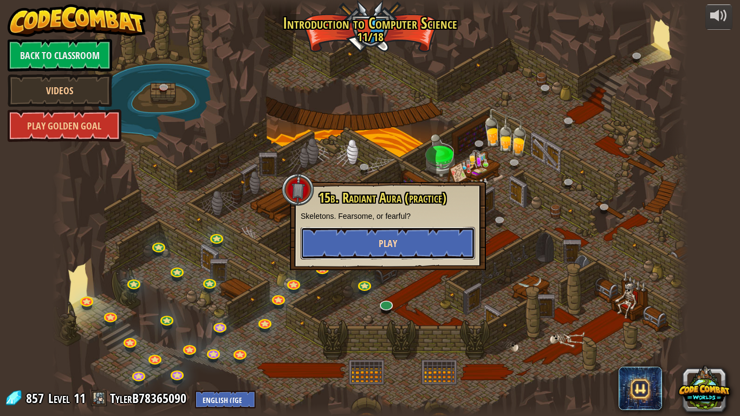
click at [381, 242] on span "Play" at bounding box center [388, 244] width 18 height 14
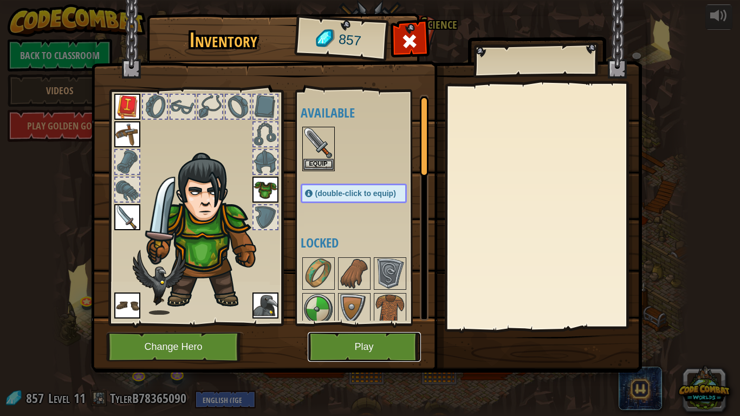
click at [367, 339] on button "Play" at bounding box center [364, 347] width 113 height 30
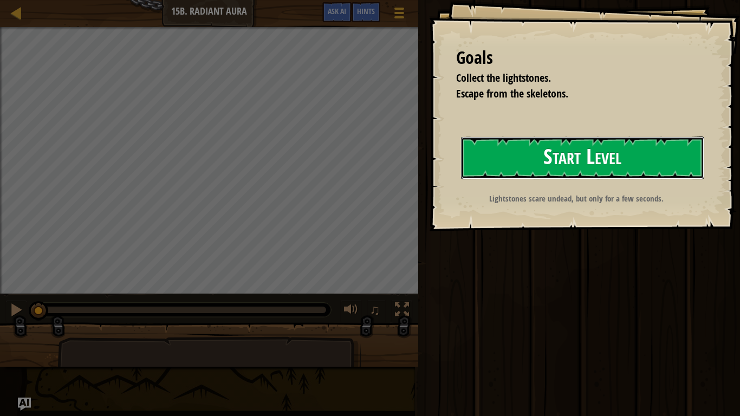
click at [506, 151] on button "Start Level" at bounding box center [582, 158] width 243 height 43
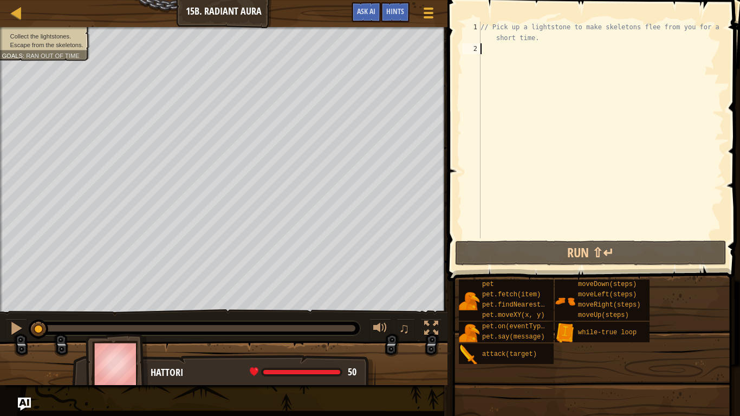
type textarea "h"
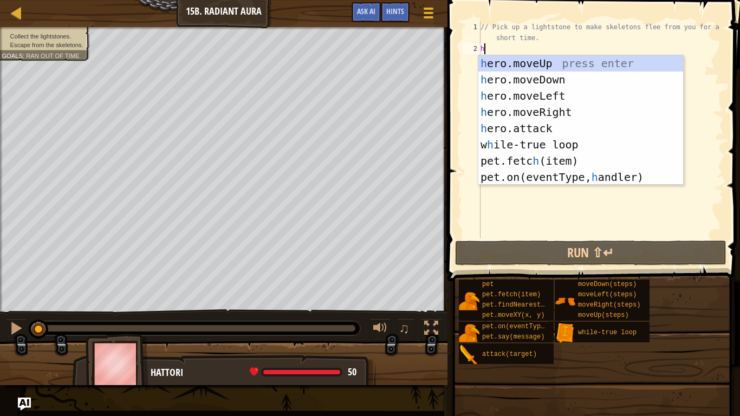
scroll to position [5, 0]
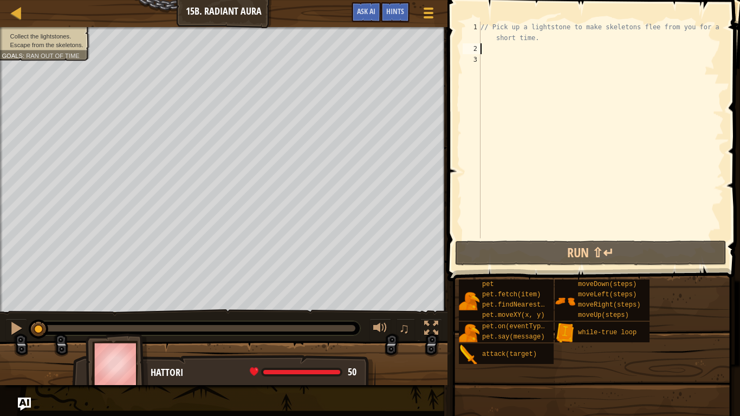
type textarea "w"
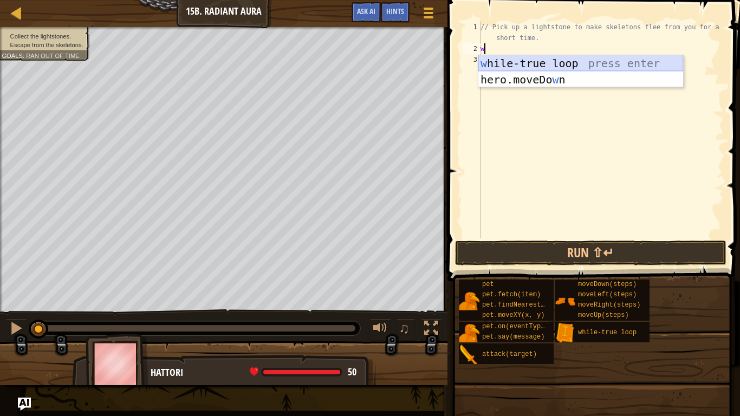
click at [548, 59] on div "w [PERSON_NAME]-true loop press enter hero.moveDo w n press enter" at bounding box center [580, 87] width 205 height 65
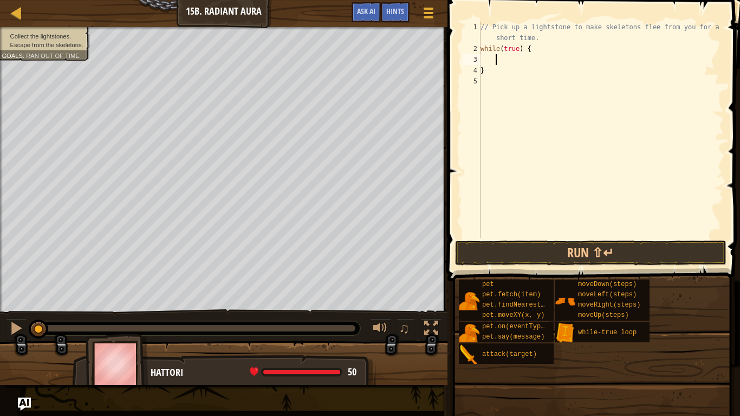
type textarea "h"
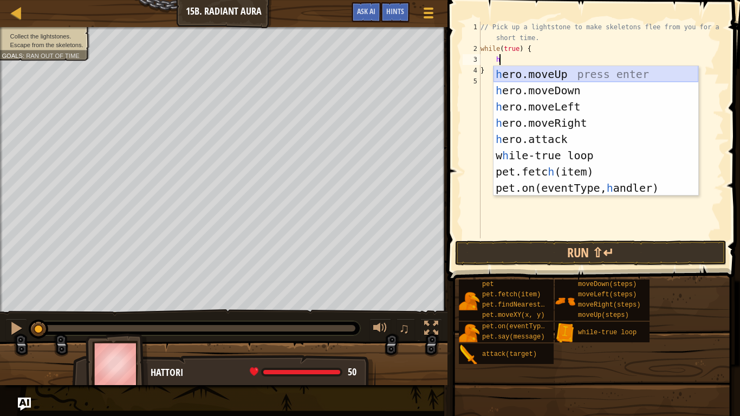
click at [551, 76] on div "h ero.moveUp press enter h ero.moveDown press enter h ero.moveLeft press enter …" at bounding box center [595, 147] width 205 height 163
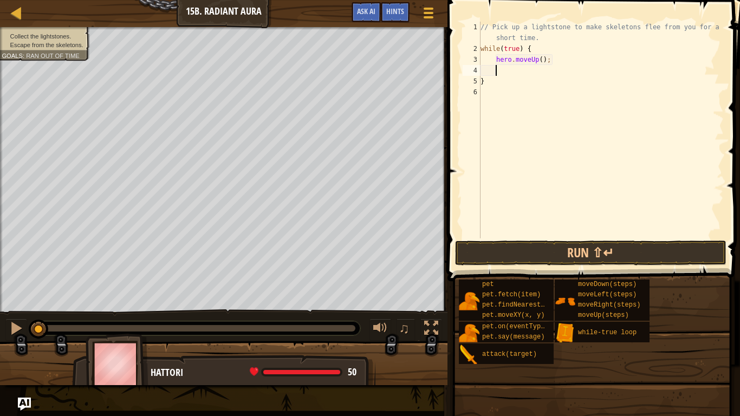
type textarea "h"
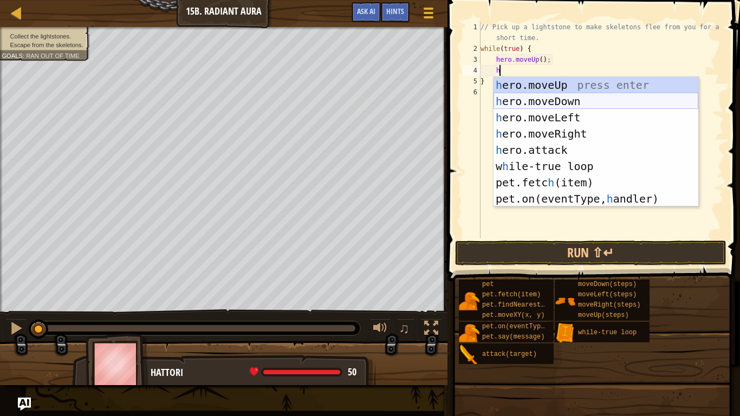
click at [558, 100] on div "h ero.moveUp press enter h ero.moveDown press enter h ero.moveLeft press enter …" at bounding box center [595, 158] width 205 height 163
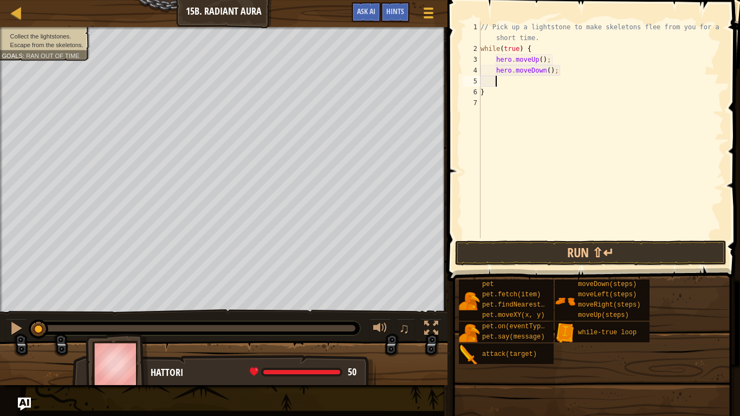
type textarea "h"
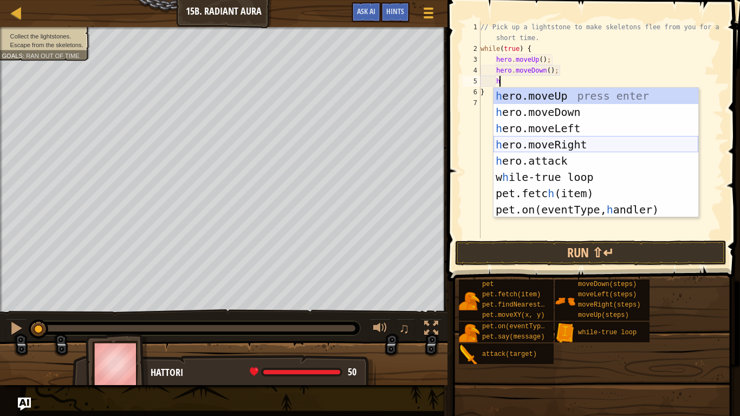
click at [571, 140] on div "h ero.moveUp press enter h ero.moveDown press enter h ero.moveLeft press enter …" at bounding box center [595, 169] width 205 height 163
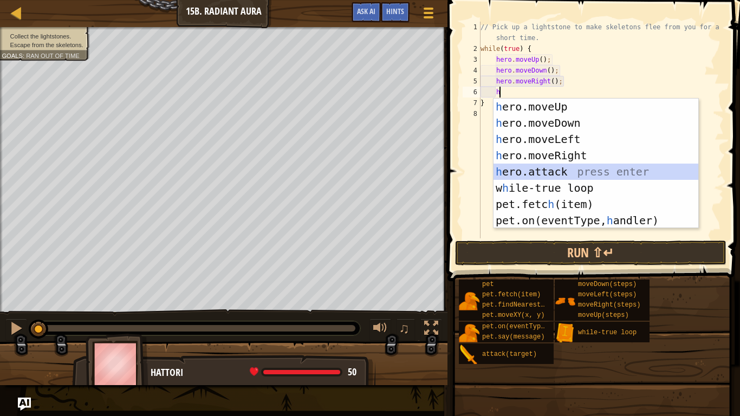
click at [572, 170] on div "h ero.moveUp press enter h ero.moveDown press enter h ero.moveLeft press enter …" at bounding box center [595, 180] width 205 height 163
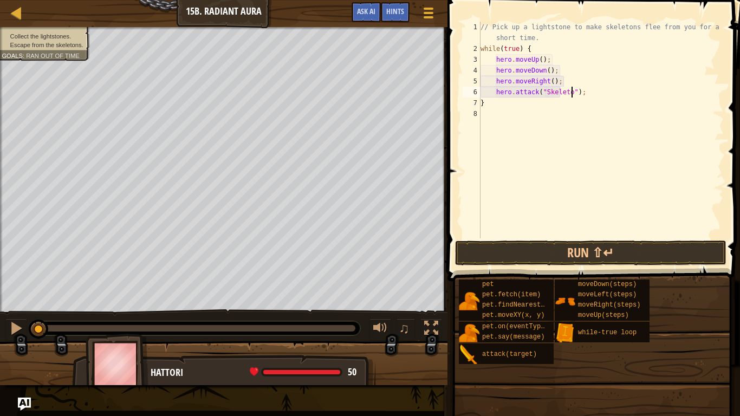
scroll to position [5, 14]
click at [581, 100] on div "// Pick up a lightstone to make skeletons flee from you for a short time. while…" at bounding box center [600, 146] width 245 height 249
click at [596, 95] on div "// Pick up a lightstone to make skeletons flee from you for a short time. while…" at bounding box center [600, 146] width 245 height 249
type textarea "hero.attack("Skeleton");"
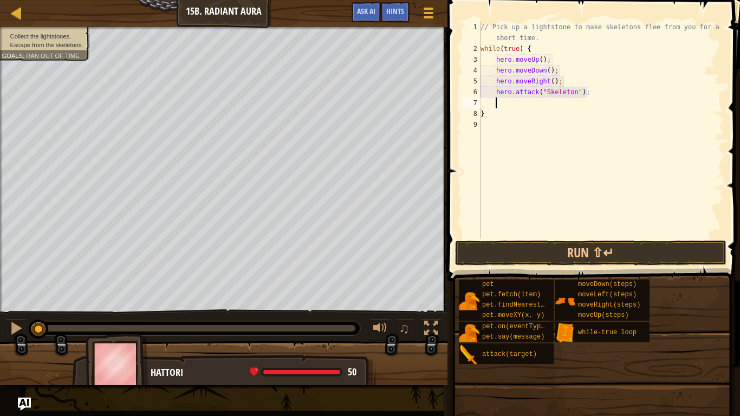
type textarea "h"
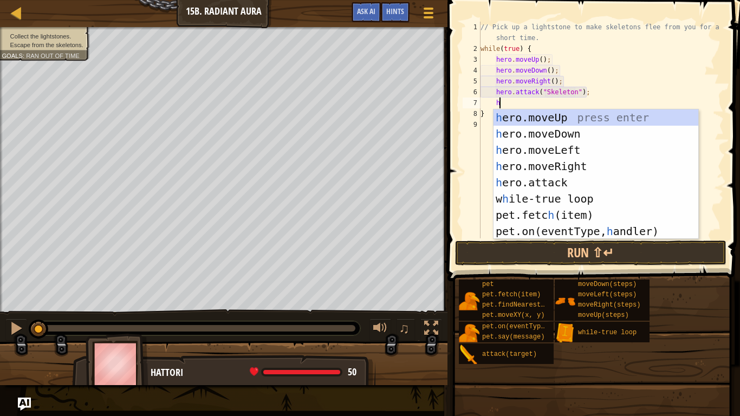
scroll to position [5, 2]
click at [594, 166] on div "h ero.moveUp press enter h ero.moveDown press enter h ero.moveLeft press enter …" at bounding box center [595, 190] width 205 height 163
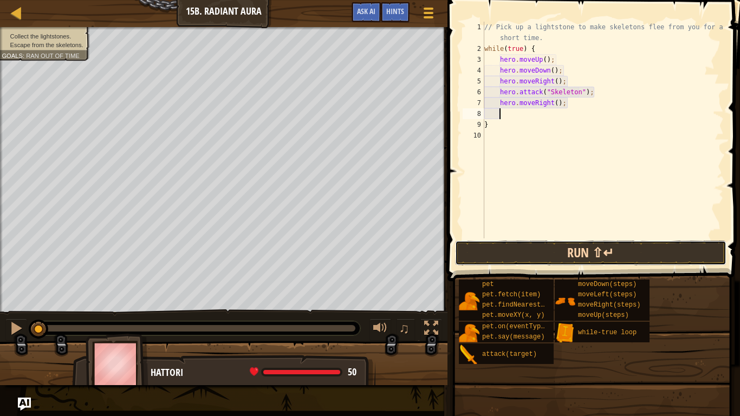
click at [601, 251] on button "Run ⇧↵" at bounding box center [590, 253] width 271 height 25
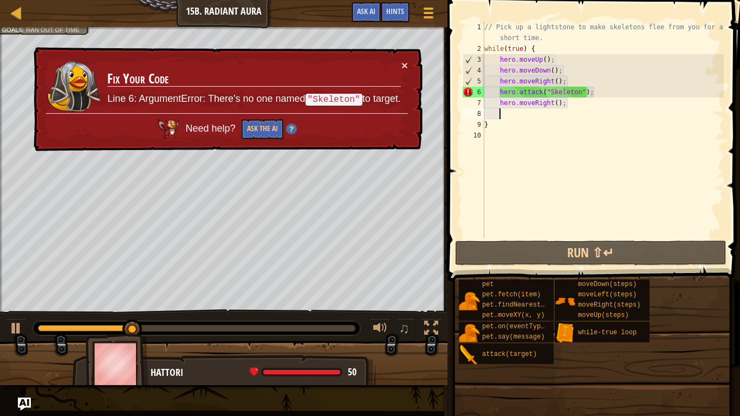
click at [556, 89] on div "// Pick up a lightstone to make skeletons flee from you for a short time. while…" at bounding box center [603, 146] width 242 height 249
type textarea "hero.attack("");"
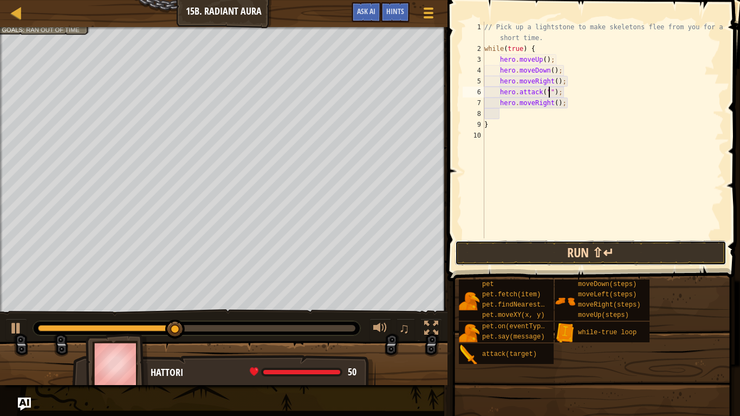
click at [590, 248] on button "Run ⇧↵" at bounding box center [590, 253] width 271 height 25
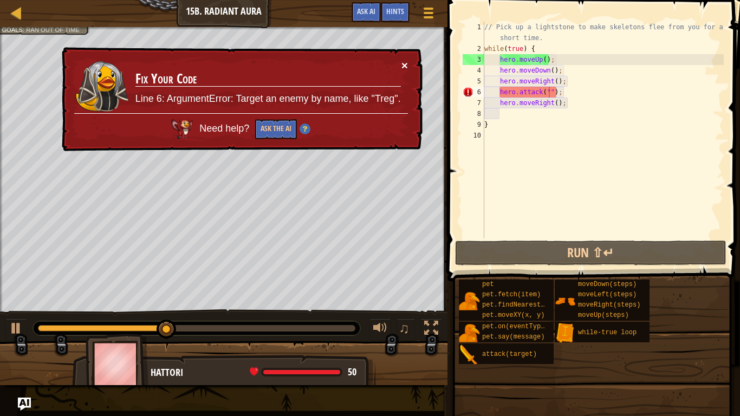
click at [404, 64] on button "×" at bounding box center [404, 65] width 7 height 11
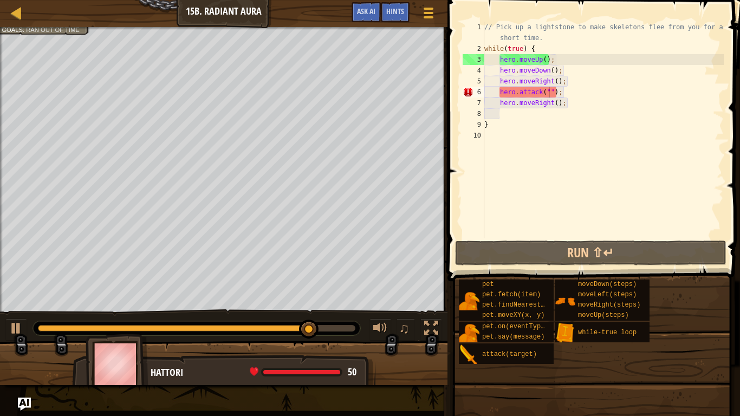
click at [51, 30] on div "Collect the lightstones. Escape from the skeletons. Goals : Ran out of time" at bounding box center [223, 169] width 447 height 285
drag, startPoint x: 324, startPoint y: 332, endPoint x: 38, endPoint y: 311, distance: 286.3
click at [38, 311] on div "♫" at bounding box center [223, 325] width 447 height 33
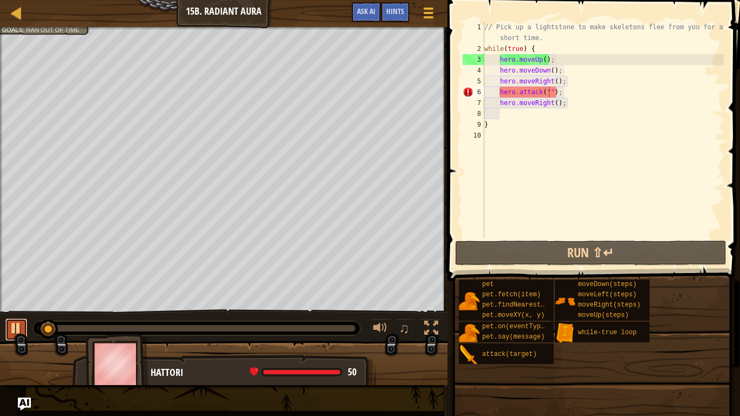
click at [12, 325] on div at bounding box center [16, 328] width 14 height 14
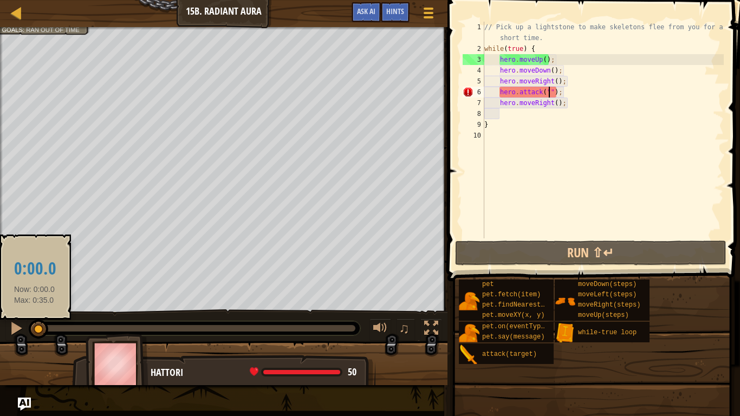
drag, startPoint x: 49, startPoint y: 330, endPoint x: 30, endPoint y: 326, distance: 20.0
click at [30, 326] on div at bounding box center [39, 330] width 20 height 20
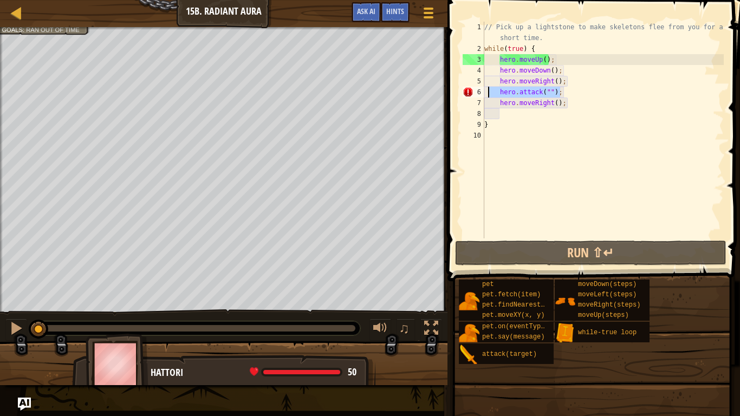
drag, startPoint x: 576, startPoint y: 94, endPoint x: 486, endPoint y: 93, distance: 89.9
click at [486, 93] on div "// Pick up a lightstone to make skeletons flee from you for a short time. while…" at bounding box center [603, 146] width 242 height 249
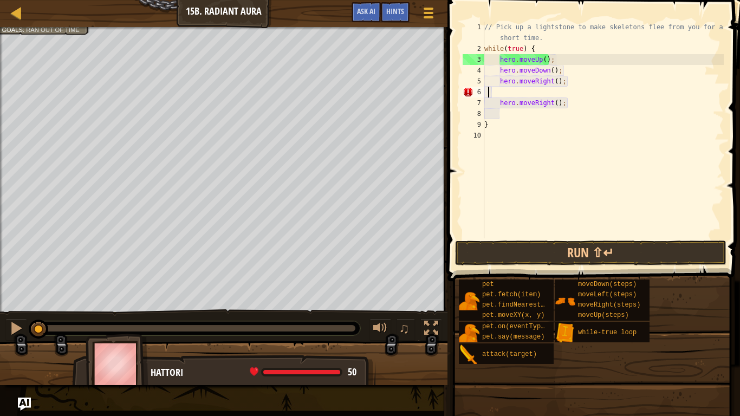
scroll to position [5, 0]
type textarea "hero.moveRight();"
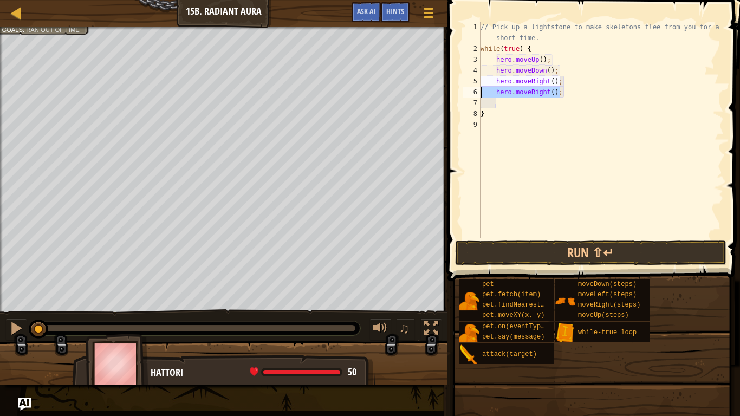
drag, startPoint x: 573, startPoint y: 92, endPoint x: 478, endPoint y: 93, distance: 95.3
click at [478, 93] on div "hero.moveRight(); 1 2 3 4 5 6 7 8 9 // Pick up a lightstone to make skeletons f…" at bounding box center [591, 130] width 263 height 217
click at [552, 81] on div "// Pick up a lightstone to make skeletons flee from you for a short time. while…" at bounding box center [600, 146] width 245 height 249
type textarea "hero.moveRight(2);"
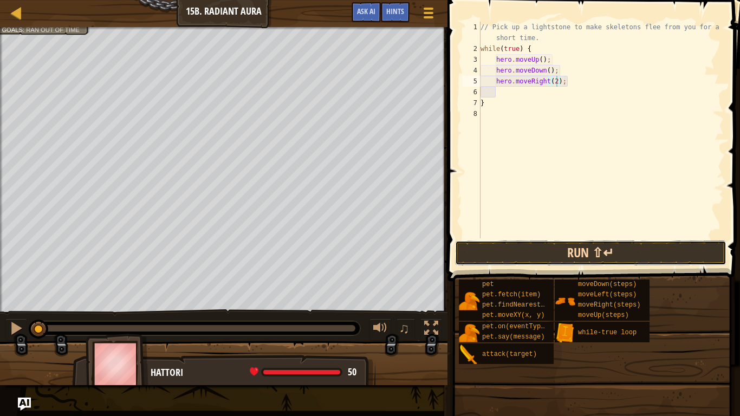
click at [596, 254] on button "Run ⇧↵" at bounding box center [590, 253] width 271 height 25
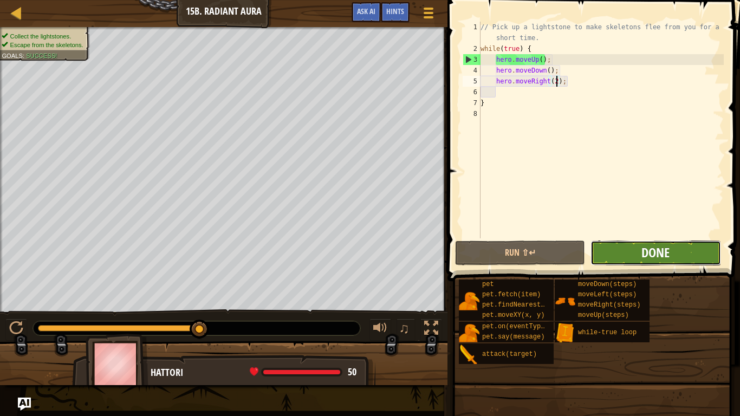
click at [662, 257] on span "Done" at bounding box center [655, 252] width 28 height 17
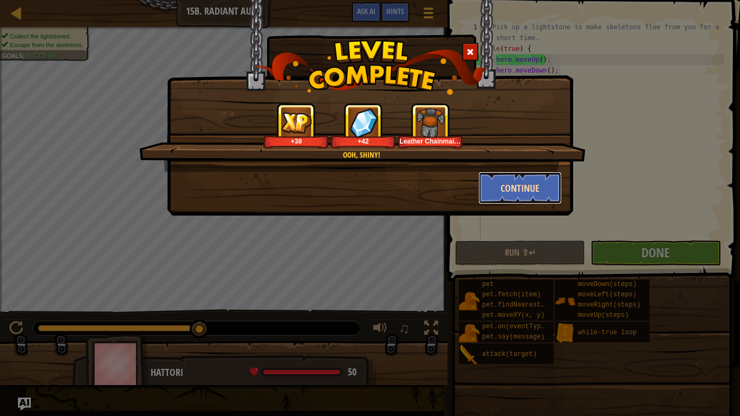
click at [518, 183] on button "Continue" at bounding box center [520, 188] width 84 height 33
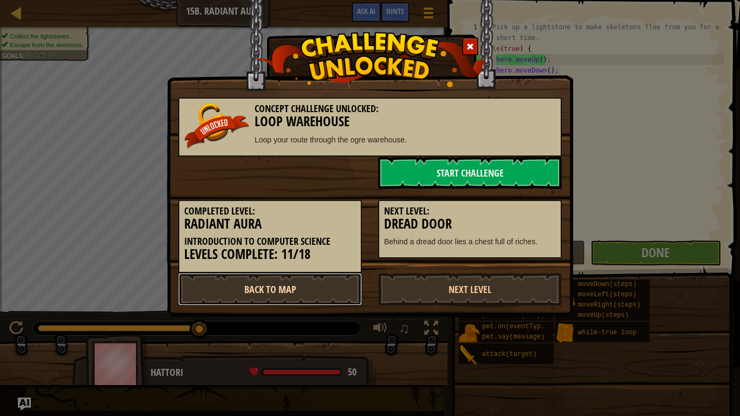
click at [340, 291] on link "Back to Map" at bounding box center [270, 289] width 184 height 33
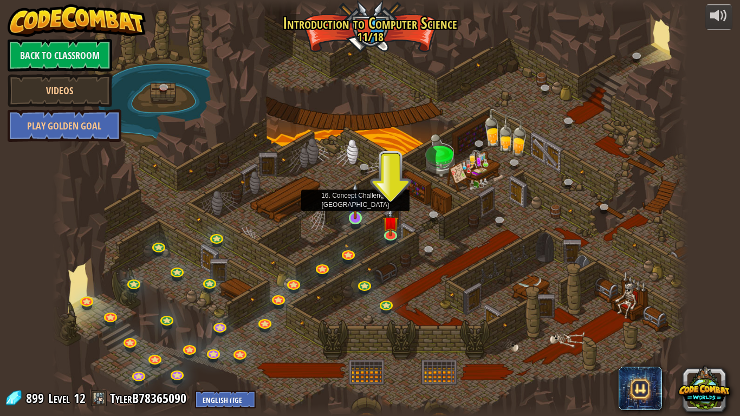
click at [356, 217] on img at bounding box center [355, 201] width 16 height 37
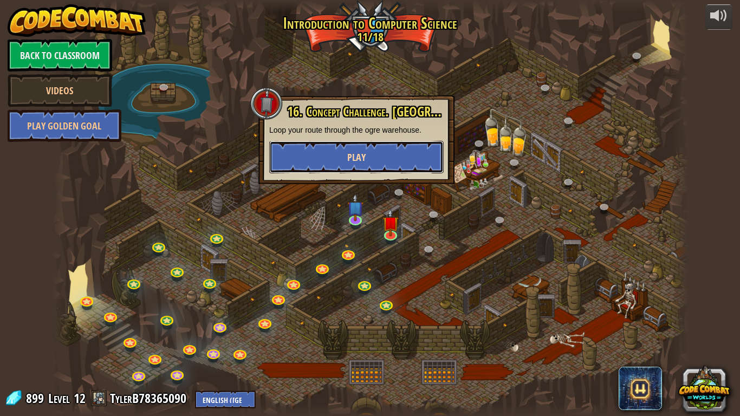
click at [333, 152] on button "Play" at bounding box center [356, 157] width 174 height 33
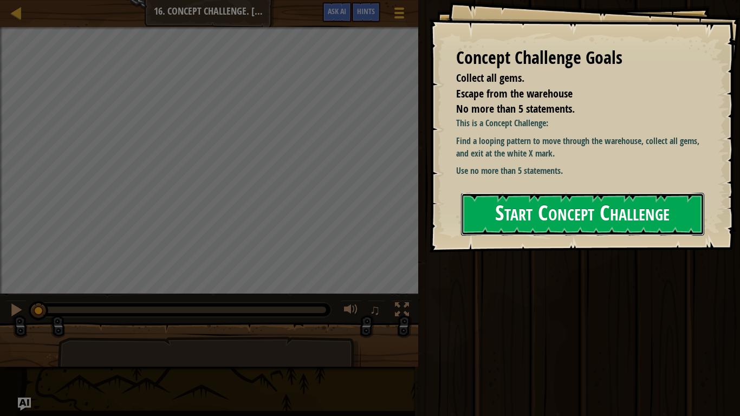
click at [495, 204] on button "Start Concept Challenge" at bounding box center [582, 214] width 243 height 43
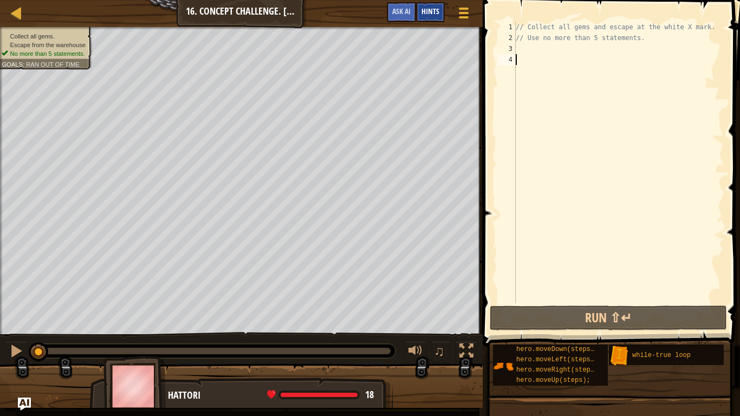
click at [429, 13] on span "Hints" at bounding box center [430, 11] width 18 height 10
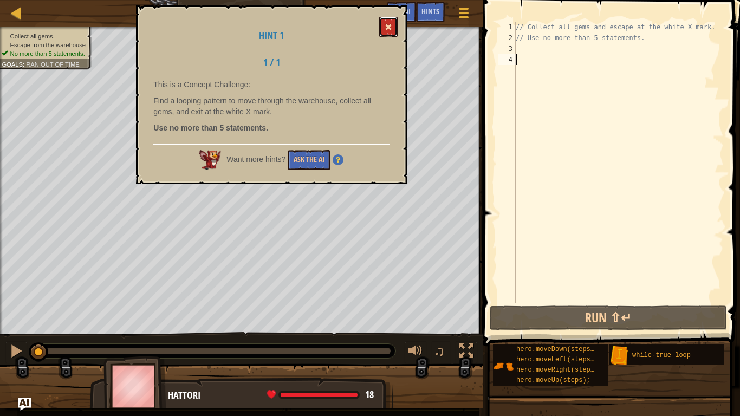
click at [386, 31] on span at bounding box center [389, 27] width 8 height 8
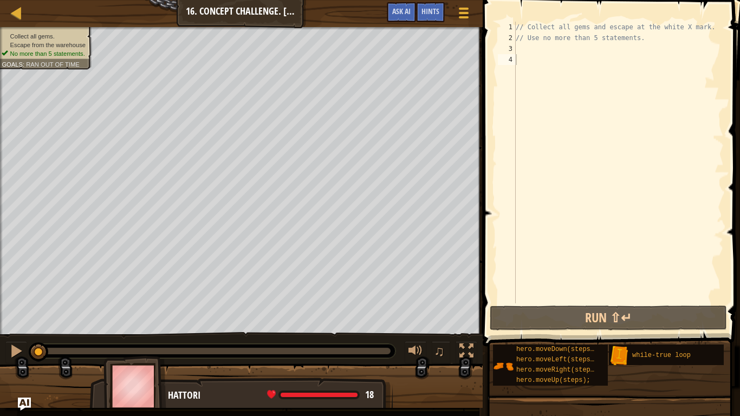
click at [560, 48] on div "// Collect all gems and escape at the white X mark. // Use no more than 5 state…" at bounding box center [619, 173] width 210 height 303
type textarea "w"
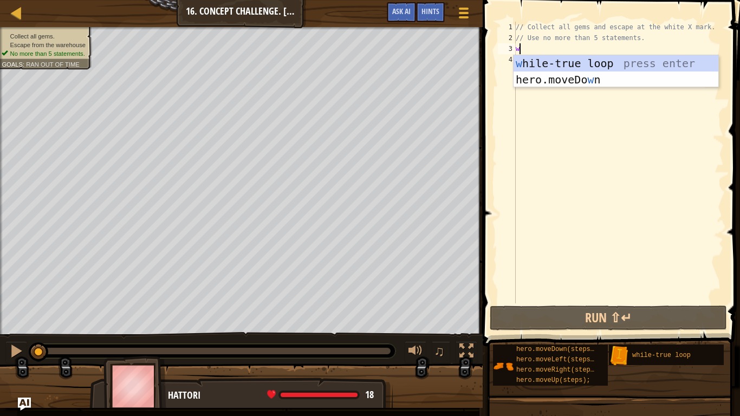
scroll to position [5, 0]
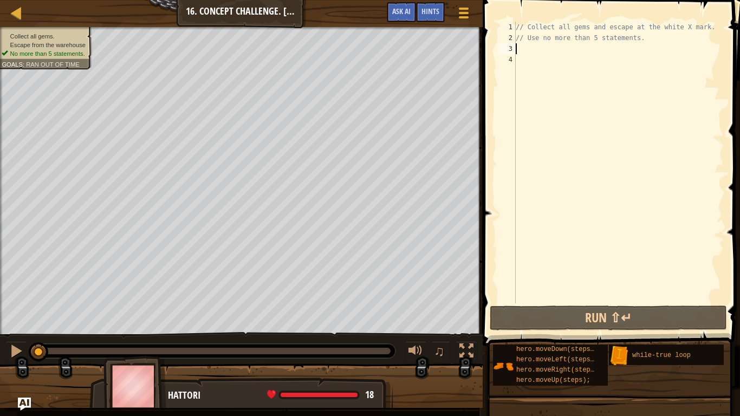
type textarea "m"
type textarea "h"
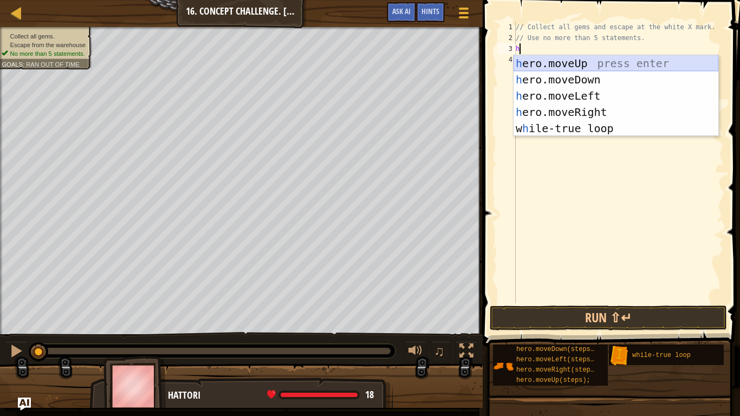
click at [580, 62] on div "h ero.moveUp press enter h ero.moveDown press enter h ero.moveLeft press enter …" at bounding box center [616, 112] width 205 height 114
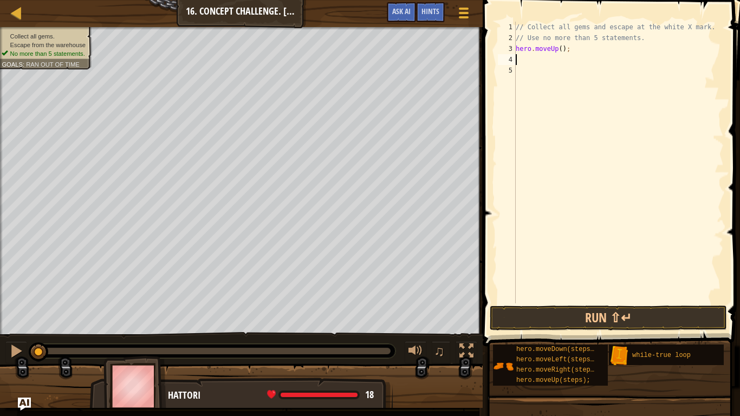
type textarea "h"
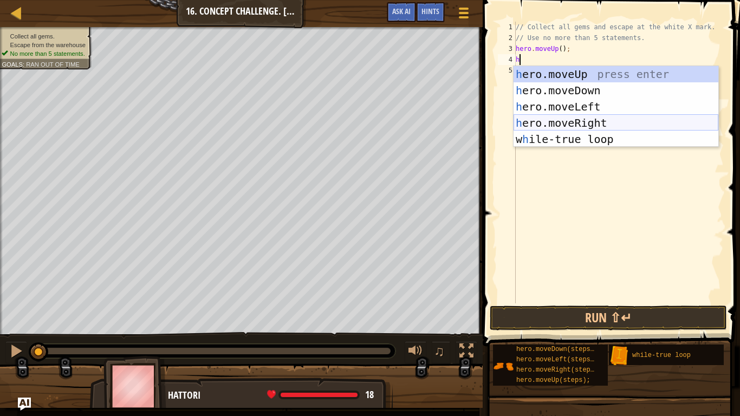
click at [580, 126] on div "h ero.moveUp press enter h ero.moveDown press enter h ero.moveLeft press enter …" at bounding box center [616, 123] width 205 height 114
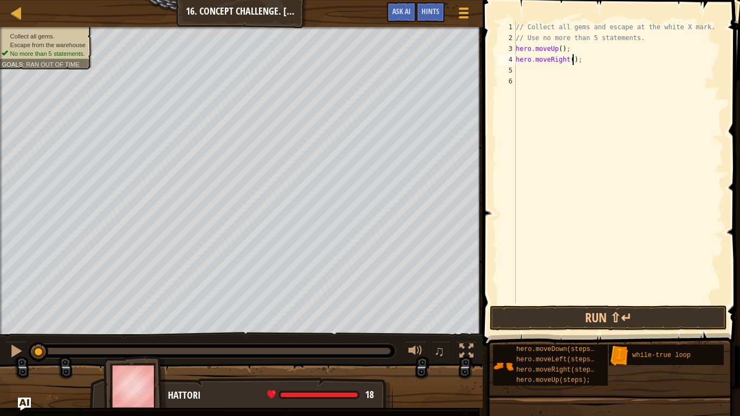
click at [573, 58] on div "// Collect all gems and escape at the white X mark. // Use no more than 5 state…" at bounding box center [619, 173] width 210 height 303
type textarea "hero.moveRight(2);"
click at [572, 67] on div "// Collect all gems and escape at the white X mark. // Use no more than 5 state…" at bounding box center [619, 173] width 210 height 303
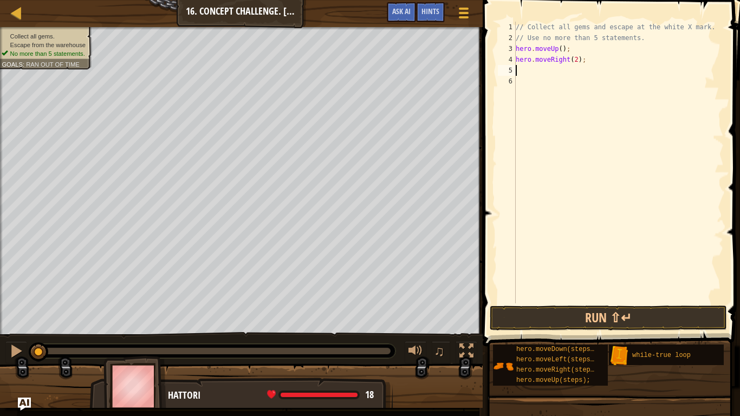
click at [576, 59] on div "// Collect all gems and escape at the white X mark. // Use no more than 5 state…" at bounding box center [619, 173] width 210 height 303
type textarea "hero.moveRight(2);"
click at [552, 70] on div "// Collect all gems and escape at the white X mark. // Use no more than 5 state…" at bounding box center [619, 173] width 210 height 303
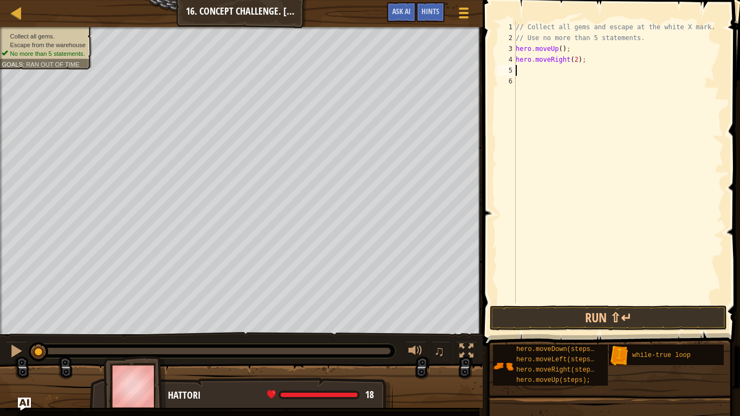
type textarea "h"
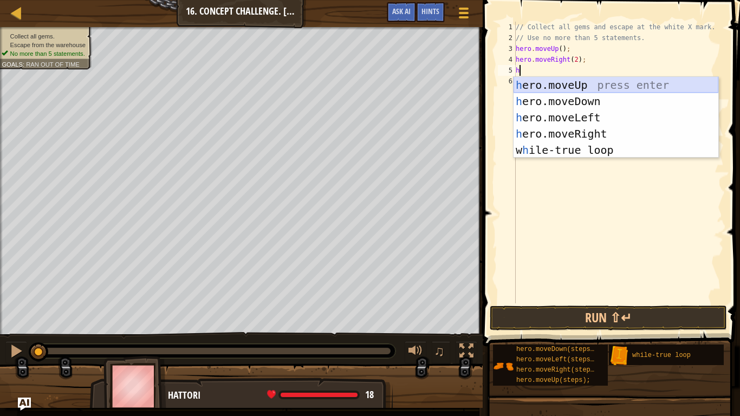
click at [560, 85] on div "h ero.moveUp press enter h ero.moveDown press enter h ero.moveLeft press enter …" at bounding box center [616, 134] width 205 height 114
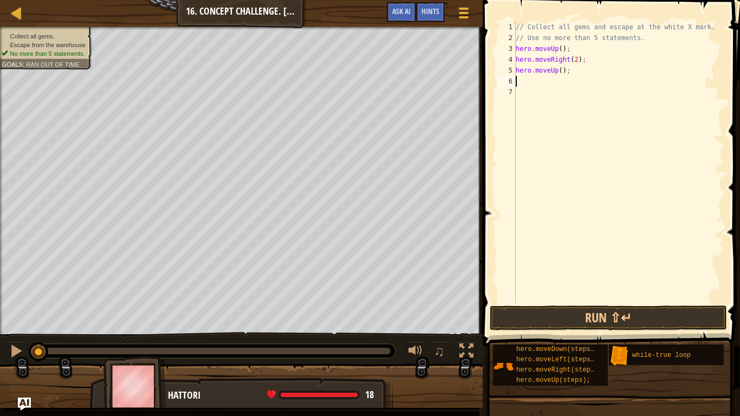
type textarea "h"
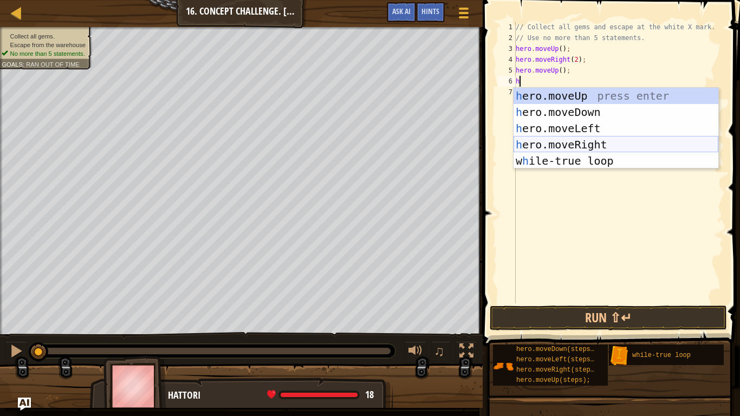
click at [576, 147] on div "h ero.moveUp press enter h ero.moveDown press enter h ero.moveLeft press enter …" at bounding box center [616, 145] width 205 height 114
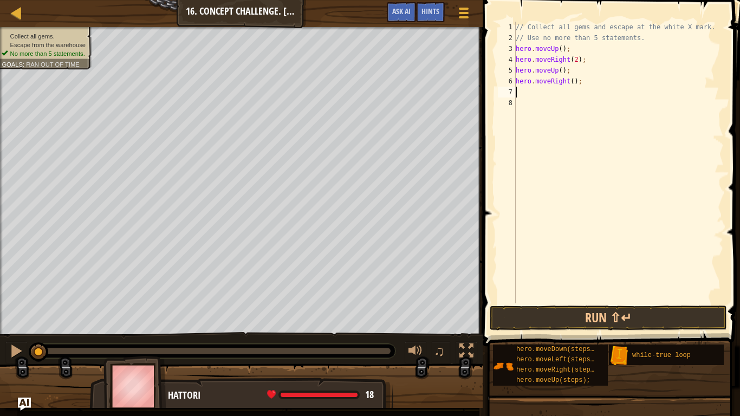
type textarea "h"
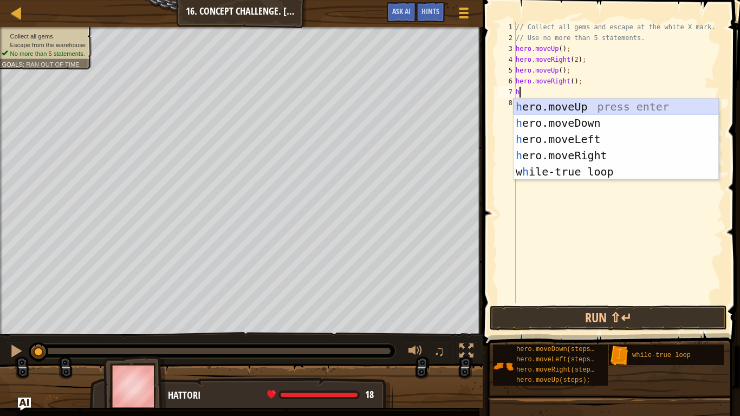
click at [568, 106] on div "h ero.moveUp press enter h ero.moveDown press enter h ero.moveLeft press enter …" at bounding box center [616, 156] width 205 height 114
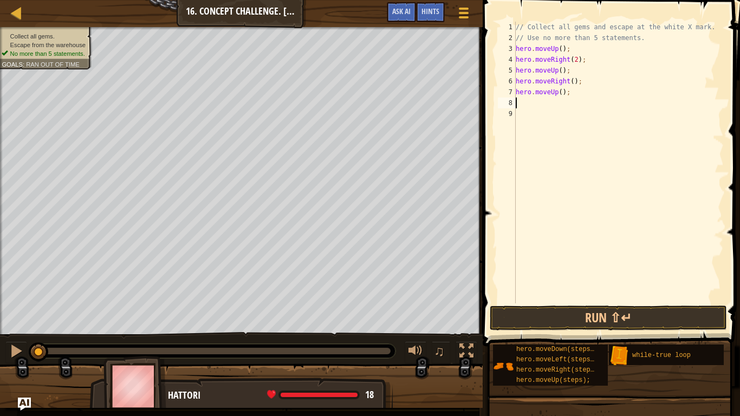
type textarea "h"
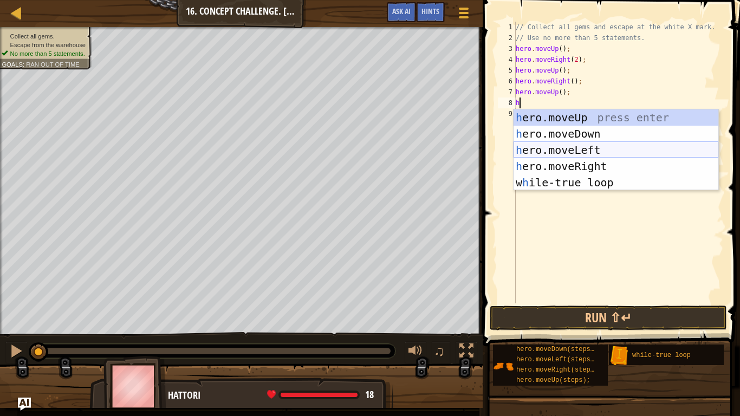
click at [577, 144] on div "h ero.moveUp press enter h ero.moveDown press enter h ero.moveLeft press enter …" at bounding box center [616, 166] width 205 height 114
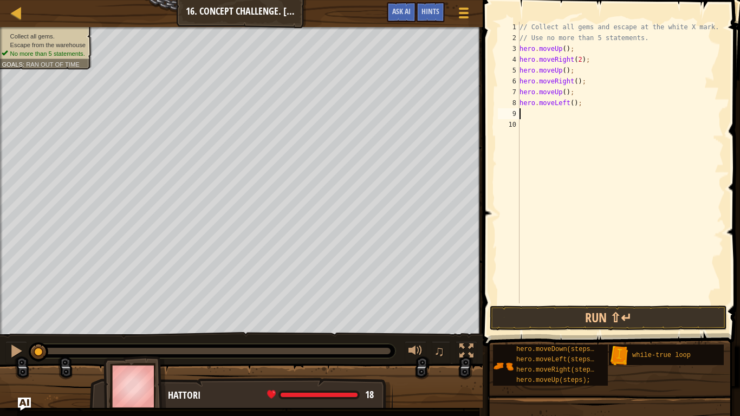
click at [572, 105] on div "// Collect all gems and escape at the white X mark. // Use no more than 5 state…" at bounding box center [620, 173] width 206 height 303
type textarea "hero.moveLeft(2);"
click at [568, 113] on div "// Collect all gems and escape at the white X mark. // Use no more than 5 state…" at bounding box center [620, 173] width 206 height 303
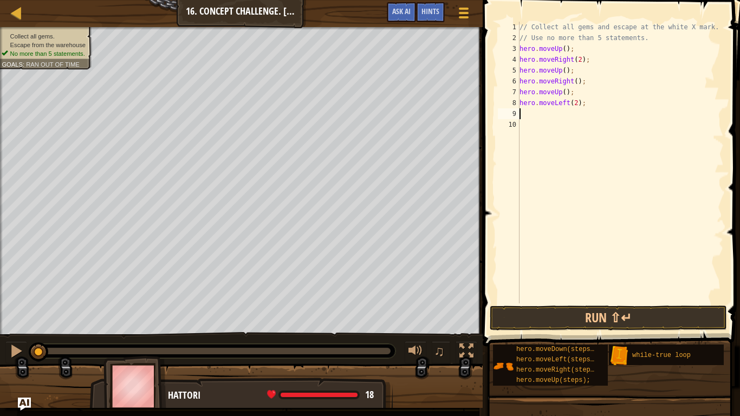
type textarea "h"
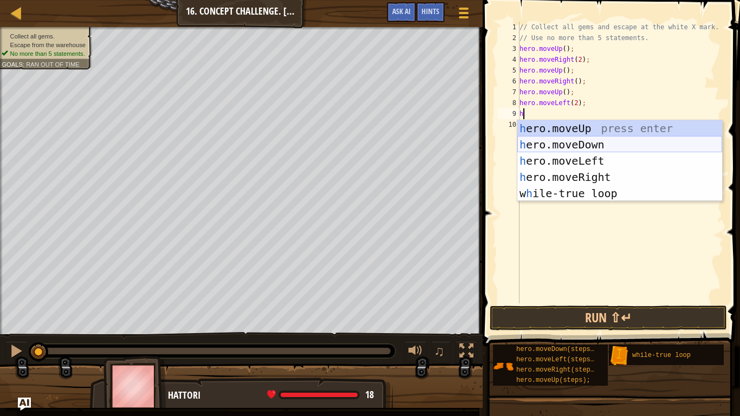
click at [579, 144] on div "h ero.moveUp press enter h ero.moveDown press enter h ero.moveLeft press enter …" at bounding box center [619, 177] width 205 height 114
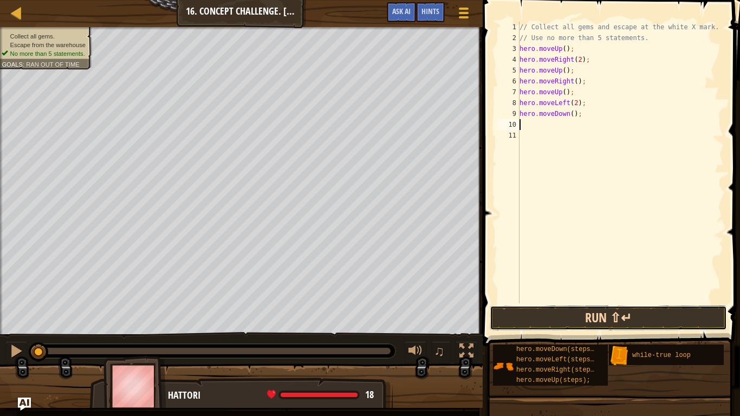
click at [573, 309] on button "Run ⇧↵" at bounding box center [608, 318] width 237 height 25
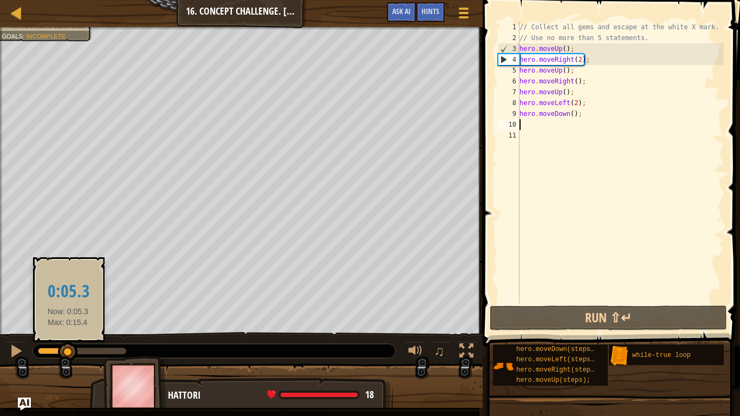
drag, startPoint x: 50, startPoint y: 351, endPoint x: 67, endPoint y: 347, distance: 17.7
click at [67, 347] on div at bounding box center [68, 352] width 20 height 20
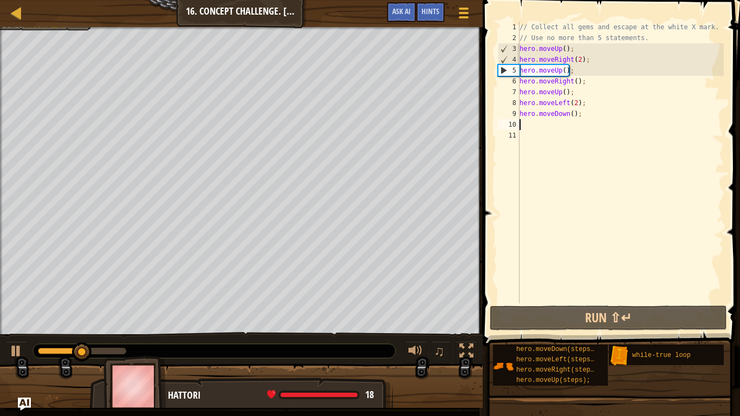
click at [580, 61] on div "// Collect all gems and escape at the white X mark. // Use no more than 5 state…" at bounding box center [620, 173] width 206 height 303
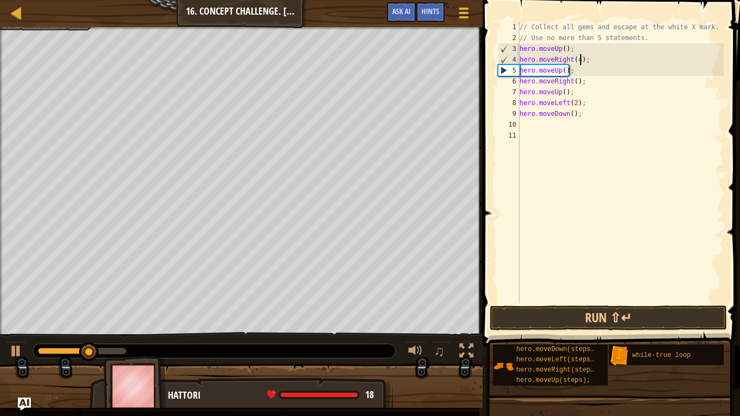
scroll to position [5, 9]
click at [631, 332] on span at bounding box center [612, 158] width 266 height 378
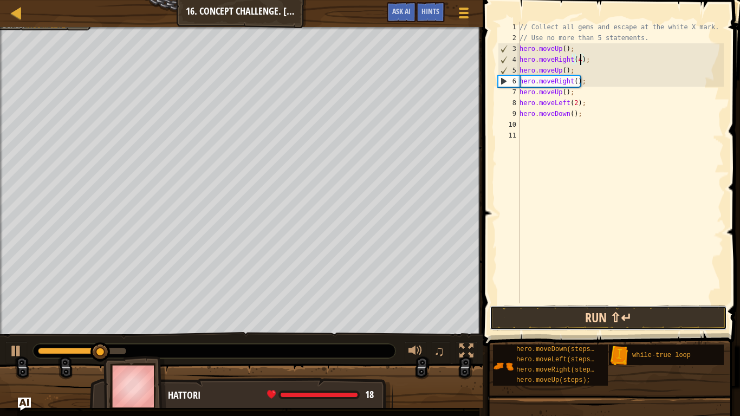
click at [627, 316] on button "Run ⇧↵" at bounding box center [608, 318] width 237 height 25
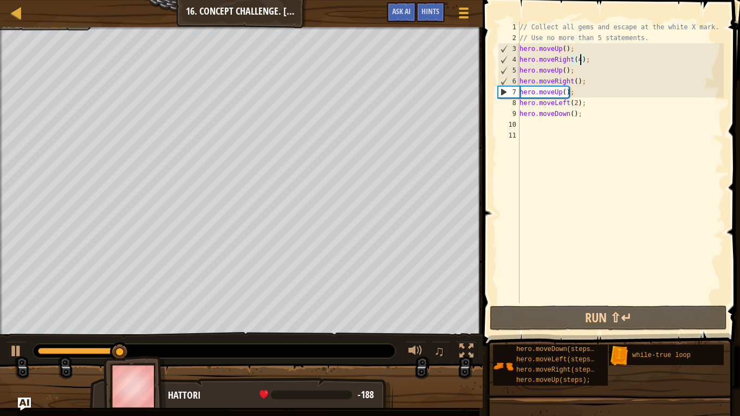
click at [566, 46] on div "// Collect all gems and escape at the white X mark. // Use no more than 5 state…" at bounding box center [620, 173] width 206 height 303
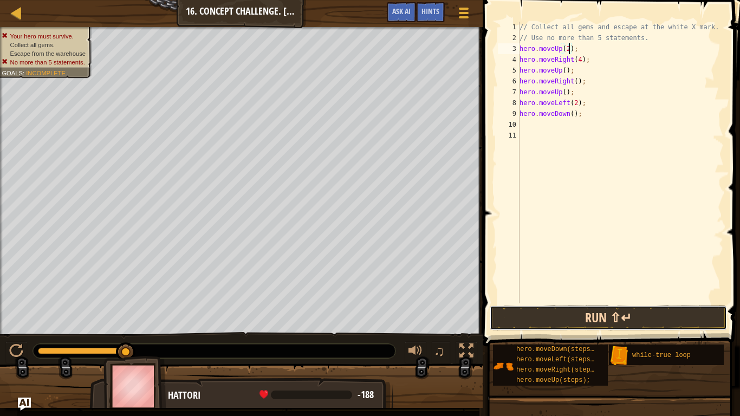
click at [587, 311] on button "Run ⇧↵" at bounding box center [608, 318] width 237 height 25
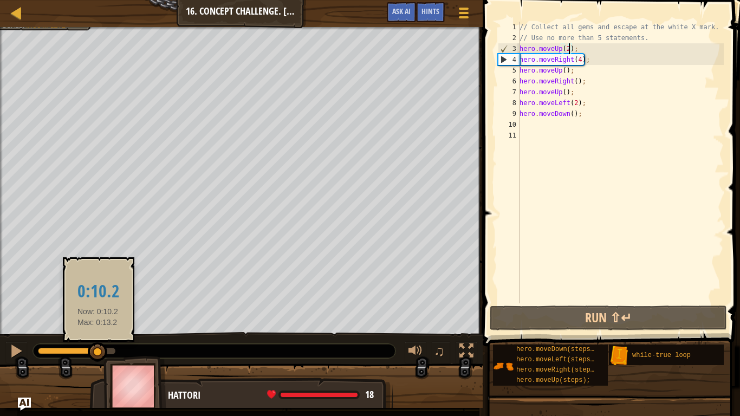
drag, startPoint x: 54, startPoint y: 353, endPoint x: 98, endPoint y: 350, distance: 44.5
click at [98, 350] on div at bounding box center [98, 352] width 20 height 20
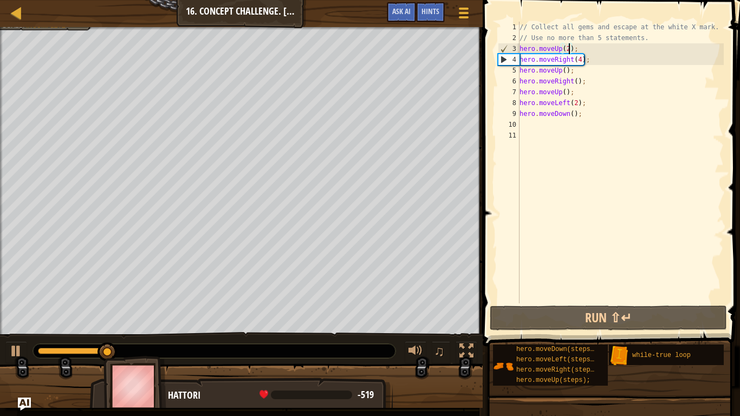
click at [581, 57] on div "// Collect all gems and escape at the white X mark. // Use no more than 5 state…" at bounding box center [620, 173] width 206 height 303
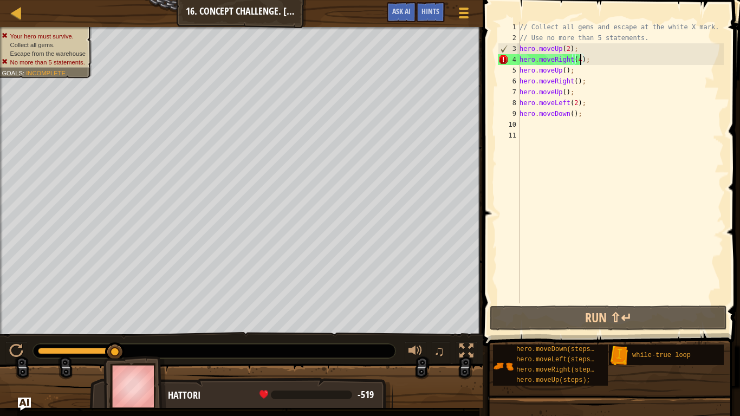
scroll to position [5, 9]
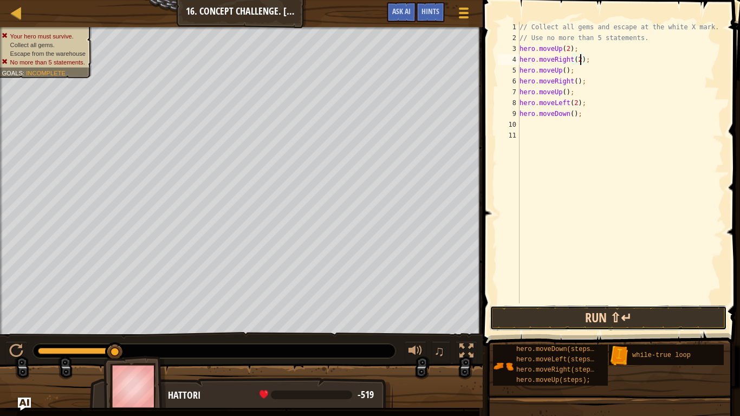
click at [582, 322] on button "Run ⇧↵" at bounding box center [608, 318] width 237 height 25
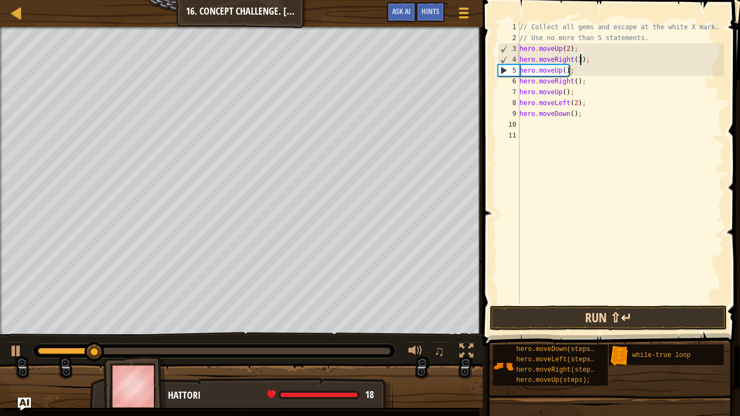
type textarea "hero.moveRight(3);"
click at [605, 311] on button "Run ⇧↵" at bounding box center [608, 318] width 237 height 25
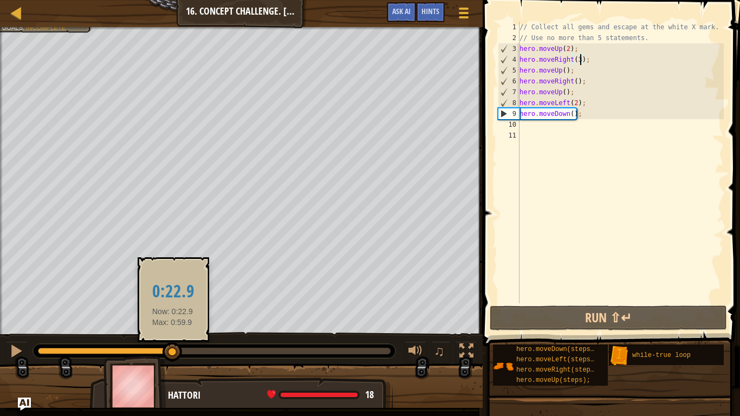
drag, startPoint x: 102, startPoint y: 356, endPoint x: 173, endPoint y: 342, distance: 72.2
click at [173, 342] on div at bounding box center [173, 352] width 20 height 20
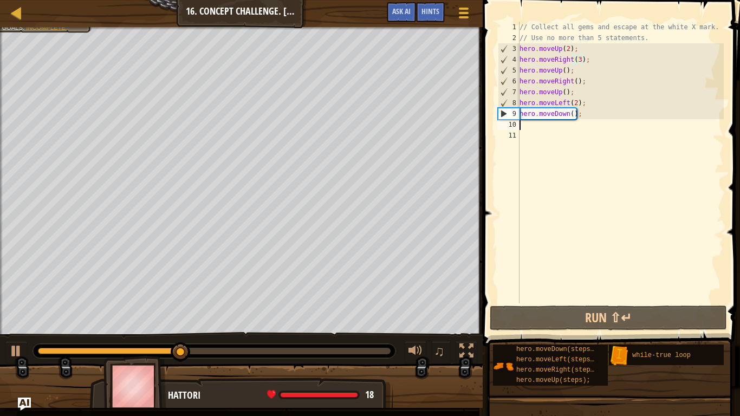
click at [542, 124] on div "// Collect all gems and escape at the white X mark. // Use no more than 5 state…" at bounding box center [620, 173] width 206 height 303
type textarea "h"
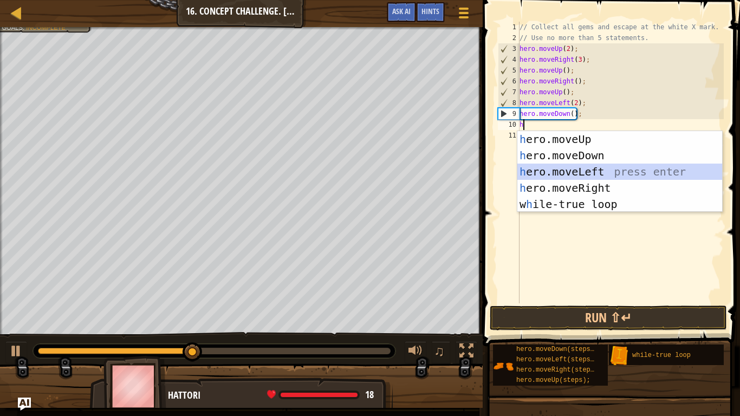
click at [556, 170] on div "h ero.moveUp press enter h ero.moveDown press enter h ero.moveLeft press enter …" at bounding box center [619, 188] width 205 height 114
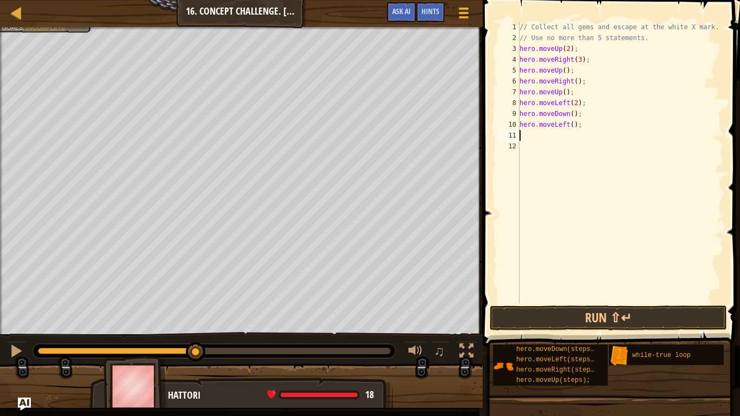
type textarea "h"
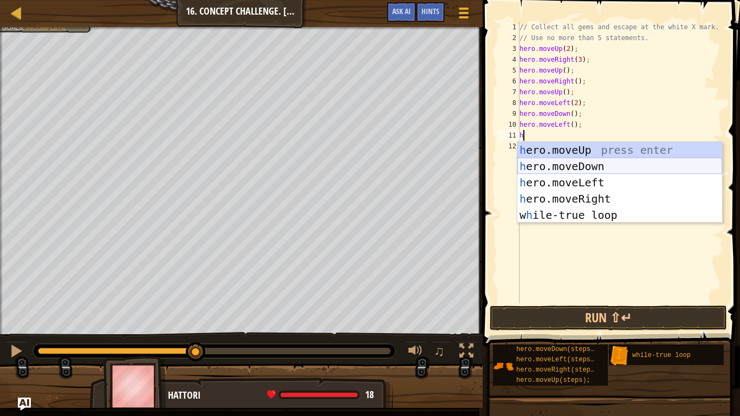
click at [574, 160] on div "h ero.moveUp press enter h ero.moveDown press enter h ero.moveLeft press enter …" at bounding box center [619, 199] width 205 height 114
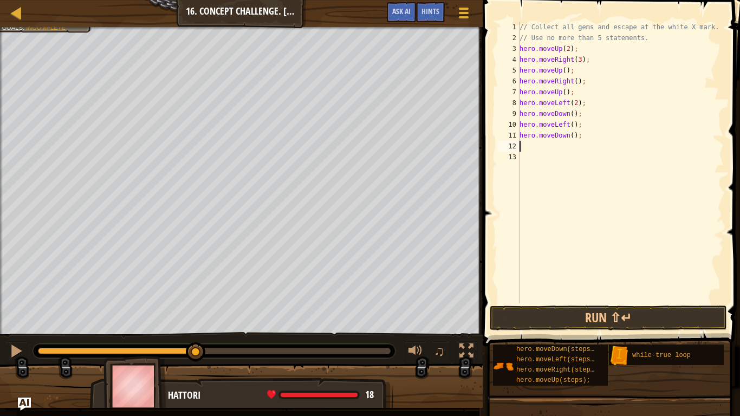
click at [573, 138] on div "// Collect all gems and escape at the white X mark. // Use no more than 5 state…" at bounding box center [620, 173] width 206 height 303
type textarea "hero.moveDown(2);"
click at [573, 142] on div "// Collect all gems and escape at the white X mark. // Use no more than 5 state…" at bounding box center [620, 173] width 206 height 303
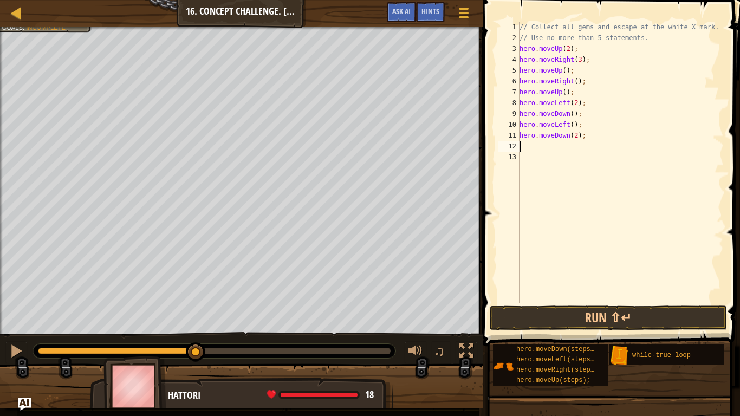
type textarea "h"
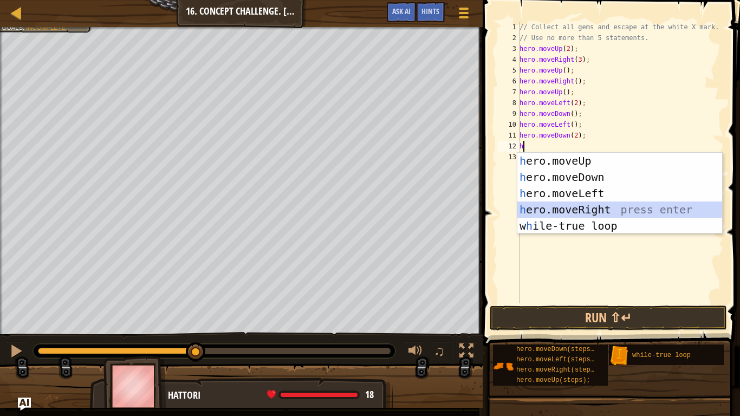
click at [590, 209] on div "h ero.moveUp press enter h ero.moveDown press enter h ero.moveLeft press enter …" at bounding box center [619, 210] width 205 height 114
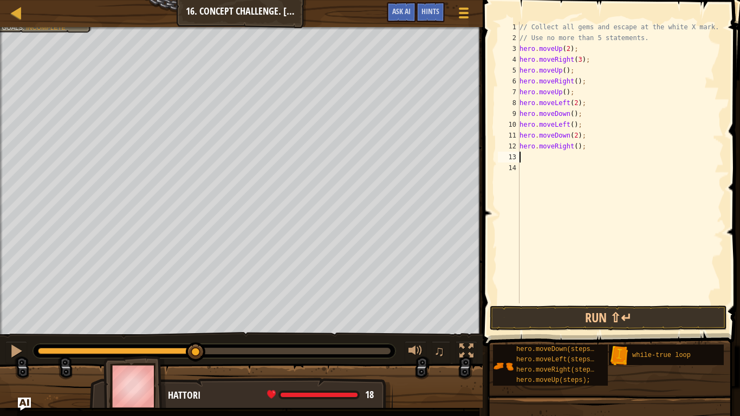
type textarea "h"
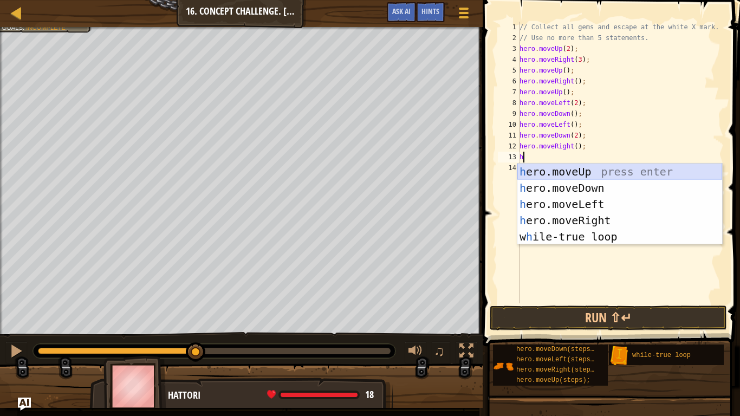
click at [582, 169] on div "h ero.moveUp press enter h ero.moveDown press enter h ero.moveLeft press enter …" at bounding box center [619, 221] width 205 height 114
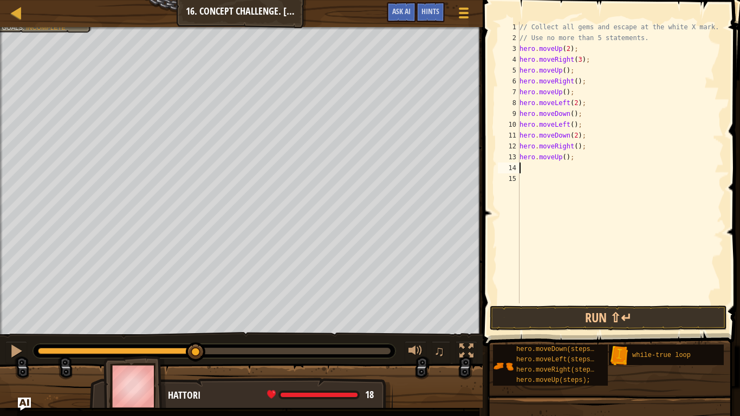
click at [565, 157] on div "// Collect all gems and escape at the white X mark. // Use no more than 5 state…" at bounding box center [620, 173] width 206 height 303
type textarea "hero.moveUp(4);"
click at [567, 165] on div "// Collect all gems and escape at the white X mark. // Use no more than 5 state…" at bounding box center [620, 173] width 206 height 303
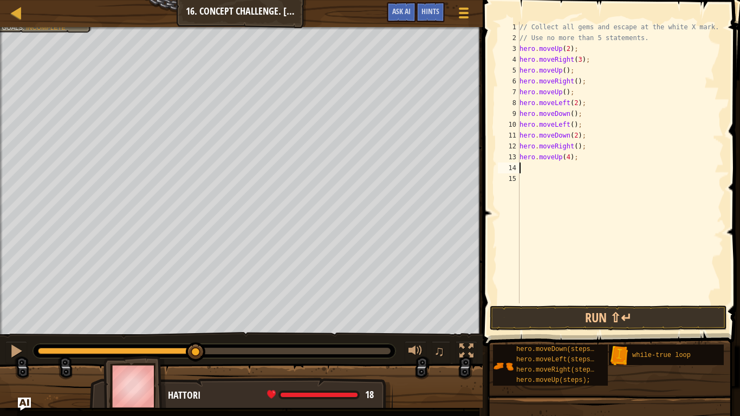
type textarea "h"
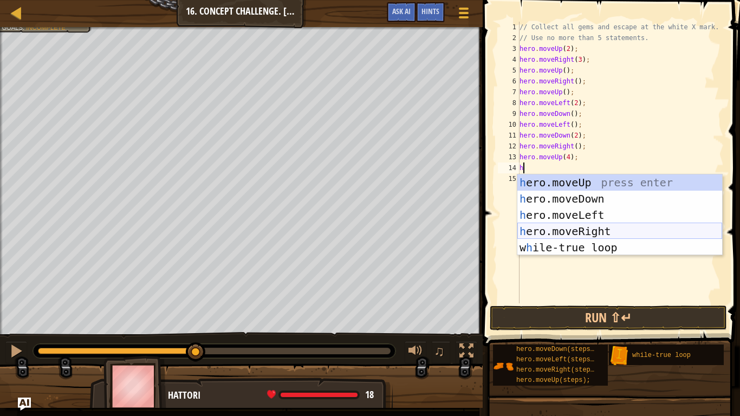
click at [586, 230] on div "h ero.moveUp press enter h ero.moveDown press enter h ero.moveLeft press enter …" at bounding box center [619, 231] width 205 height 114
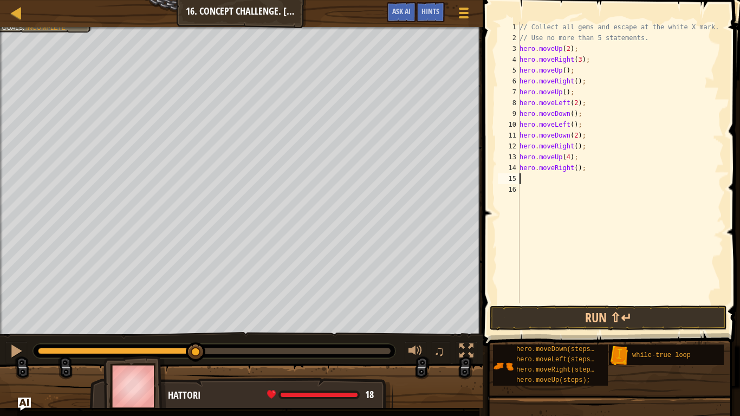
type textarea "h"
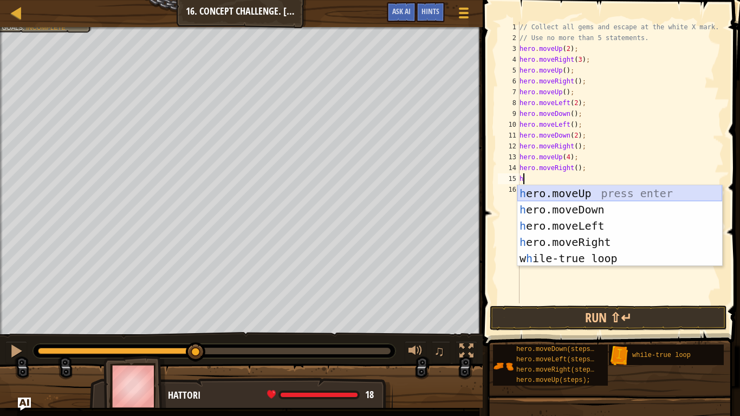
click at [572, 194] on div "h ero.moveUp press enter h ero.moveDown press enter h ero.moveLeft press enter …" at bounding box center [619, 242] width 205 height 114
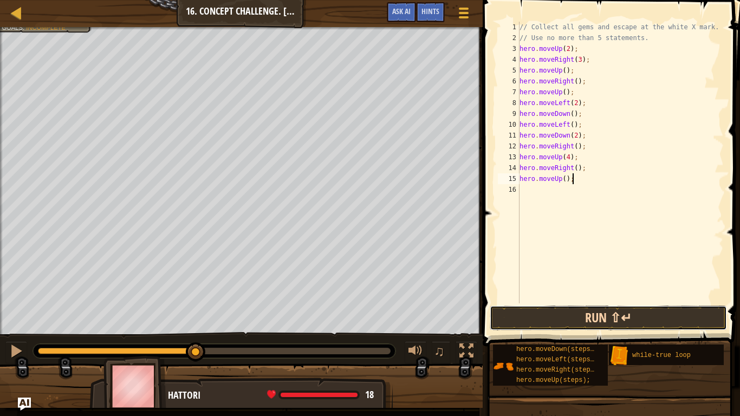
click at [549, 323] on button "Run ⇧↵" at bounding box center [608, 318] width 237 height 25
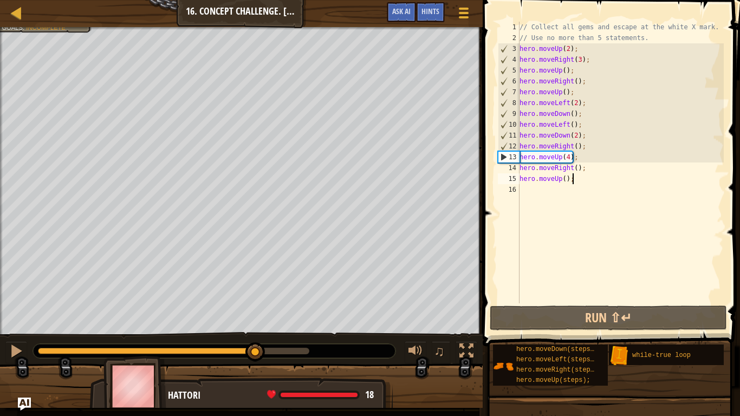
drag, startPoint x: 82, startPoint y: 352, endPoint x: 256, endPoint y: 362, distance: 173.7
click at [256, 350] on div "♫" at bounding box center [241, 348] width 483 height 33
click at [569, 157] on div "// Collect all gems and escape at the white X mark. // Use no more than 5 state…" at bounding box center [620, 173] width 206 height 303
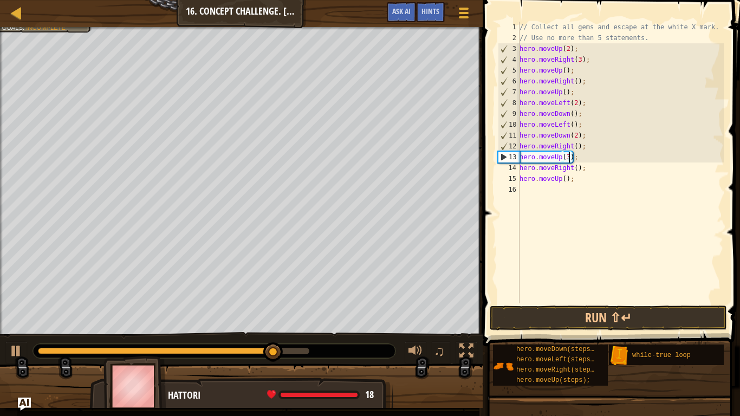
scroll to position [5, 7]
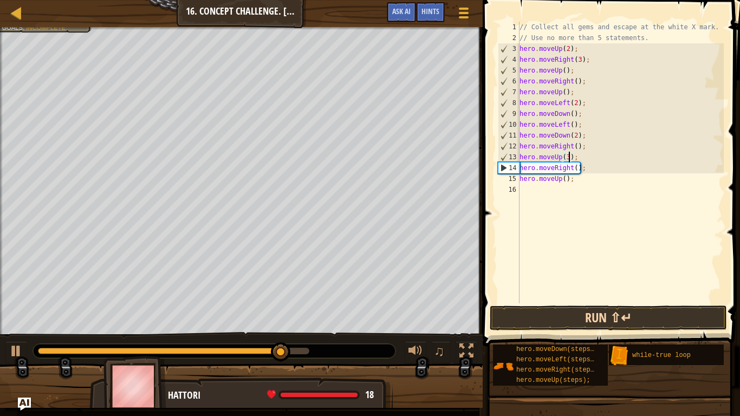
type textarea "hero.moveUp(3);"
click at [601, 319] on button "Run ⇧↵" at bounding box center [608, 318] width 237 height 25
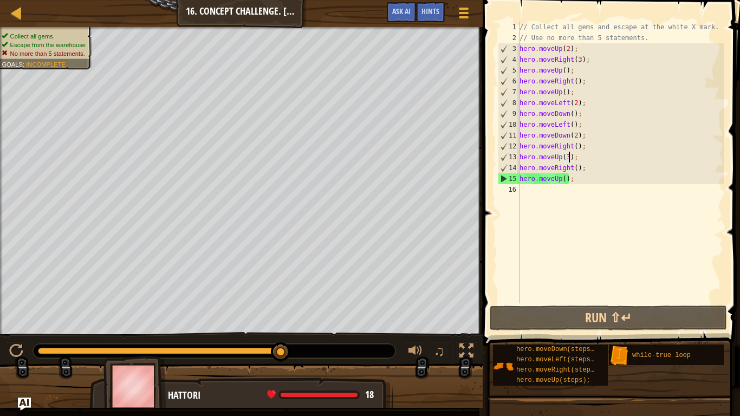
drag, startPoint x: 70, startPoint y: 349, endPoint x: 294, endPoint y: 349, distance: 223.7
click at [294, 349] on div at bounding box center [214, 351] width 362 height 14
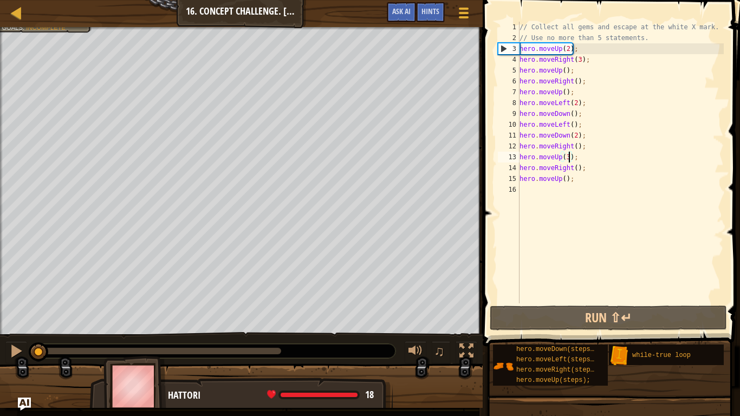
drag, startPoint x: 38, startPoint y: 353, endPoint x: 33, endPoint y: 336, distance: 17.6
click at [33, 336] on div "♫" at bounding box center [241, 348] width 483 height 33
click at [589, 187] on div "// Collect all gems and escape at the white X mark. // Use no more than 5 state…" at bounding box center [620, 173] width 206 height 303
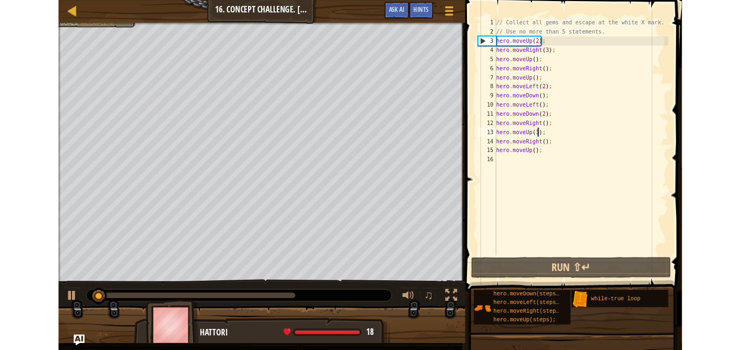
scroll to position [5, 0]
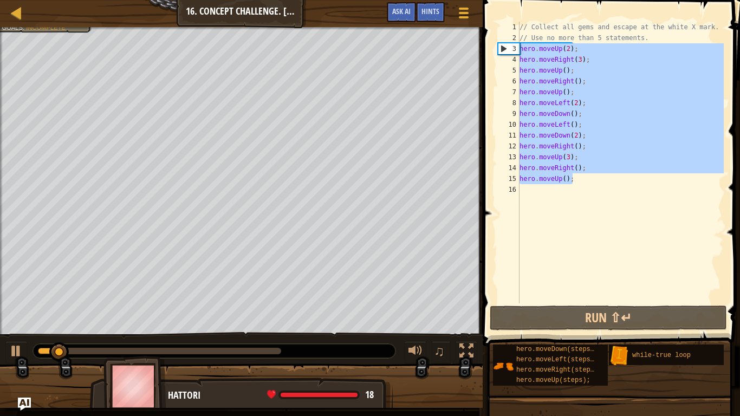
drag, startPoint x: 585, startPoint y: 181, endPoint x: 521, endPoint y: 48, distance: 147.6
click at [521, 48] on div "// Collect all gems and escape at the white X mark. // Use no more than 5 state…" at bounding box center [620, 173] width 206 height 303
type textarea "hero.moveUp(2); hero.moveRight(3);"
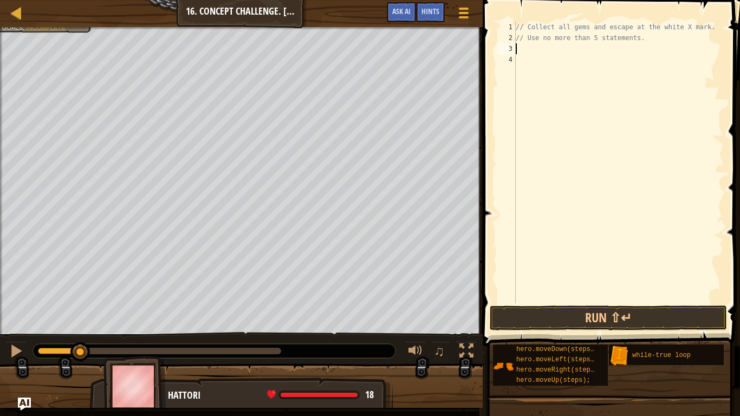
type textarea "w"
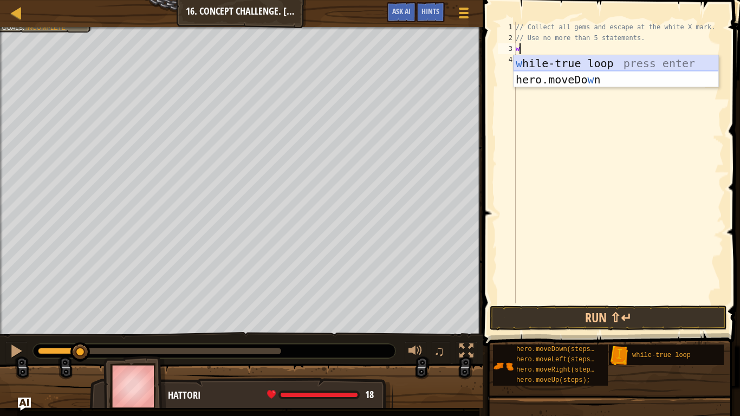
click at [542, 64] on div "w [PERSON_NAME]-true loop press enter hero.moveDo w n press enter" at bounding box center [616, 87] width 205 height 65
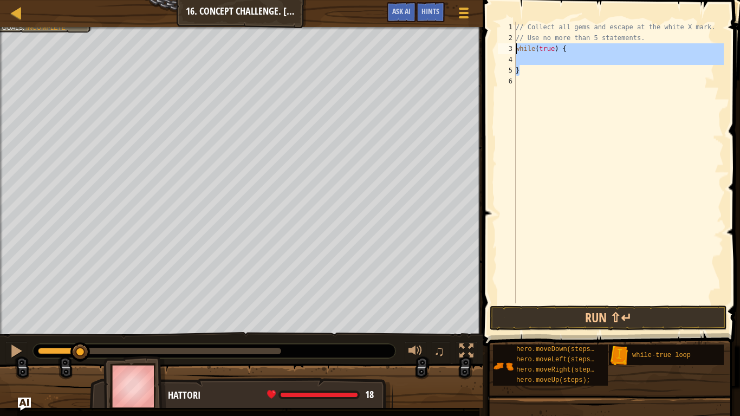
drag, startPoint x: 557, startPoint y: 75, endPoint x: 514, endPoint y: 49, distance: 51.0
click at [514, 49] on div "1 2 3 4 5 6 // Collect all gems and escape at the white X mark. // Use no more …" at bounding box center [610, 163] width 228 height 282
paste textarea "hero.moveUp();"
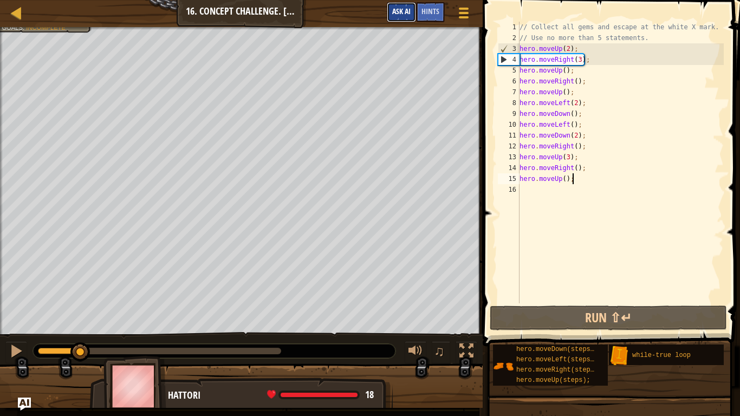
click at [404, 11] on span "Ask AI" at bounding box center [401, 11] width 18 height 10
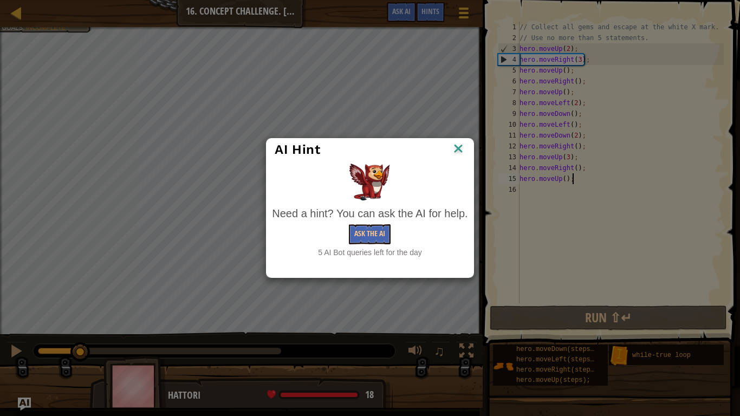
click at [456, 148] on img at bounding box center [458, 149] width 14 height 16
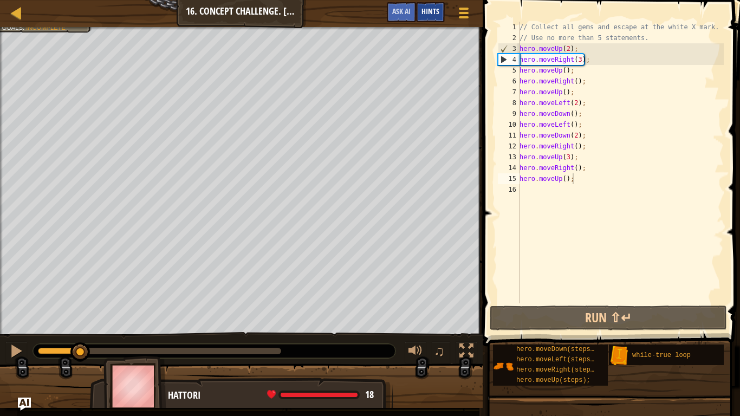
click at [429, 8] on span "Hints" at bounding box center [430, 11] width 18 height 10
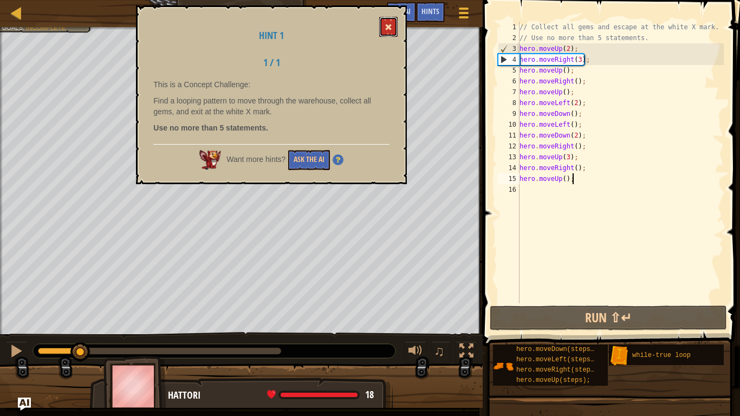
click at [388, 20] on button at bounding box center [388, 27] width 18 height 20
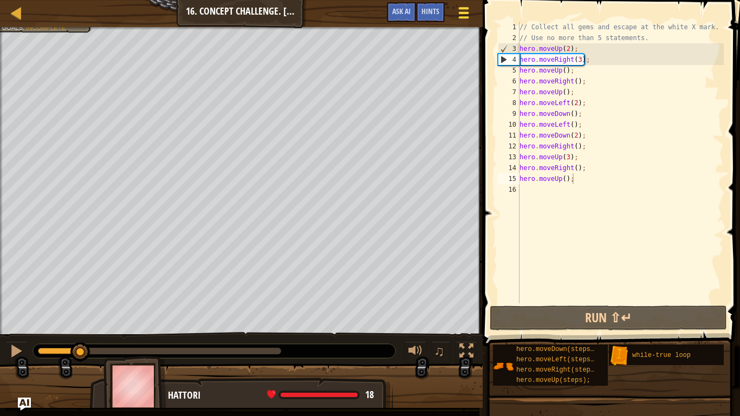
click at [466, 16] on span at bounding box center [463, 17] width 10 height 2
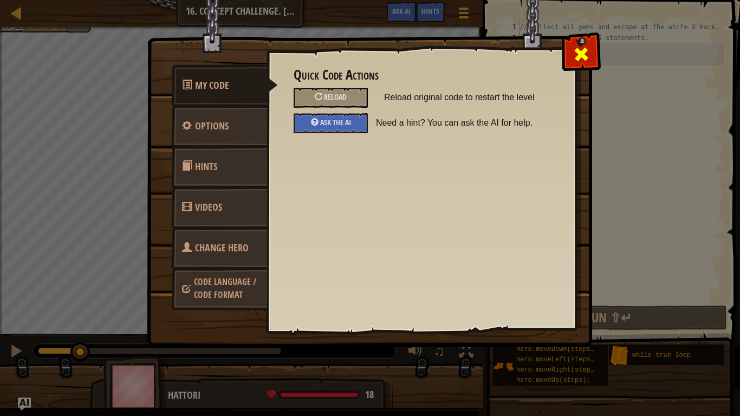
click at [578, 53] on span at bounding box center [581, 54] width 17 height 17
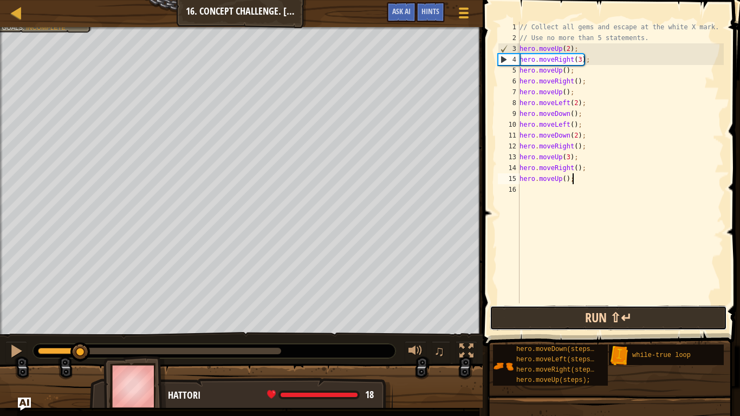
click at [614, 316] on button "Run ⇧↵" at bounding box center [608, 318] width 237 height 25
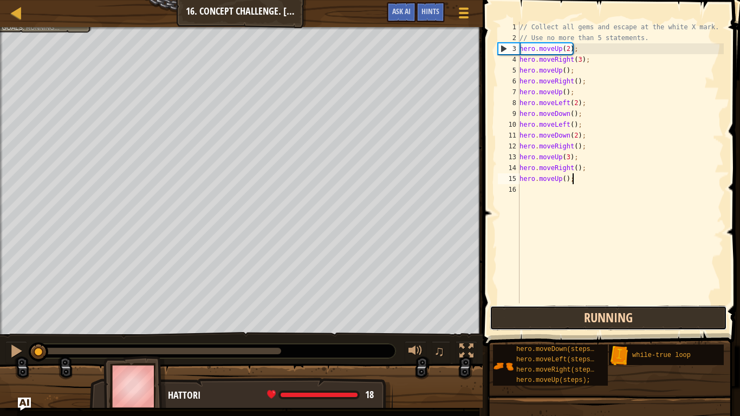
click at [648, 315] on button "Running" at bounding box center [608, 318] width 237 height 25
click at [648, 315] on button "Run ⇧↵" at bounding box center [608, 318] width 237 height 25
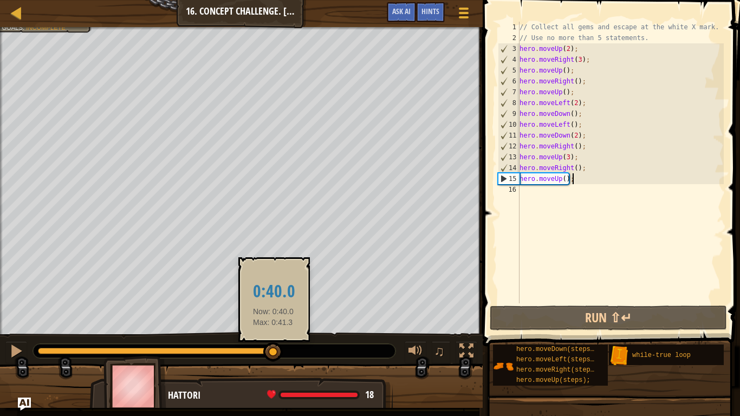
drag, startPoint x: 51, startPoint y: 349, endPoint x: 296, endPoint y: 350, distance: 244.3
click at [296, 350] on div at bounding box center [214, 351] width 362 height 14
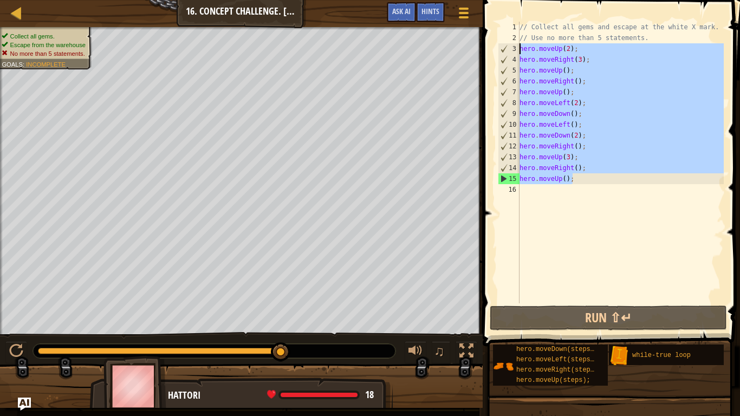
drag, startPoint x: 581, startPoint y: 180, endPoint x: 514, endPoint y: 49, distance: 147.1
click at [514, 49] on div "hero.moveUp(); 1 2 3 4 5 6 7 8 9 10 11 12 13 14 15 16 // Collect all gems and e…" at bounding box center [610, 163] width 228 height 282
type textarea "hero.moveUp(2); hero.moveRight(3);"
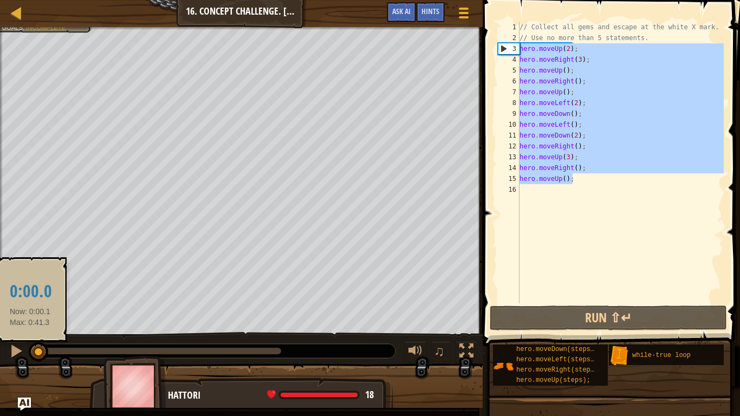
drag, startPoint x: 282, startPoint y: 351, endPoint x: 30, endPoint y: 347, distance: 251.9
click at [30, 347] on div at bounding box center [39, 352] width 20 height 20
